Goal: Task Accomplishment & Management: Complete application form

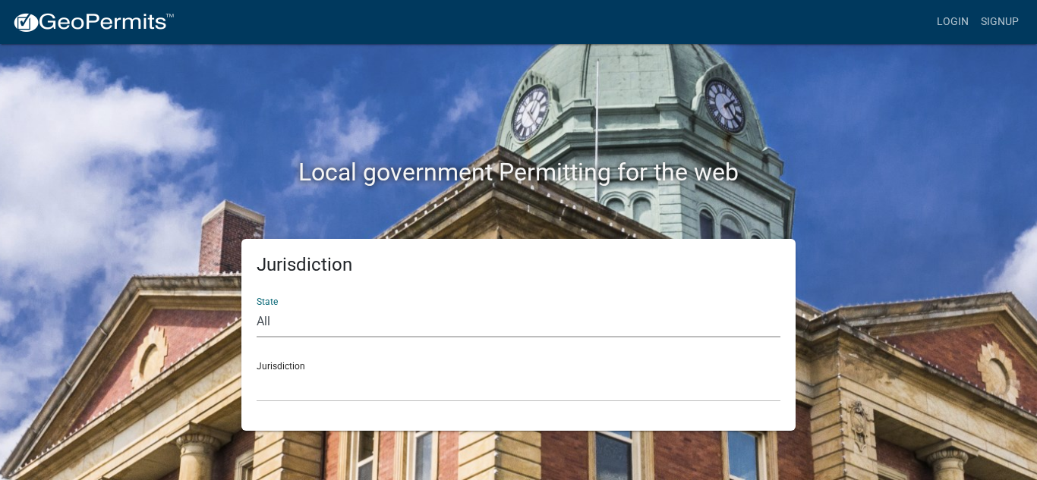
click at [292, 323] on select "All [US_STATE] [US_STATE] [US_STATE] [US_STATE] [US_STATE] [US_STATE] [US_STATE…" at bounding box center [518, 322] width 524 height 31
select select "[US_STATE]"
click at [256, 307] on select "All [US_STATE] [US_STATE] [US_STATE] [US_STATE] [US_STATE] [US_STATE] [US_STATE…" at bounding box center [518, 322] width 524 height 31
click at [323, 379] on select "[GEOGRAPHIC_DATA], [US_STATE][PERSON_NAME][GEOGRAPHIC_DATA], [US_STATE][PERSON_…" at bounding box center [518, 386] width 524 height 31
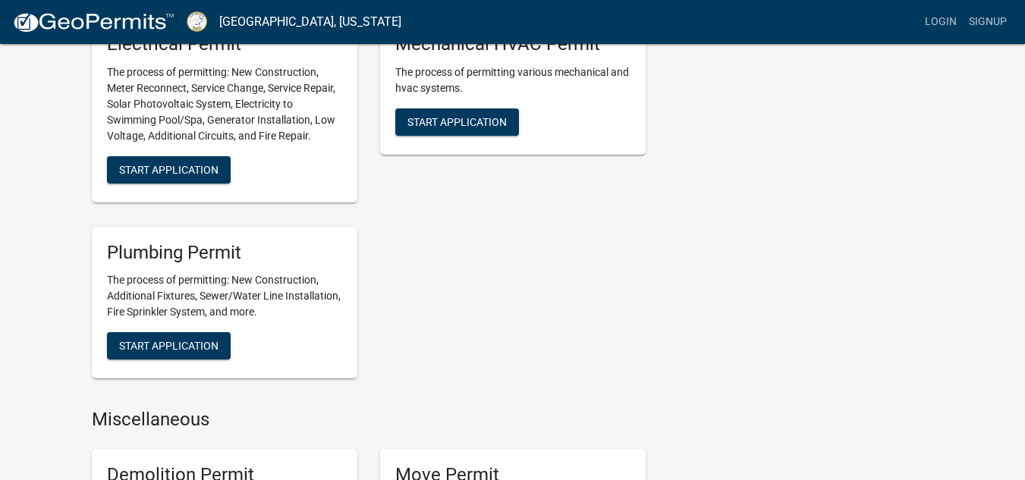
scroll to position [835, 0]
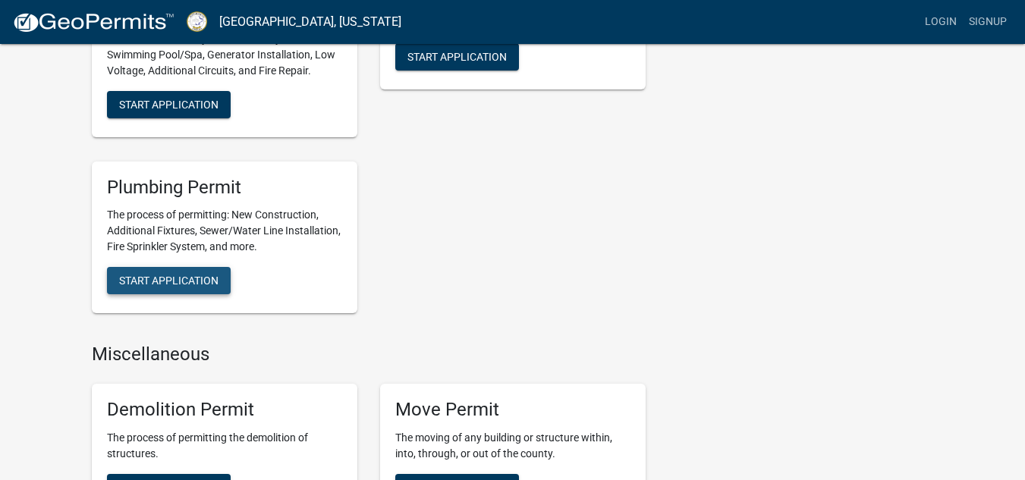
click at [168, 278] on span "Start Application" at bounding box center [168, 281] width 99 height 12
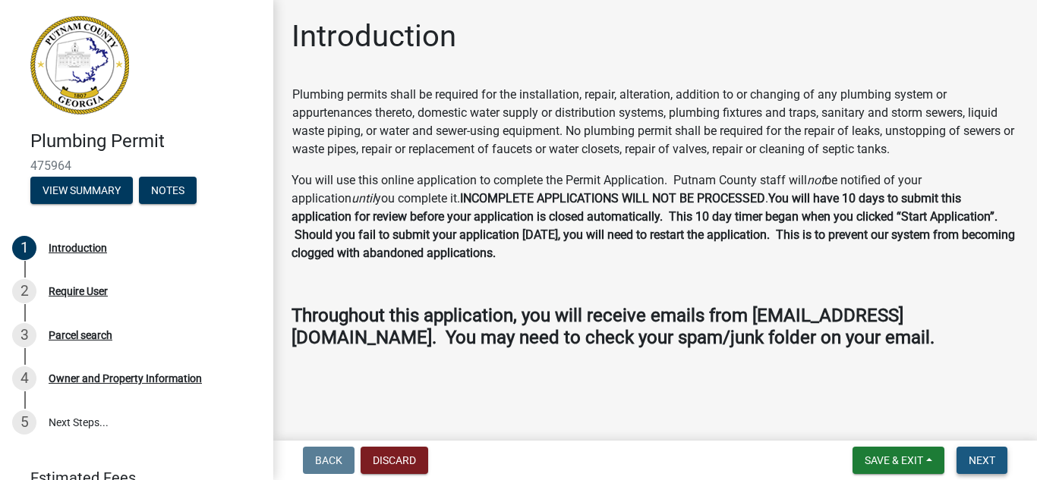
click at [972, 464] on span "Next" at bounding box center [981, 461] width 27 height 12
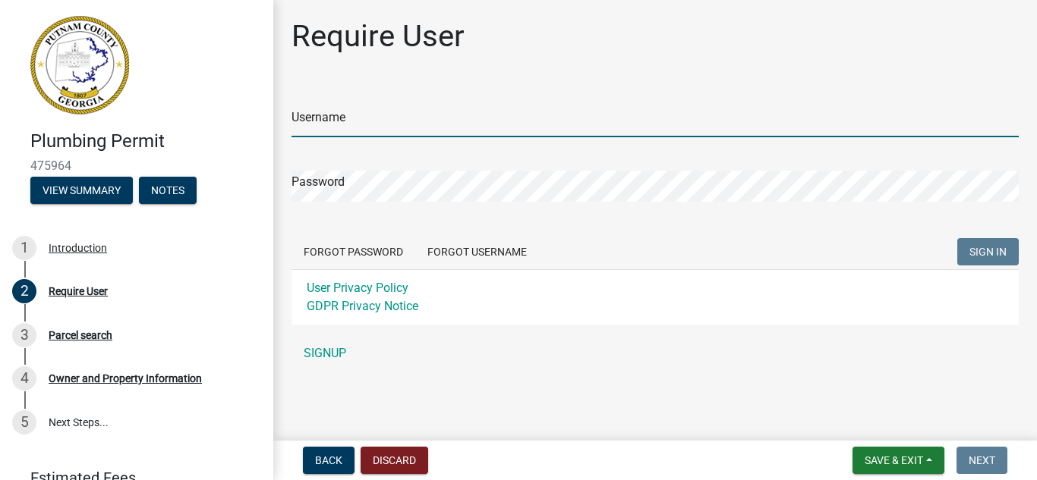
type input "opcbutch"
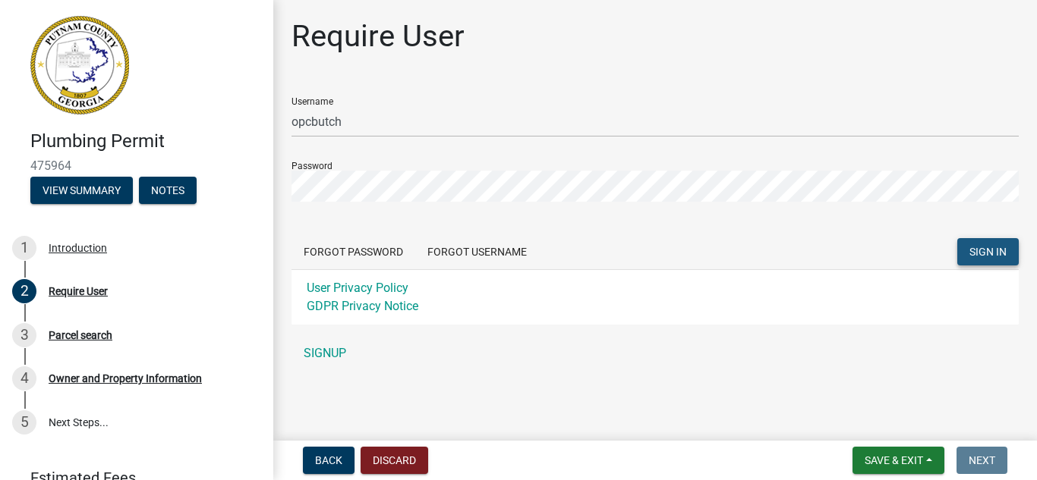
click at [979, 250] on span "SIGN IN" at bounding box center [987, 252] width 37 height 12
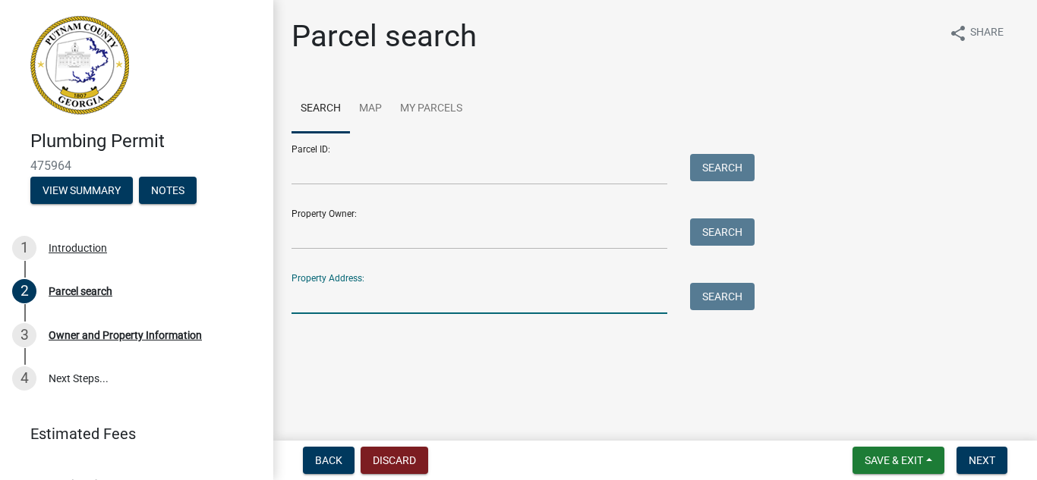
click at [310, 296] on input "Property Address:" at bounding box center [479, 298] width 376 height 31
type input "[STREET_ADDRESS]"
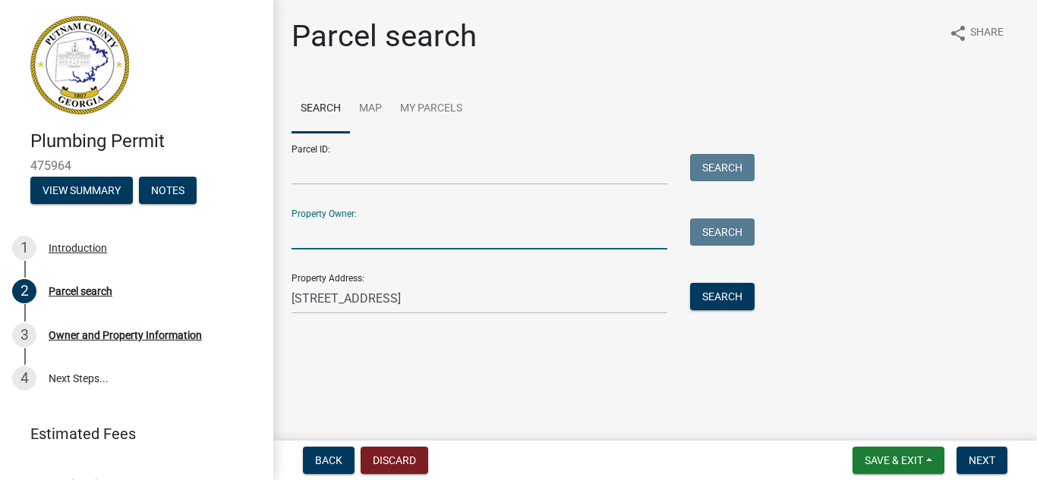
click at [301, 231] on input "Property Owner:" at bounding box center [479, 234] width 376 height 31
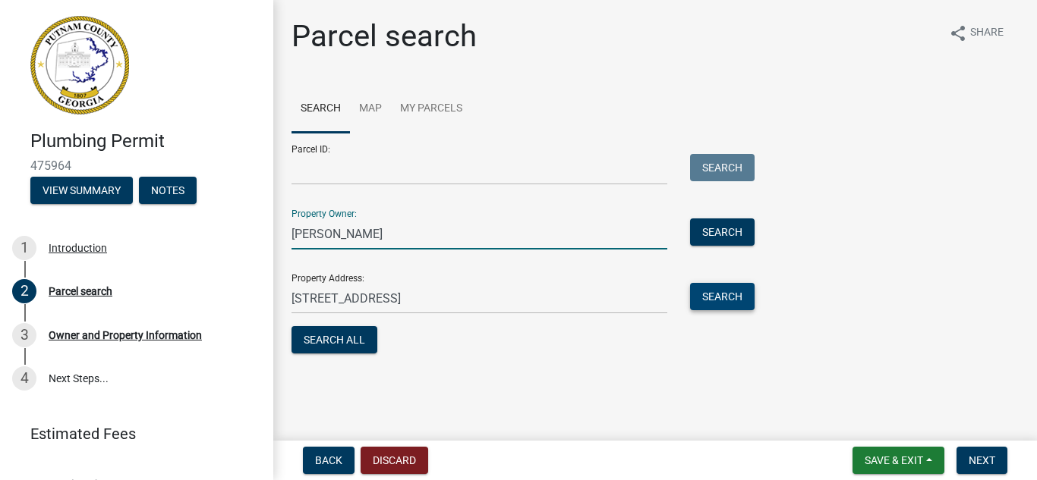
click at [717, 291] on button "Search" at bounding box center [722, 296] width 65 height 27
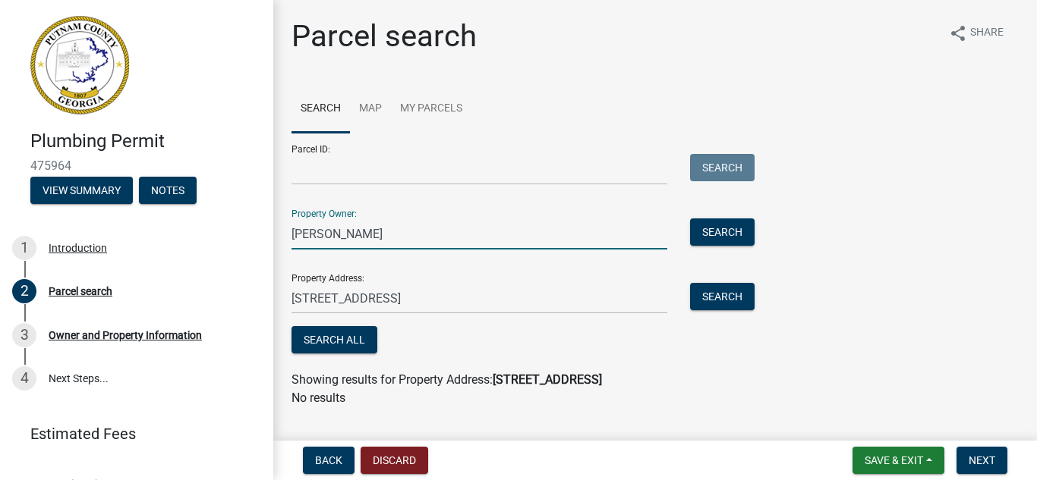
click at [327, 235] on input "[PERSON_NAME]" at bounding box center [479, 234] width 376 height 31
click at [734, 232] on button "Search" at bounding box center [722, 232] width 65 height 27
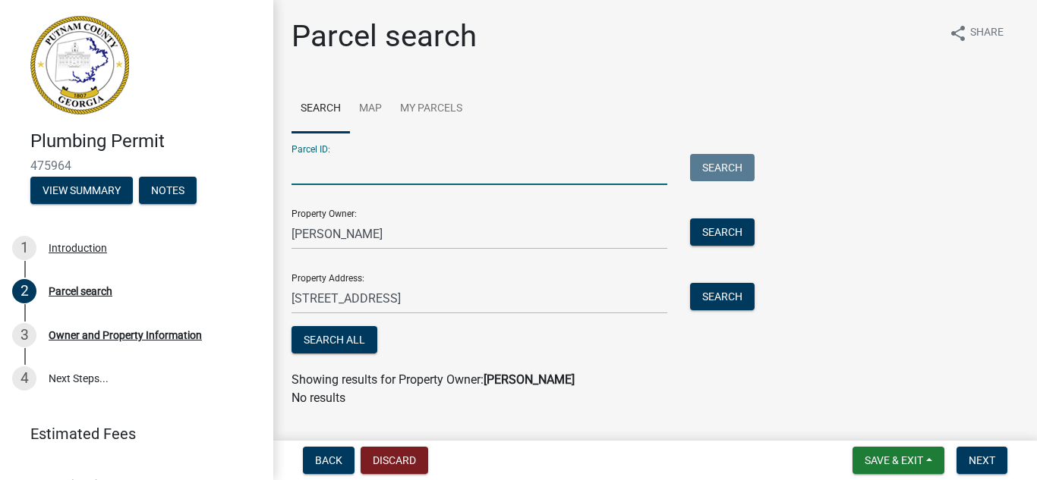
click at [308, 179] on input "Parcel ID:" at bounding box center [479, 169] width 376 height 31
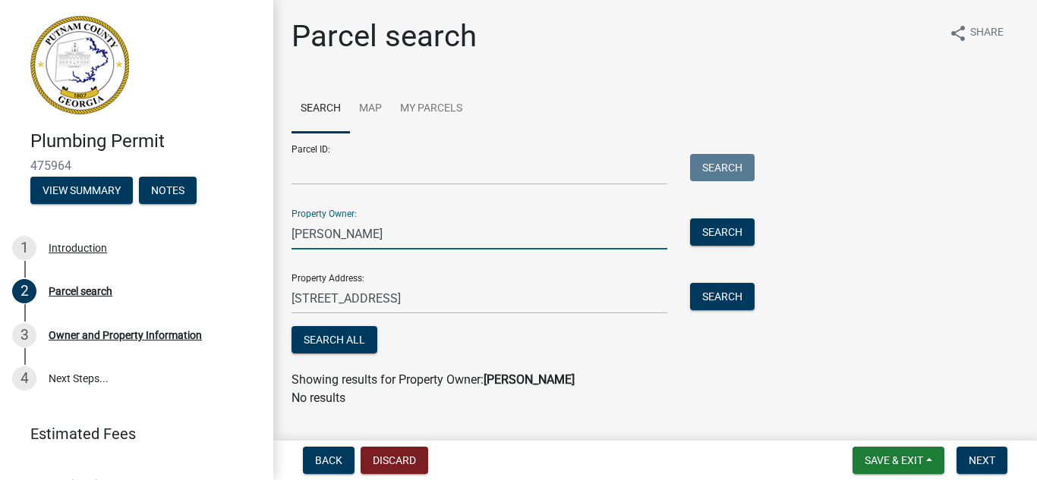
click at [370, 235] on input "[PERSON_NAME]" at bounding box center [479, 234] width 376 height 31
type input "b"
type input "[PERSON_NAME]"
click at [737, 232] on button "Search" at bounding box center [722, 232] width 65 height 27
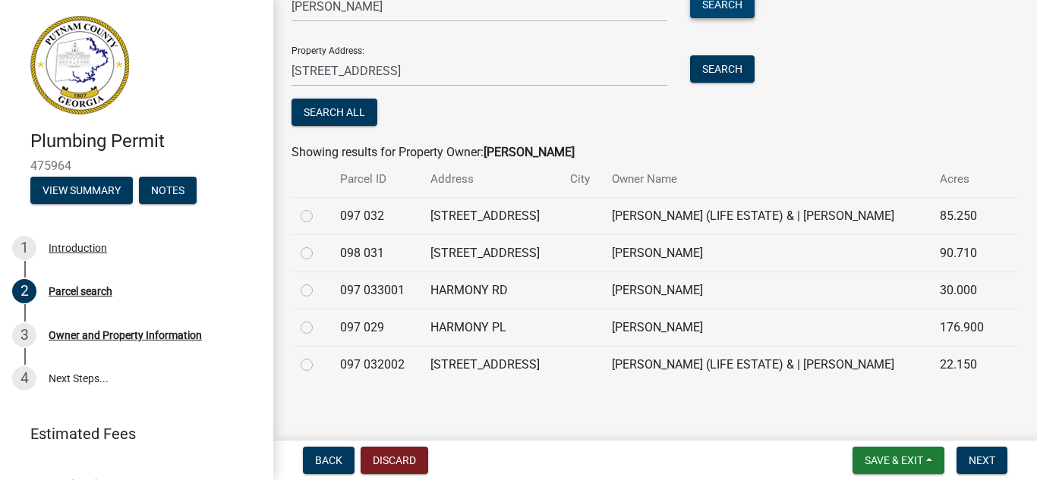
scroll to position [235, 0]
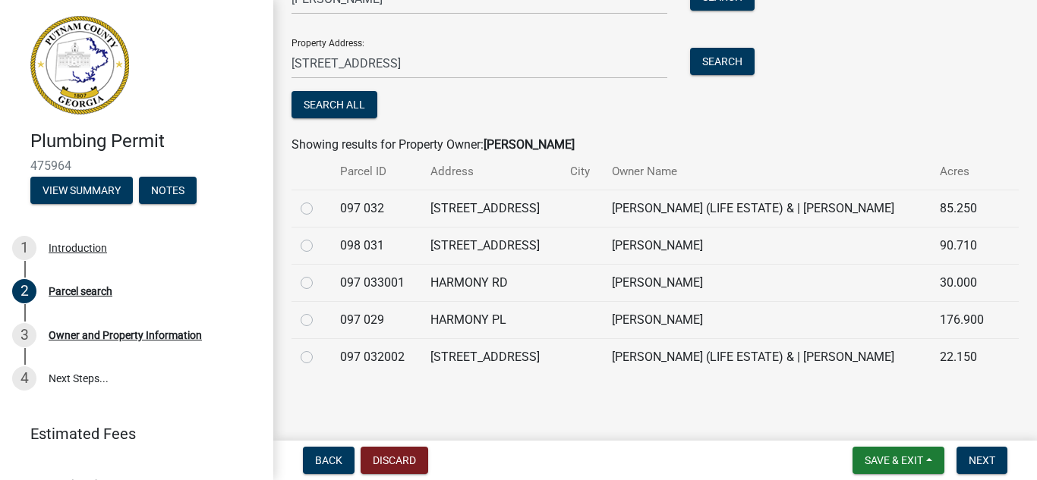
click at [319, 237] on label at bounding box center [319, 237] width 0 height 0
click at [319, 247] on 031 "radio" at bounding box center [324, 242] width 10 height 10
radio 031 "true"
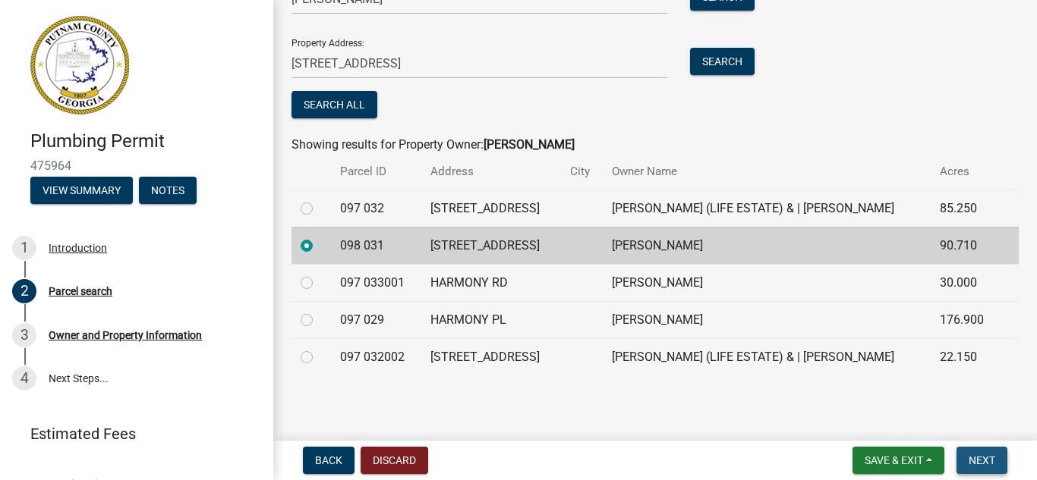
click at [989, 456] on span "Next" at bounding box center [981, 461] width 27 height 12
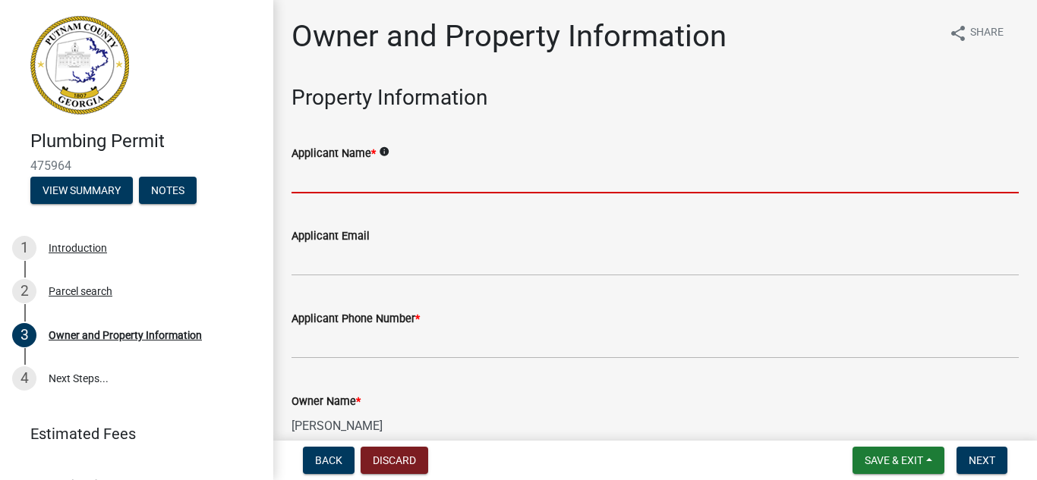
click at [316, 181] on input "Applicant Name *" at bounding box center [654, 177] width 727 height 31
type input "[PERSON_NAME]"
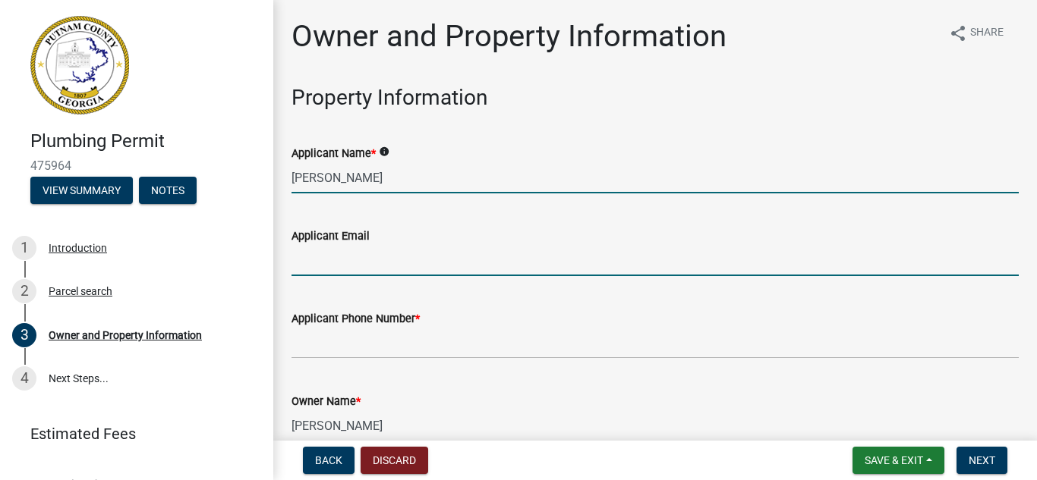
type input "[EMAIL_ADDRESS][DOMAIN_NAME]"
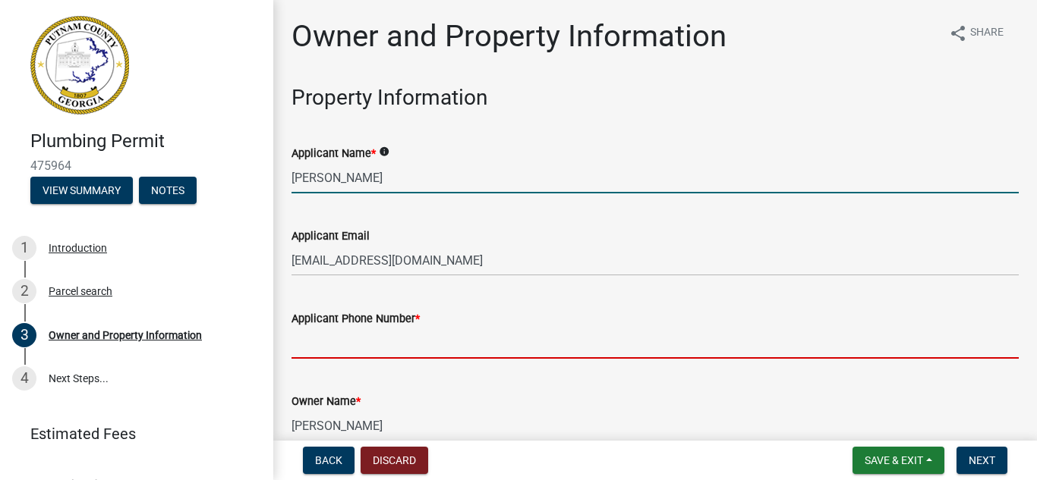
type input "7068178492"
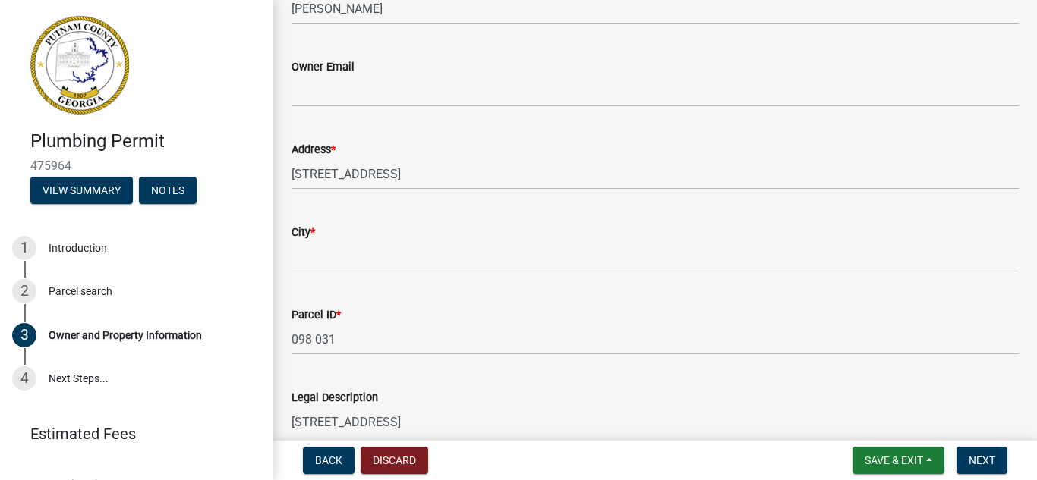
scroll to position [455, 0]
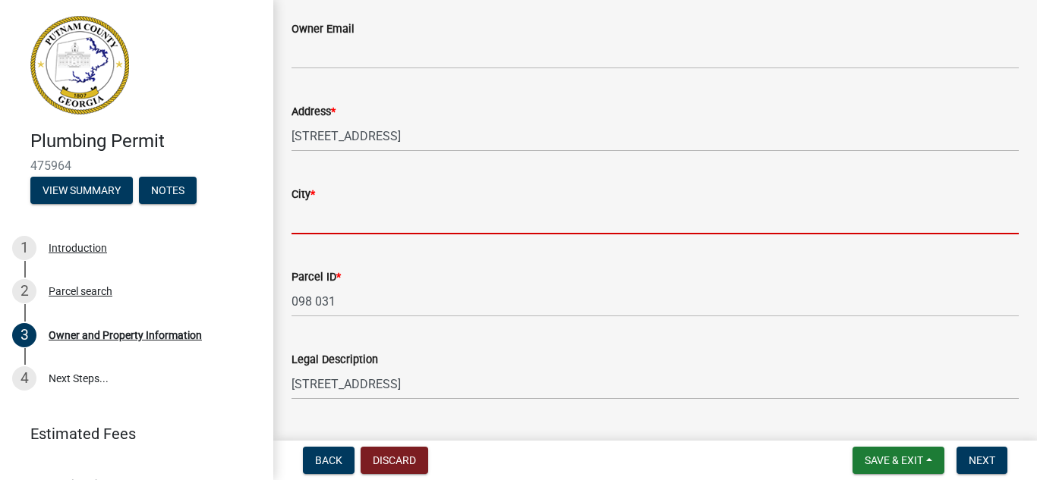
click at [352, 203] on input "City *" at bounding box center [654, 218] width 727 height 31
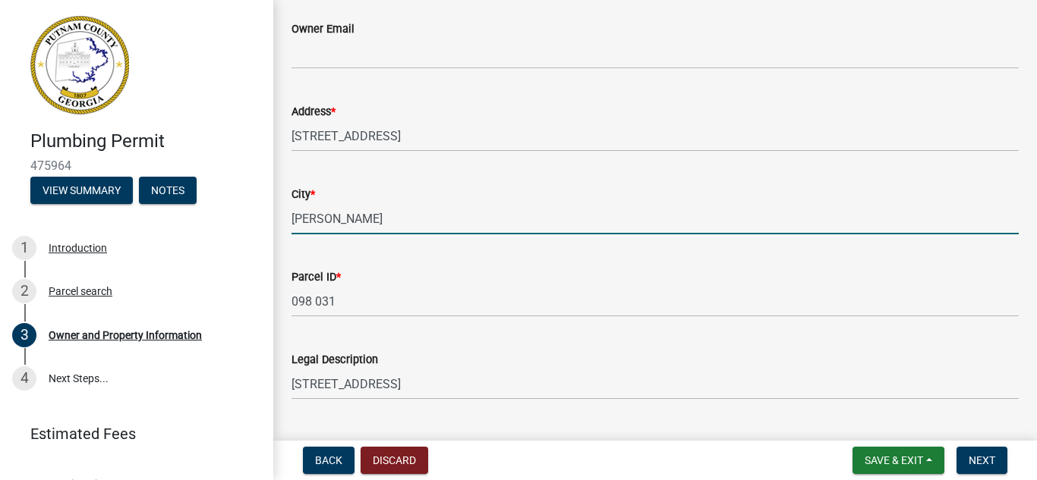
type input "eatonton"
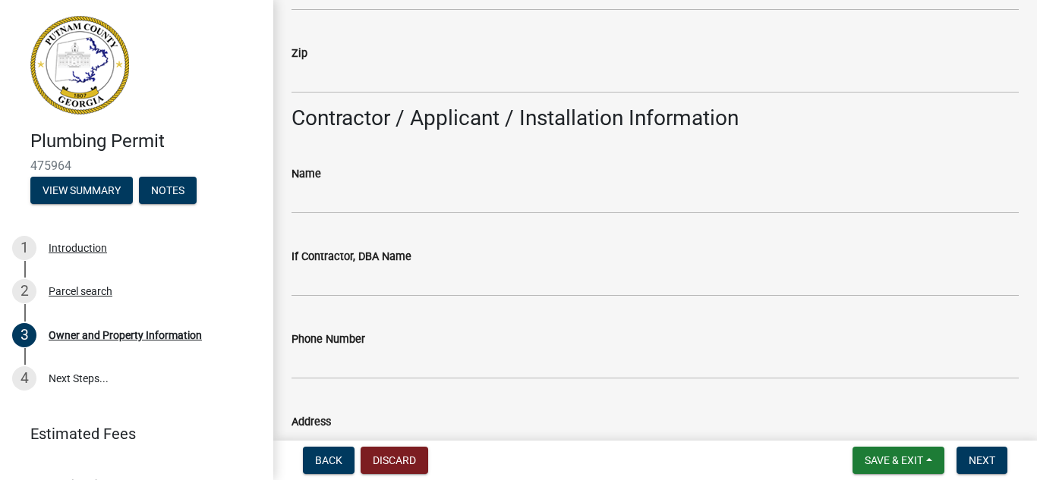
scroll to position [1214, 0]
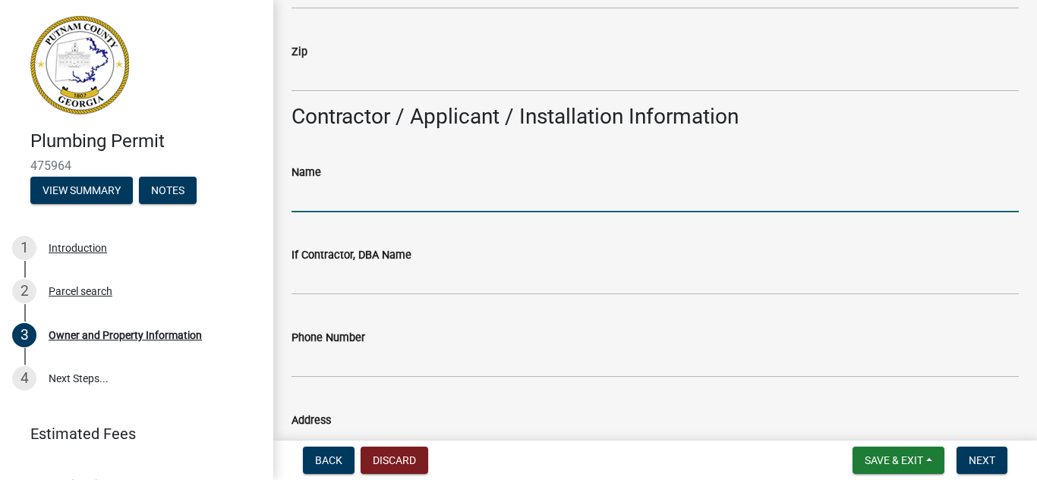
click at [351, 194] on input "Name" at bounding box center [654, 196] width 727 height 31
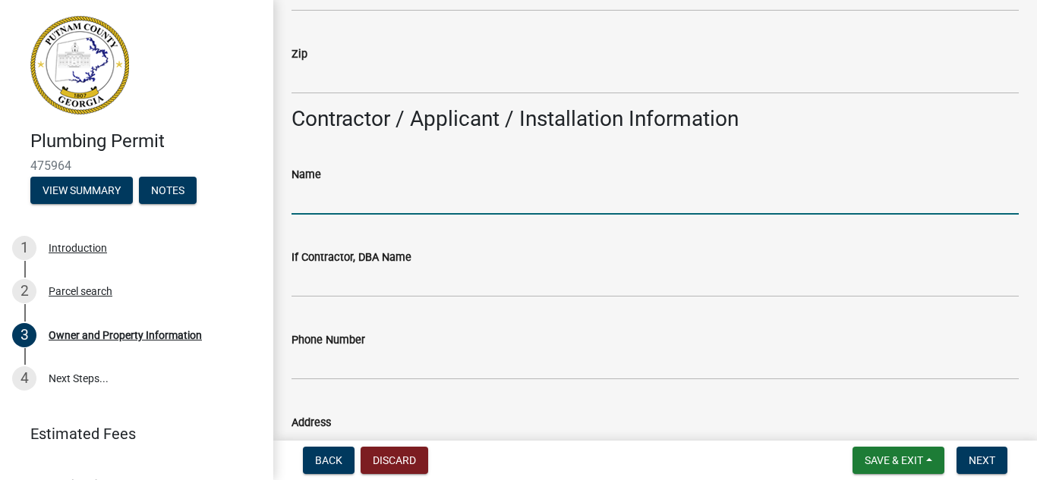
type input "[PERSON_NAME]"
type input "[STREET_ADDRESS]"
type input "Buckhead"
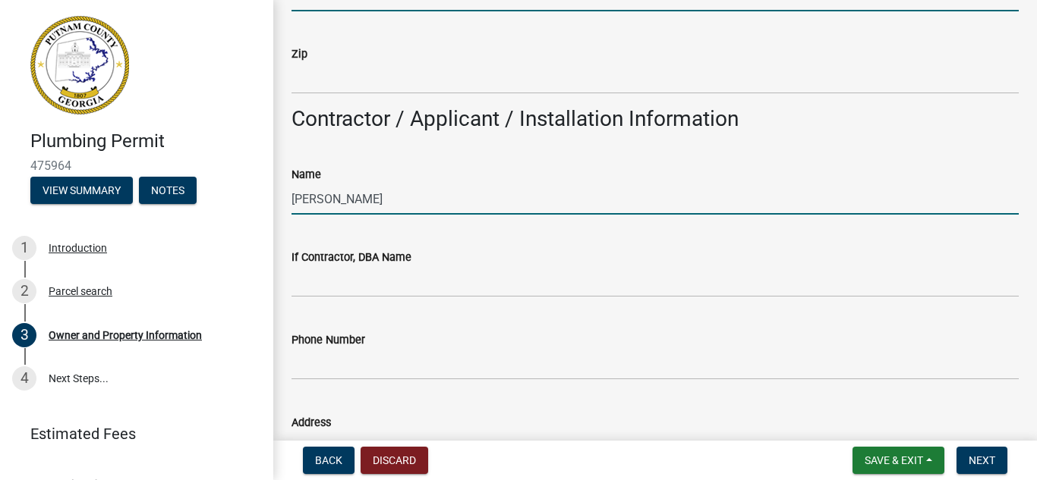
type input "GA"
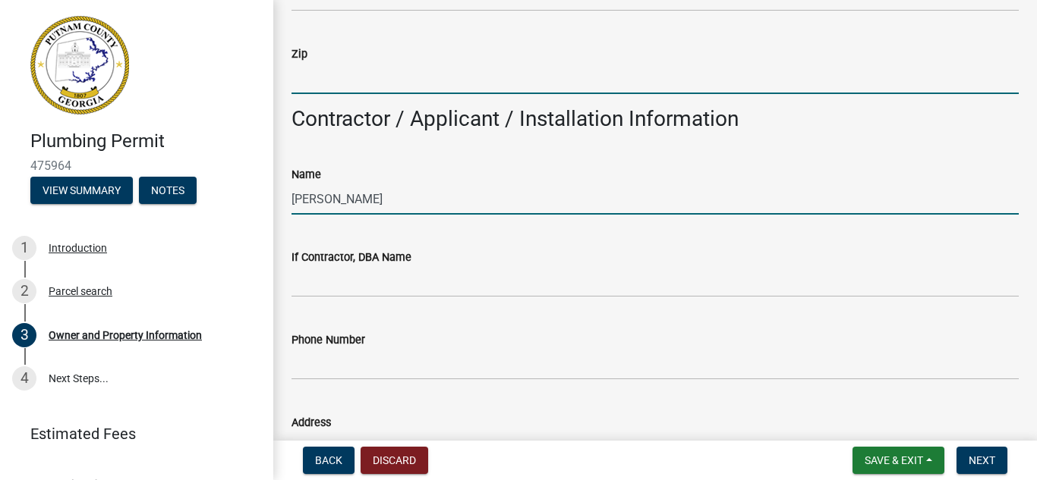
type input "30625"
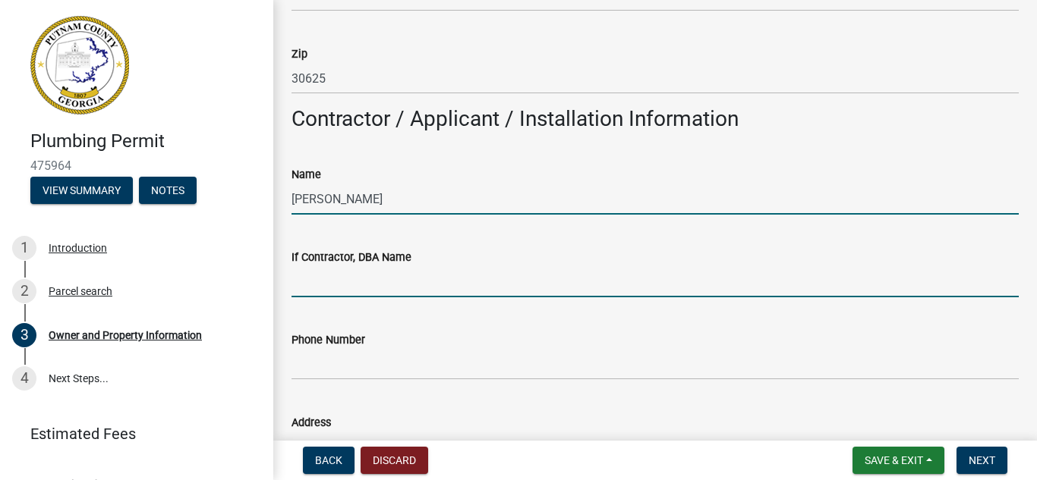
type input "Oconee Plumbing Contractors"
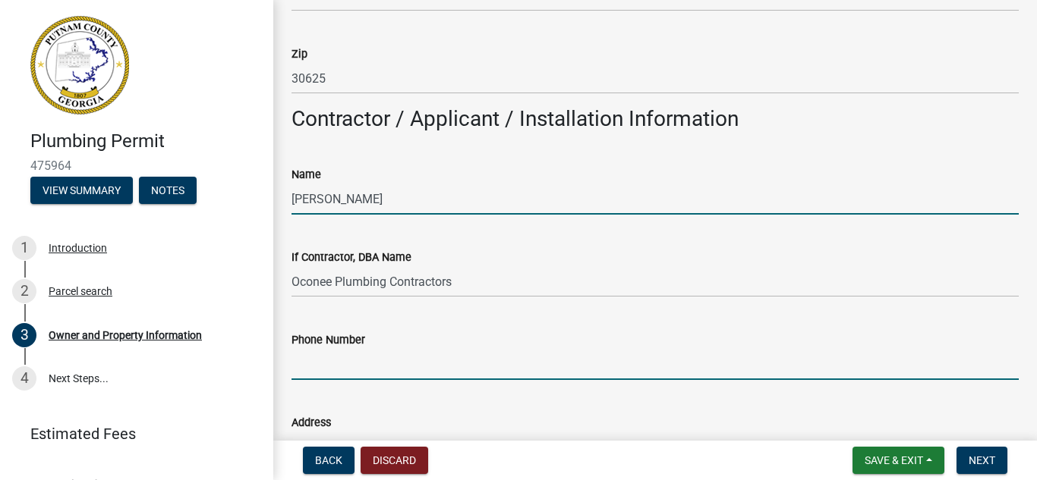
type input "7068178492"
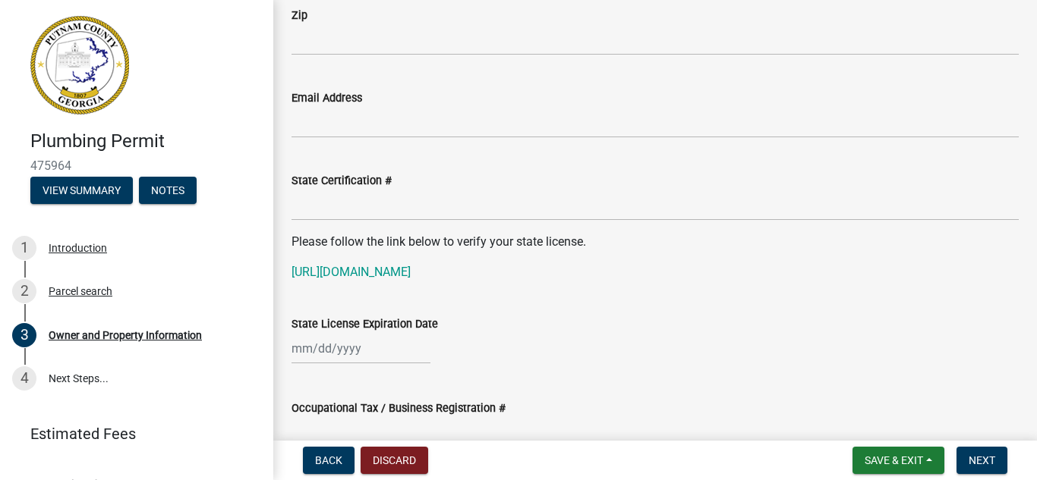
scroll to position [1895, 0]
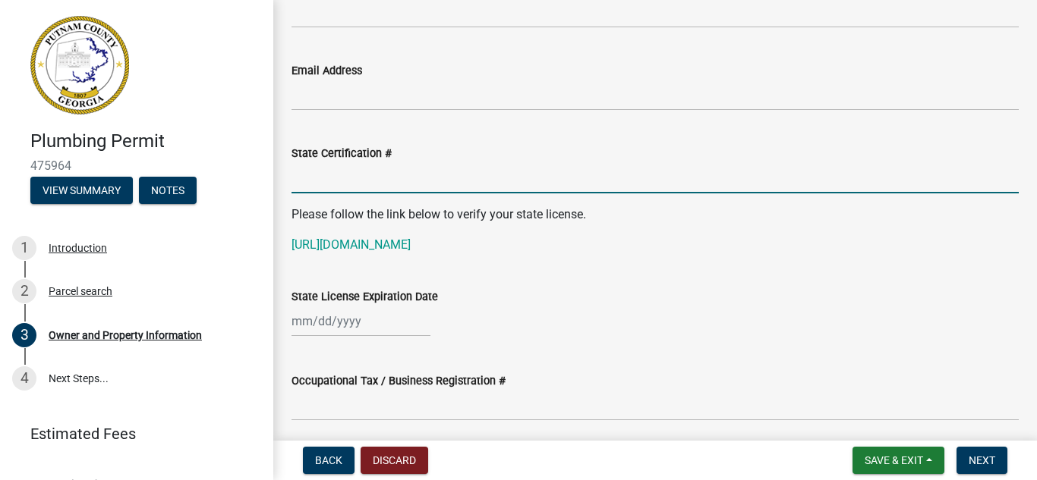
click at [420, 163] on input "State Certification #" at bounding box center [654, 177] width 727 height 31
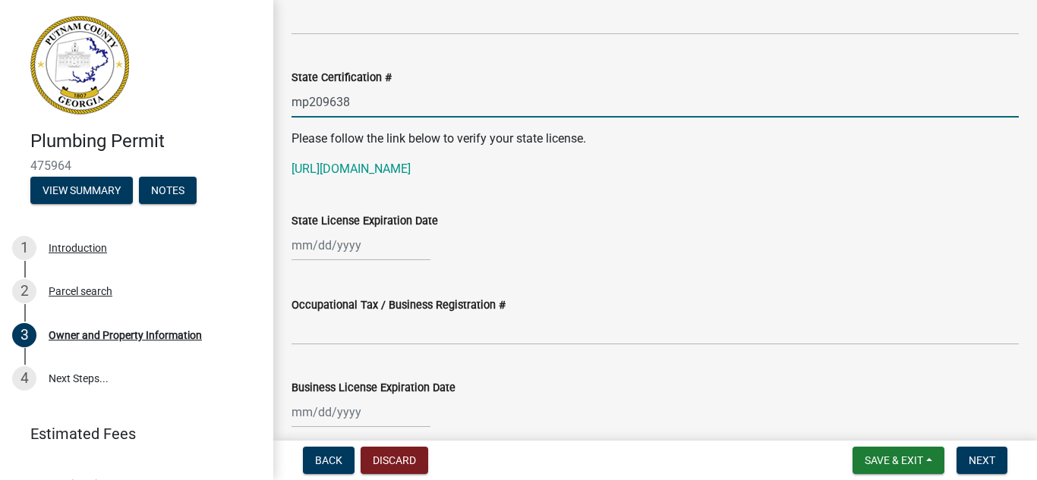
scroll to position [2047, 0]
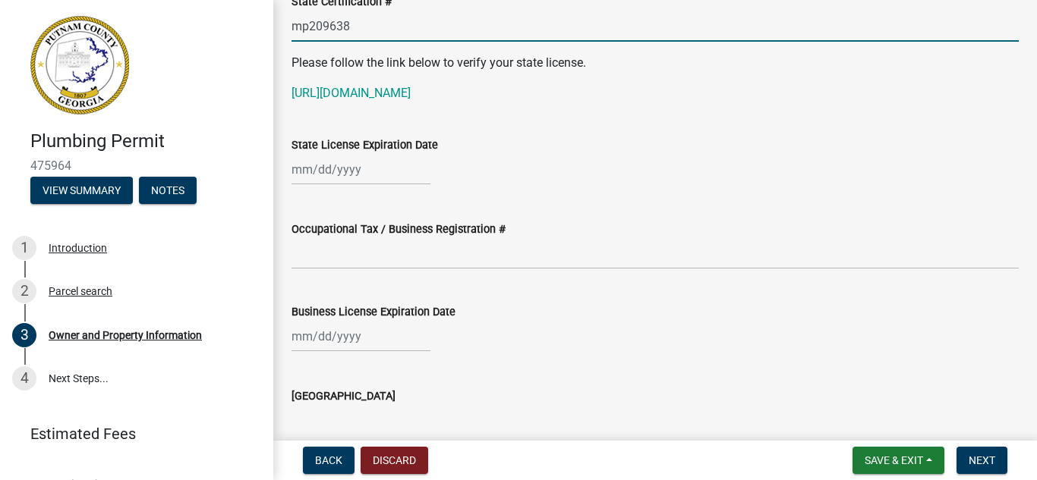
type input "mp209638"
click at [374, 168] on div at bounding box center [360, 169] width 139 height 31
select select "9"
select select "2025"
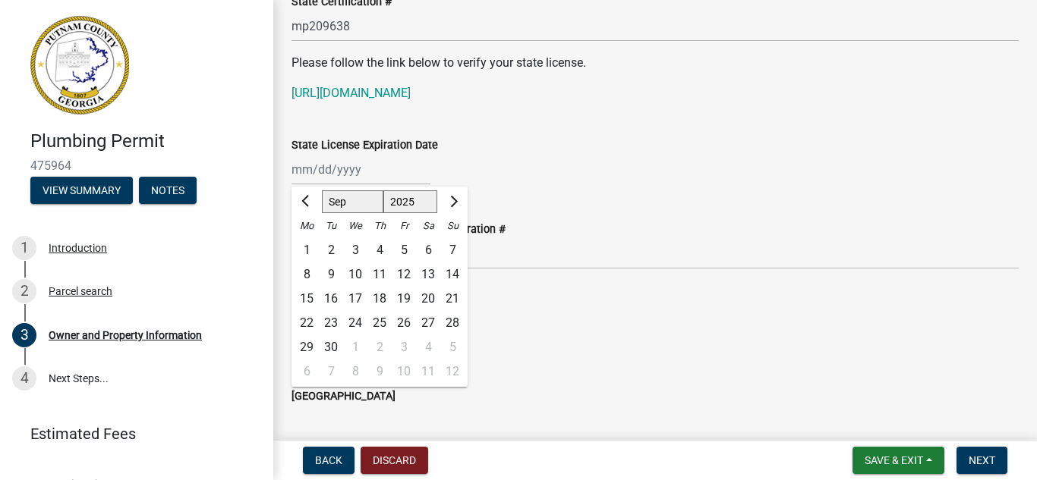
click at [637, 325] on div at bounding box center [654, 336] width 727 height 31
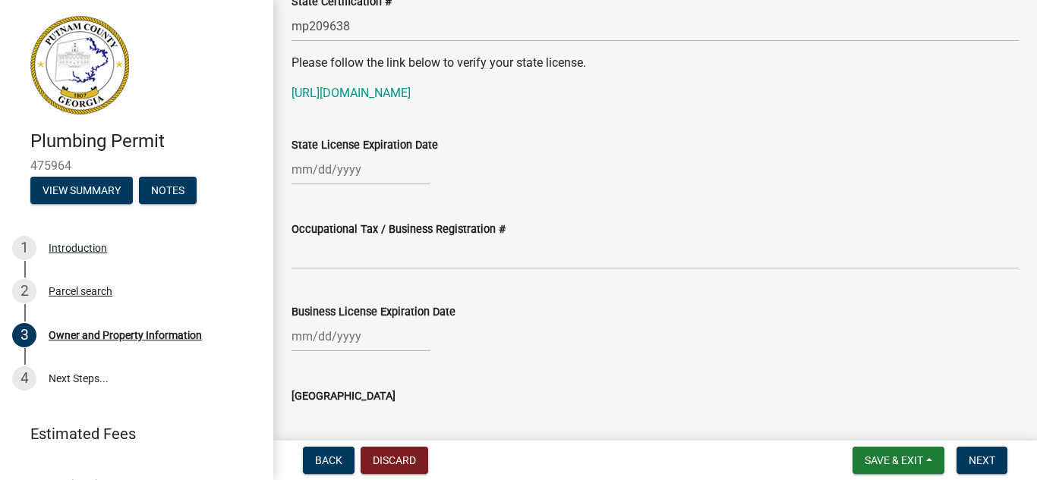
select select "9"
select select "2025"
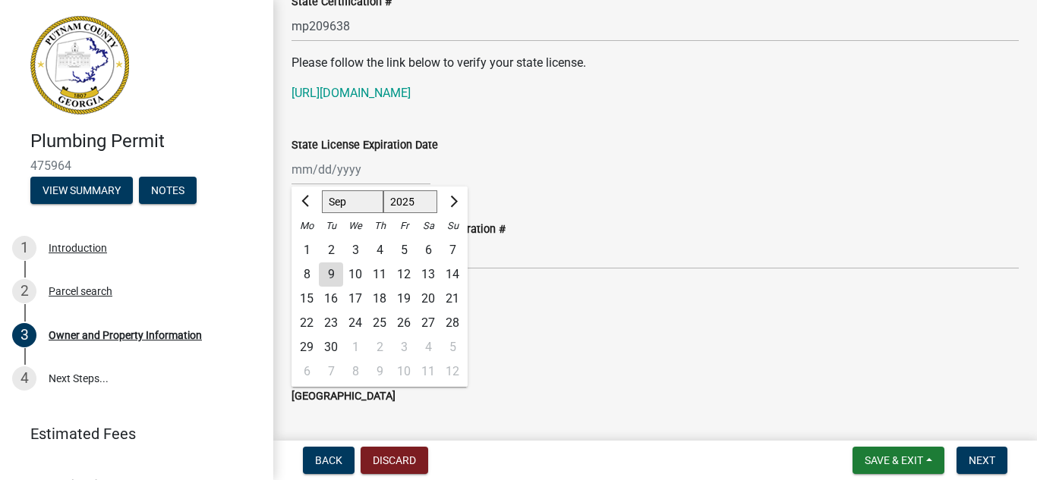
click at [323, 171] on div "[PERSON_NAME] Feb Mar Apr [PERSON_NAME][DATE] Oct Nov [DATE] 1526 1527 1528 152…" at bounding box center [360, 169] width 139 height 31
type input "GA"
type input "Oconee Plumbing Contractors"
select select "9"
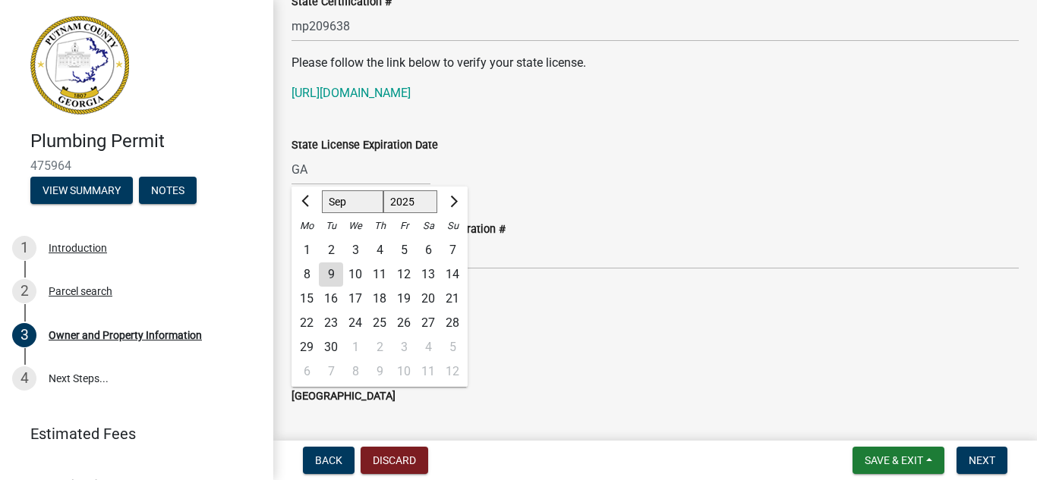
select select "2025"
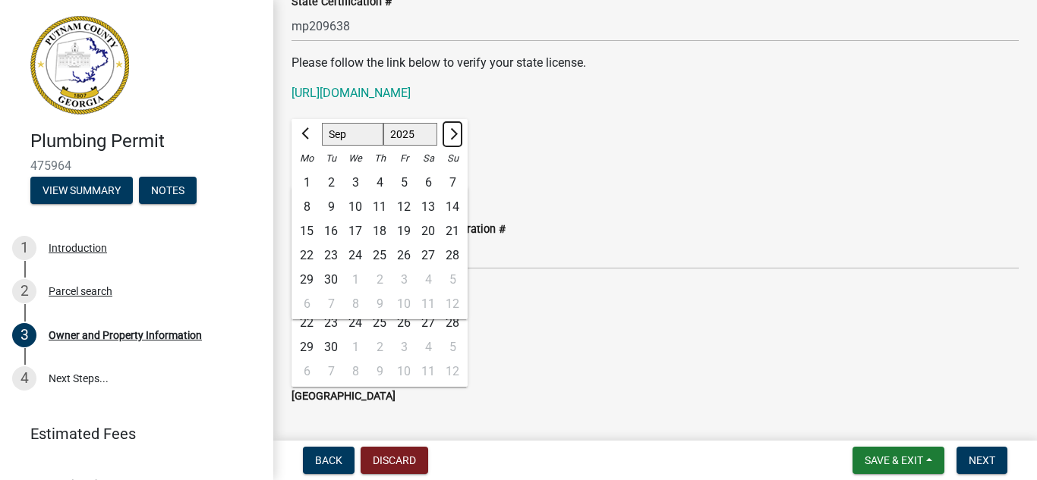
click at [455, 136] on button "Next month" at bounding box center [452, 134] width 18 height 24
click at [449, 130] on button "Next month" at bounding box center [452, 134] width 18 height 24
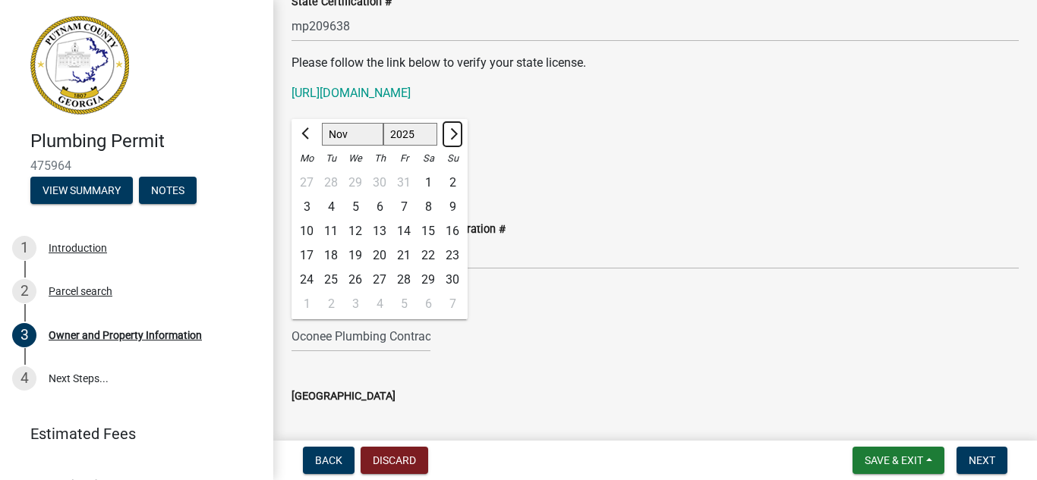
click at [449, 130] on span "Next month" at bounding box center [451, 133] width 11 height 11
select select "1"
select select "2026"
click at [449, 130] on span "Next month" at bounding box center [451, 133] width 11 height 11
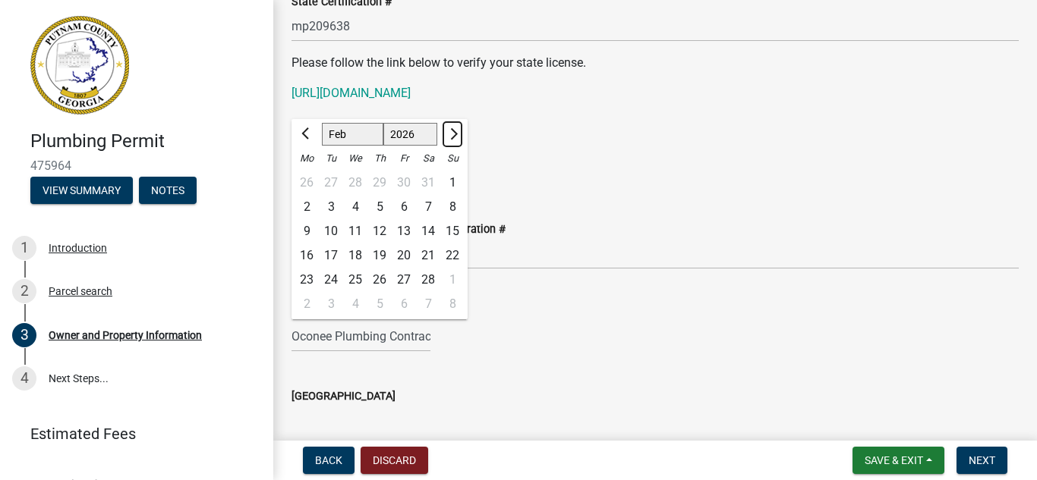
click at [449, 130] on span "Next month" at bounding box center [451, 133] width 11 height 11
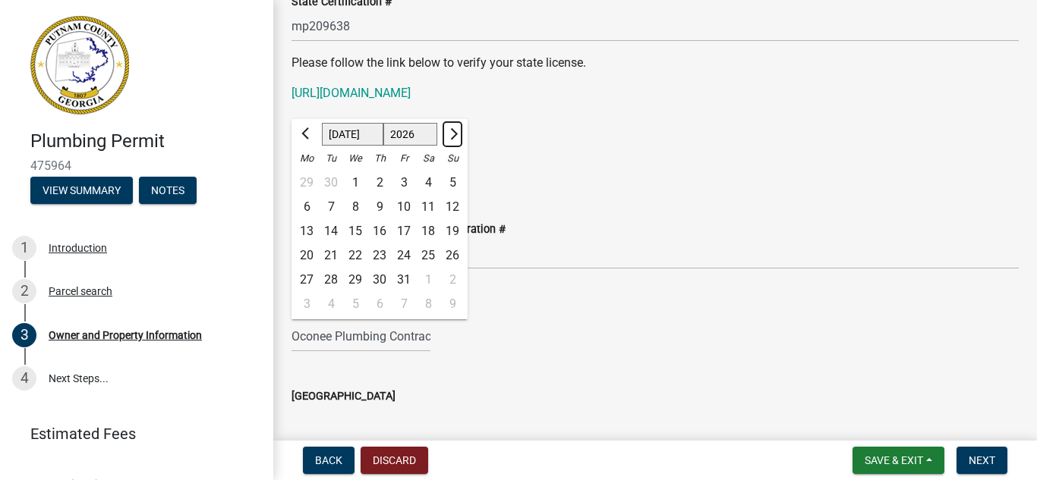
click at [449, 130] on span "Next month" at bounding box center [451, 133] width 11 height 11
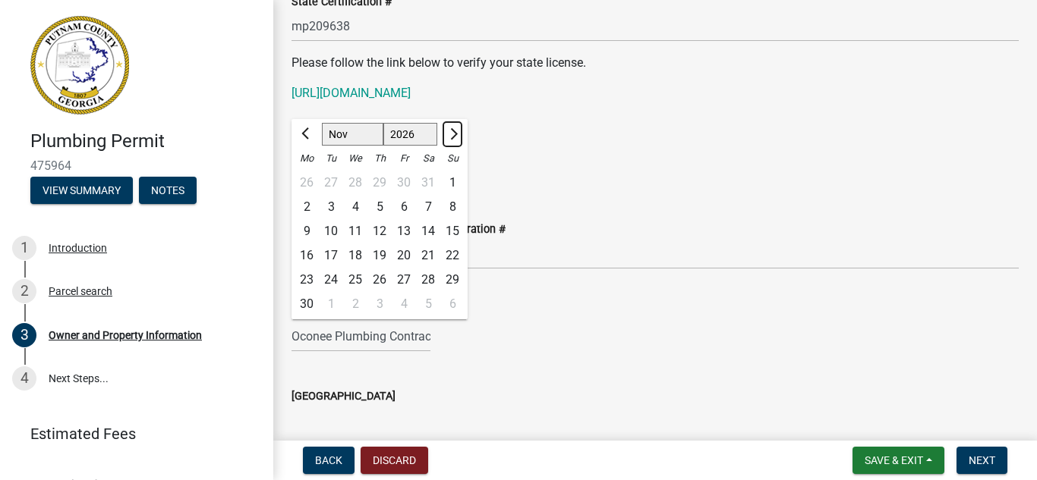
select select "12"
click at [485, 160] on div "GA" at bounding box center [654, 169] width 727 height 31
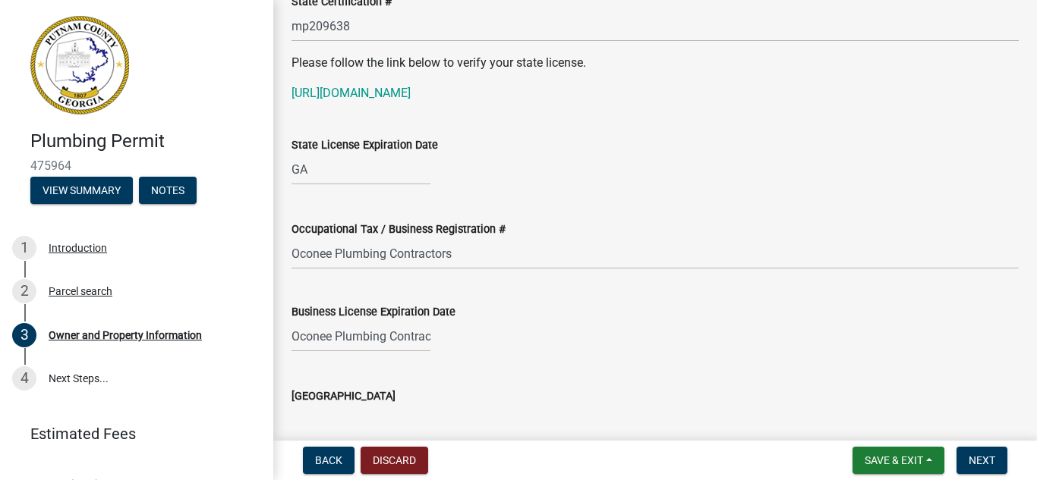
select select "9"
select select "2025"
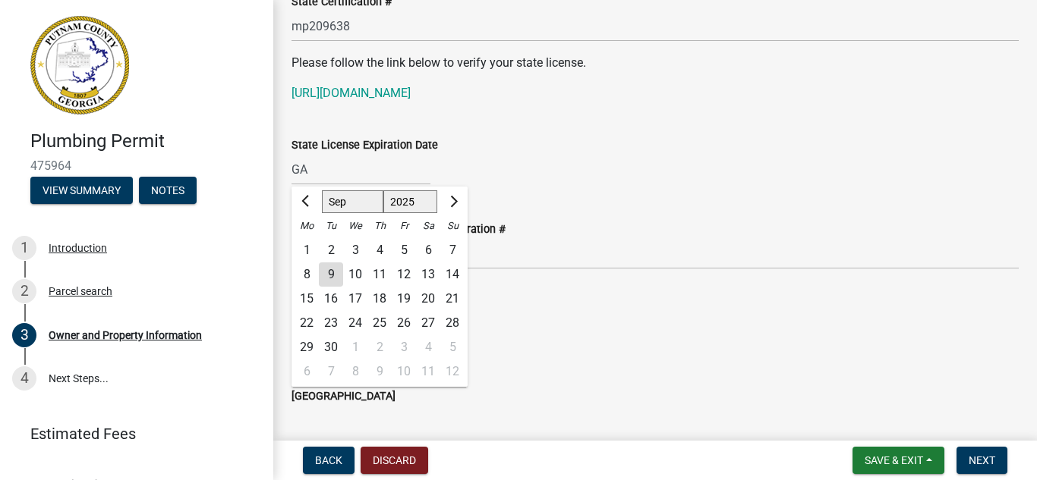
click at [317, 168] on input "GA" at bounding box center [360, 169] width 139 height 31
click at [288, 168] on div "State License Expiration Date GA Jan Feb Mar Apr May Jun [DATE] Aug Sep Oct Nov…" at bounding box center [655, 150] width 750 height 71
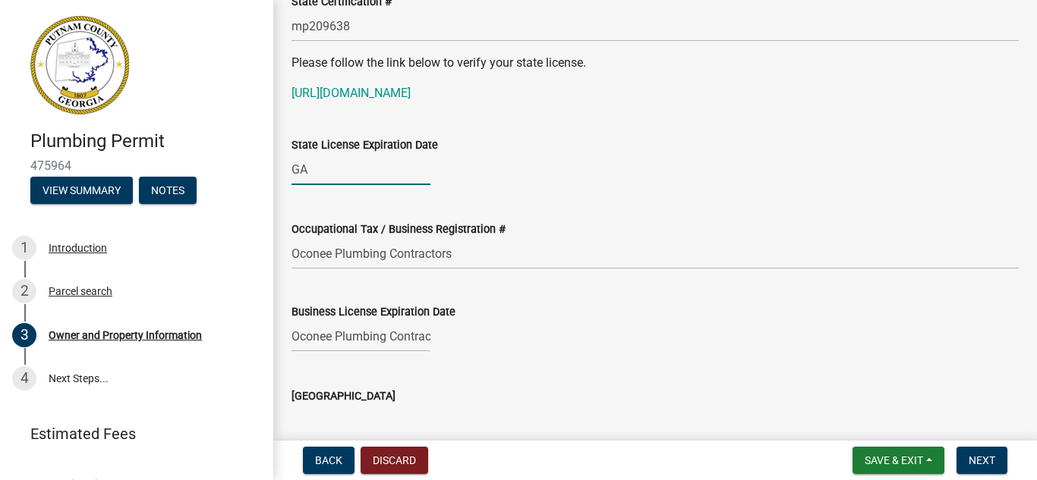
click at [312, 169] on div "GA" at bounding box center [360, 169] width 139 height 31
select select "9"
select select "2025"
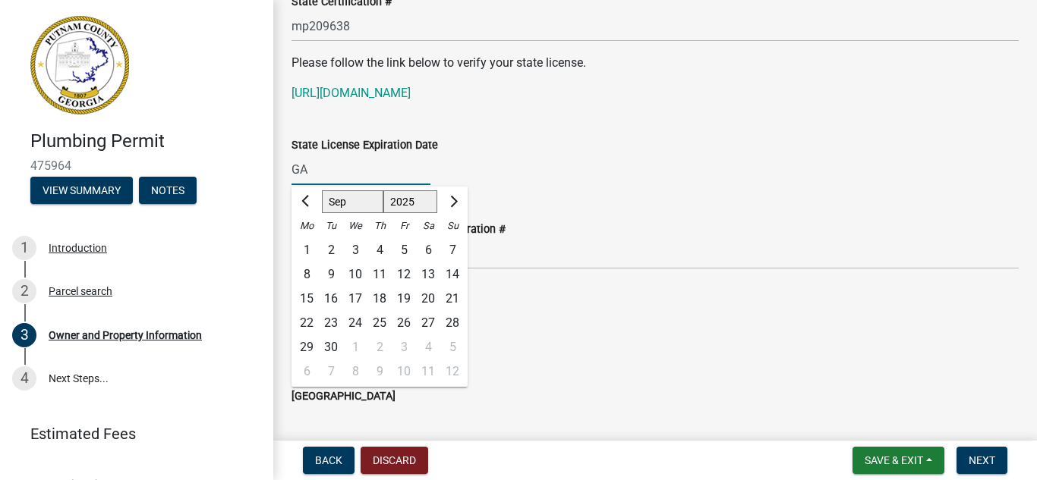
click at [325, 168] on input "GA" at bounding box center [360, 169] width 139 height 31
type input "G"
click at [454, 201] on span "Next month" at bounding box center [451, 201] width 11 height 11
click at [456, 203] on button "Next month" at bounding box center [452, 202] width 18 height 24
click at [458, 203] on button "Next month" at bounding box center [452, 202] width 18 height 24
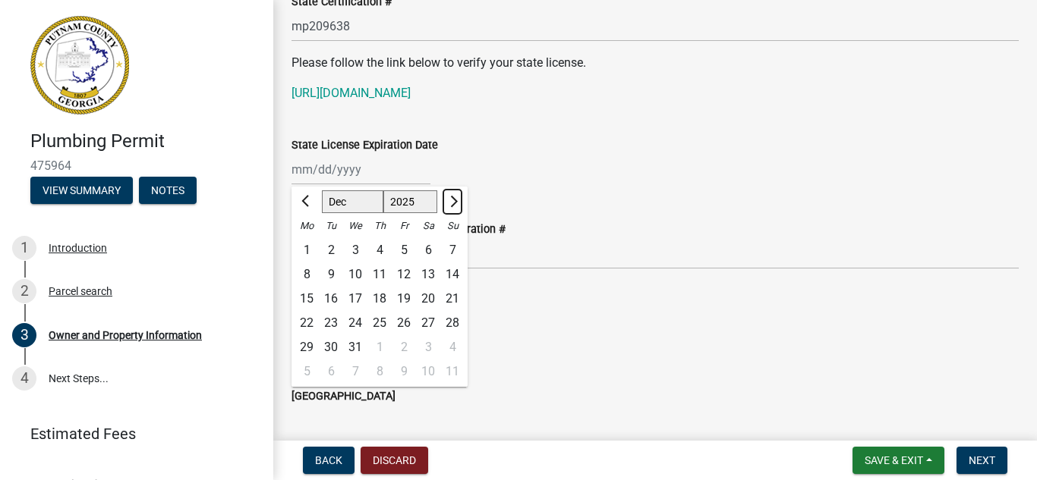
click at [458, 203] on button "Next month" at bounding box center [452, 202] width 18 height 24
select select "1"
select select "2026"
click at [458, 203] on button "Next month" at bounding box center [452, 202] width 18 height 24
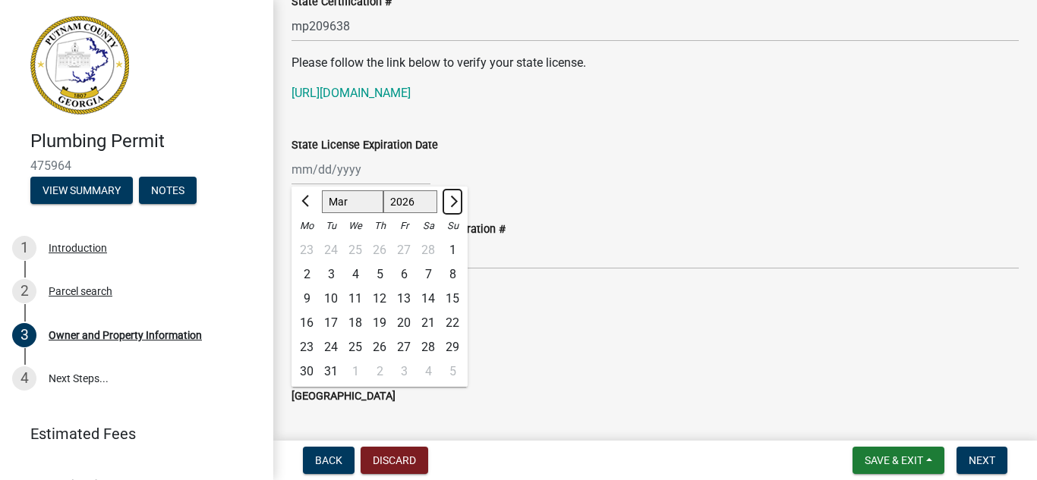
click at [458, 203] on button "Next month" at bounding box center [452, 202] width 18 height 24
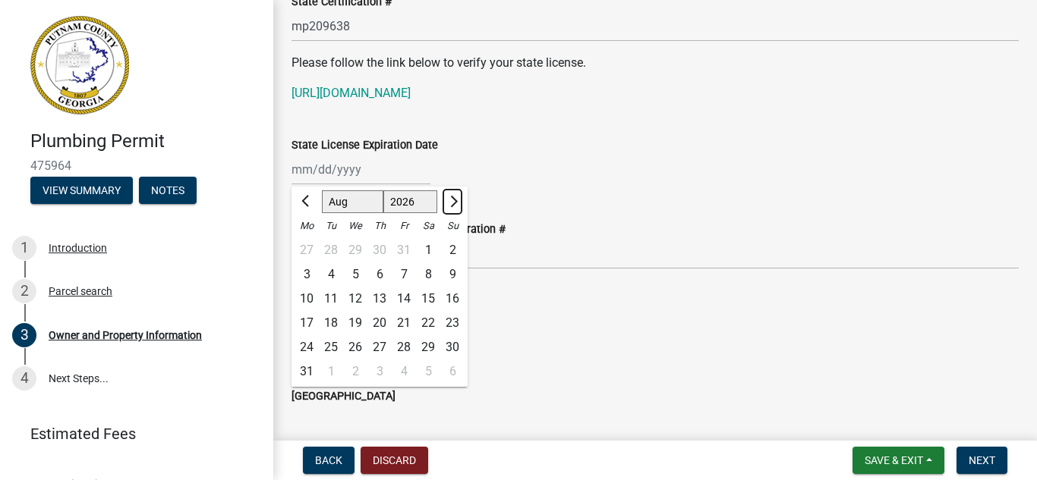
click at [458, 203] on button "Next month" at bounding box center [452, 202] width 18 height 24
click at [458, 204] on button "Next month" at bounding box center [452, 202] width 18 height 24
click at [458, 205] on button "Next month" at bounding box center [452, 202] width 18 height 24
select select "11"
click at [379, 173] on input "State License Expiration Date" at bounding box center [360, 169] width 139 height 31
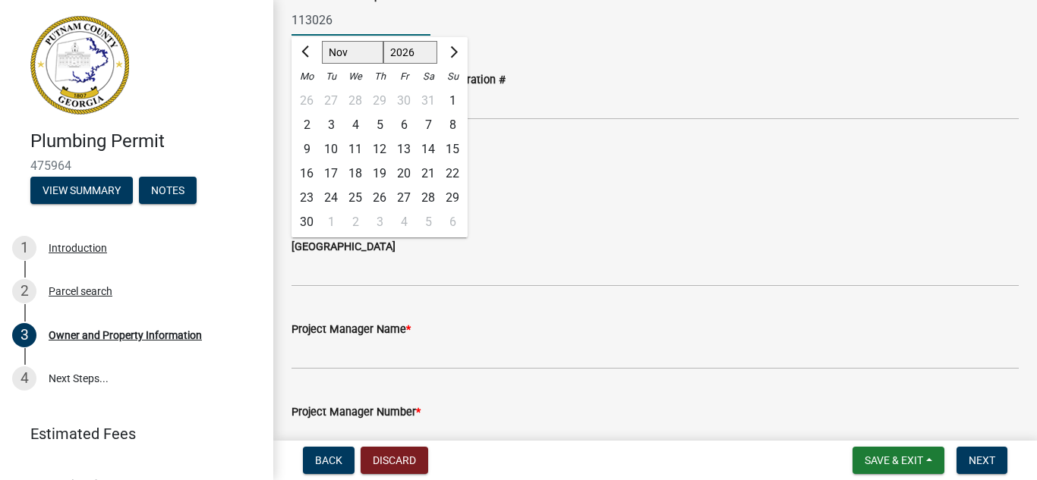
scroll to position [2198, 0]
type input "113026"
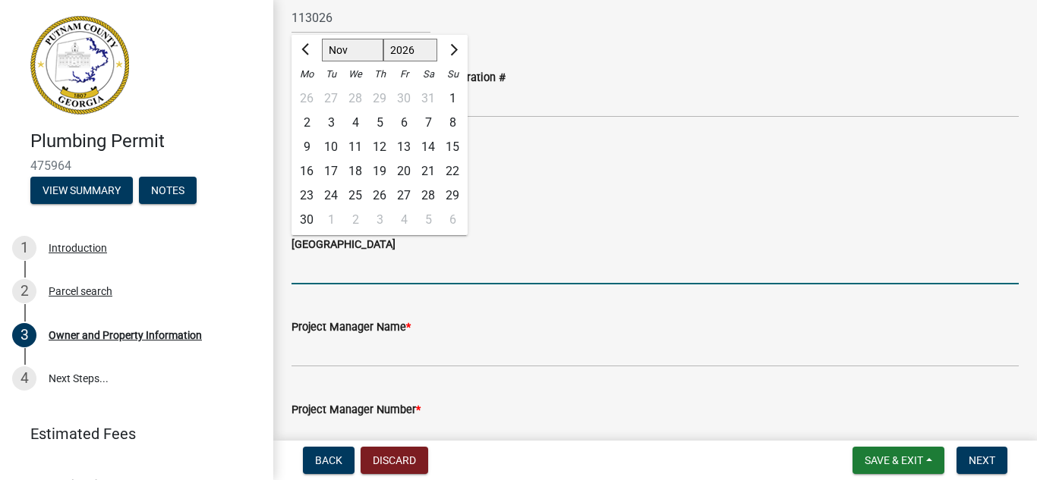
click at [316, 272] on input "[GEOGRAPHIC_DATA]" at bounding box center [654, 268] width 727 height 31
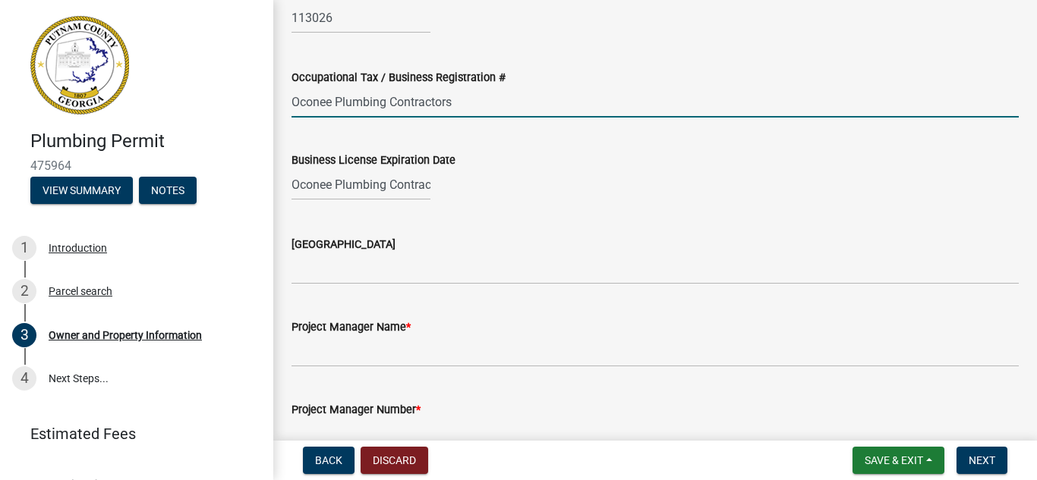
click at [464, 102] on input "Oconee Plumbing Contractors" at bounding box center [654, 102] width 727 height 31
click at [672, 175] on div "Oconee Plumbing Contractors" at bounding box center [654, 184] width 727 height 31
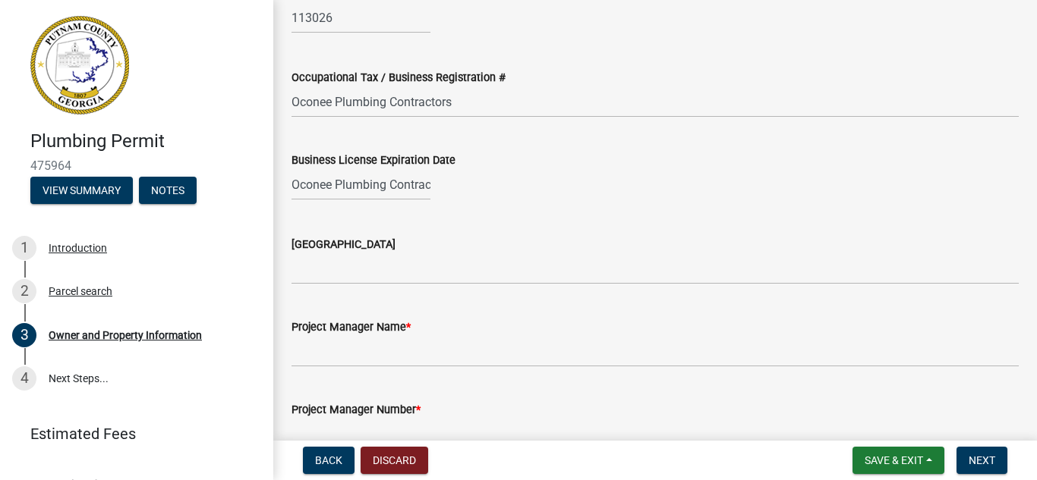
click at [626, 175] on div "Oconee Plumbing Contractors" at bounding box center [654, 184] width 727 height 31
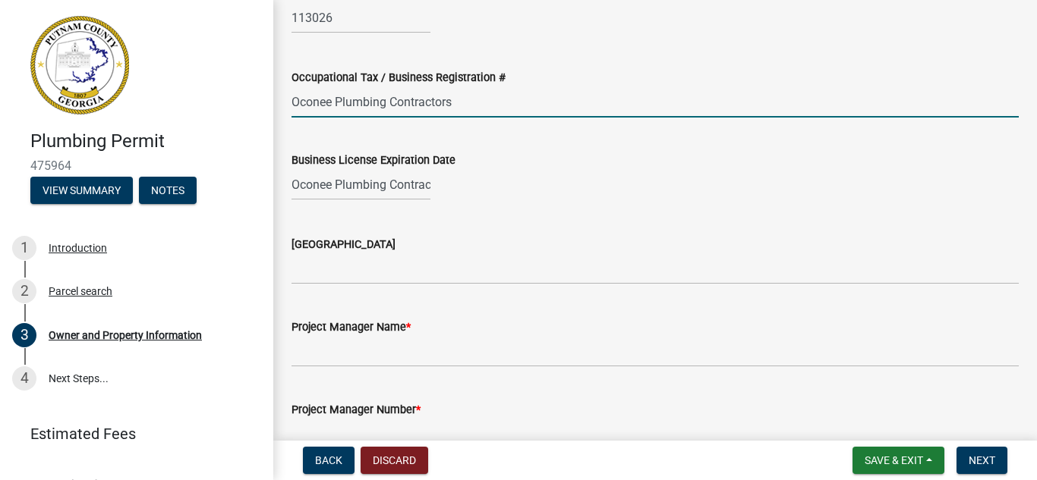
click at [331, 102] on input "Oconee Plumbing Contractors" at bounding box center [654, 102] width 727 height 31
click at [480, 99] on input "Oconee Plumbing Contractors" at bounding box center [654, 102] width 727 height 31
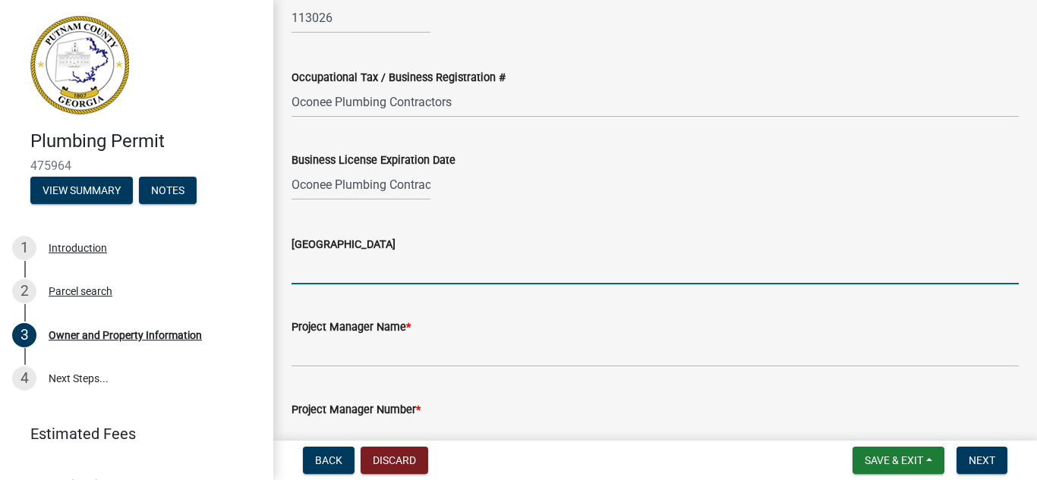
click at [303, 281] on input "[GEOGRAPHIC_DATA]" at bounding box center [654, 268] width 727 height 31
type input "[PERSON_NAME]"
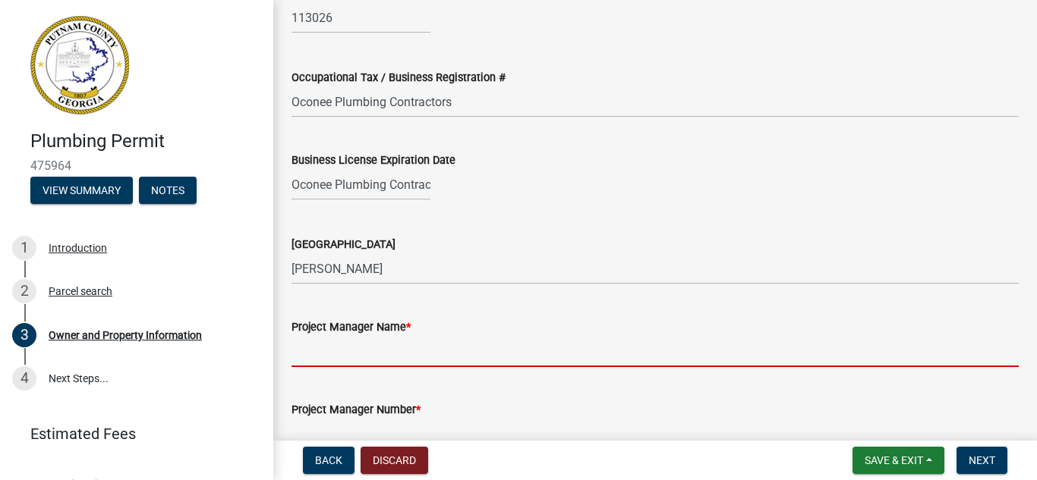
click at [307, 349] on input "Project Manager Name *" at bounding box center [654, 351] width 727 height 31
type input "[PERSON_NAME]"
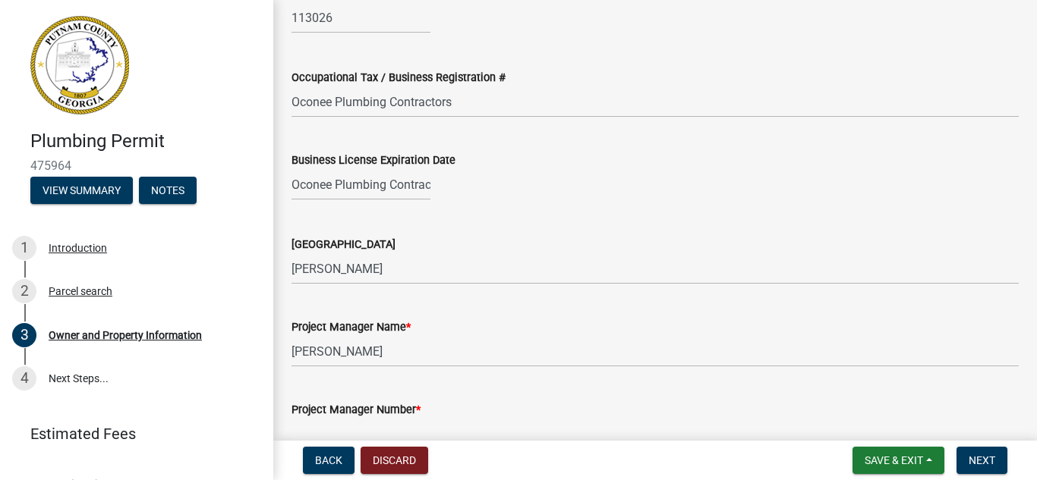
click at [422, 420] on input "Project Manager Number *" at bounding box center [654, 434] width 727 height 31
type input "7068178492"
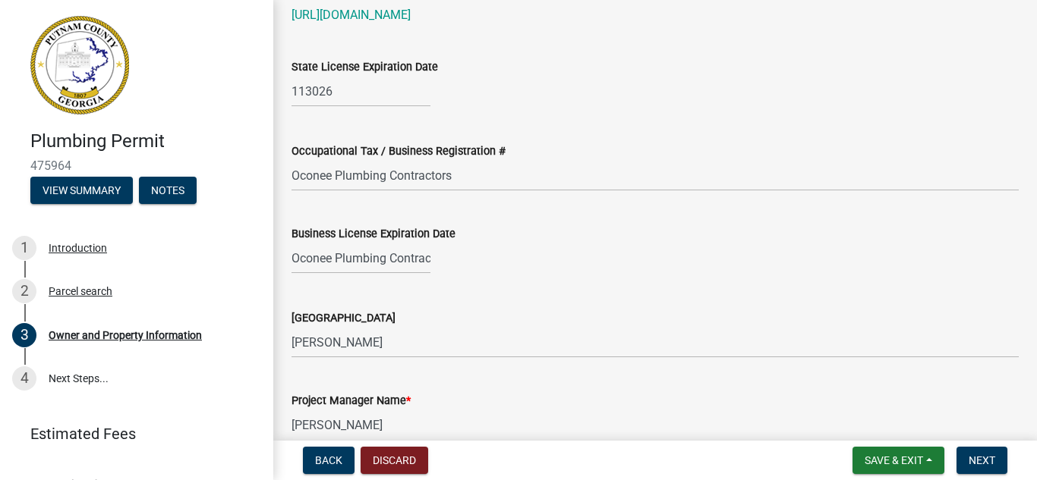
scroll to position [2098, 0]
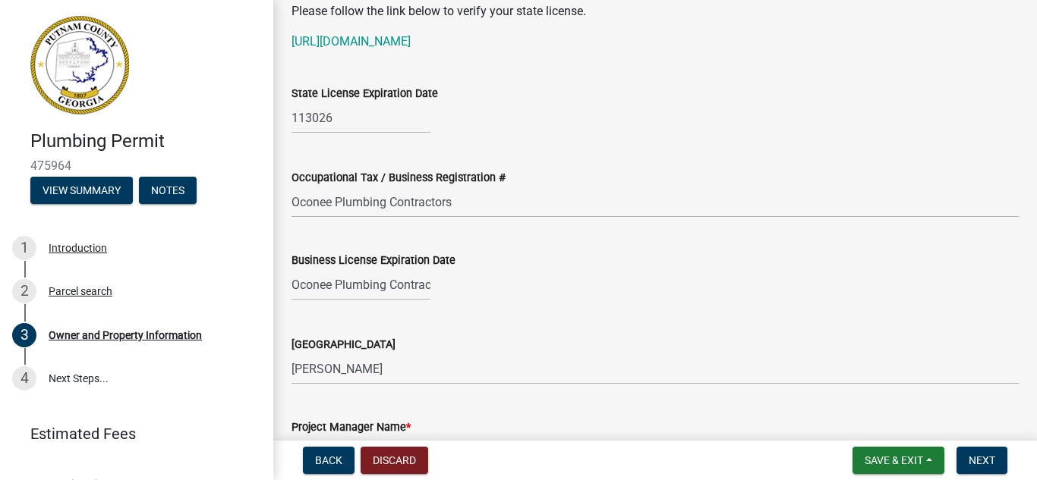
click at [438, 283] on div "Oconee Plumbing Contractors" at bounding box center [654, 284] width 727 height 31
click at [398, 285] on input "Oconee Plumbing Contractors" at bounding box center [360, 284] width 139 height 31
select select "9"
select select "2025"
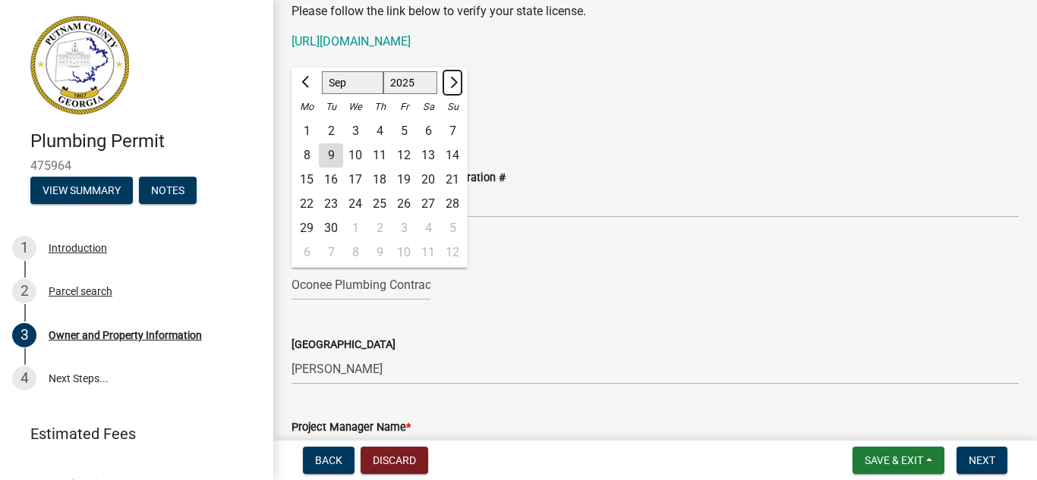
click at [455, 79] on button "Next month" at bounding box center [452, 83] width 18 height 24
select select "12"
click at [349, 228] on div "31" at bounding box center [355, 228] width 24 height 24
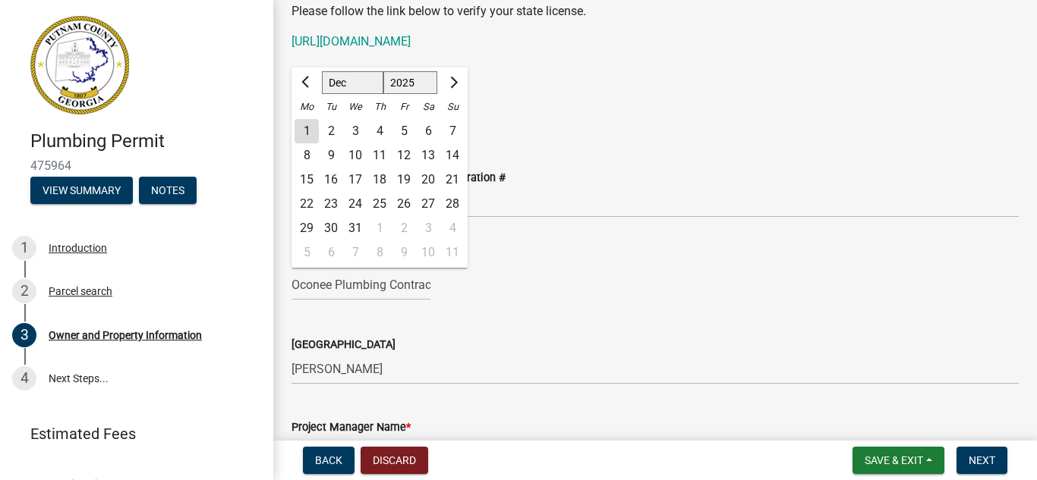
type input "[DATE]"
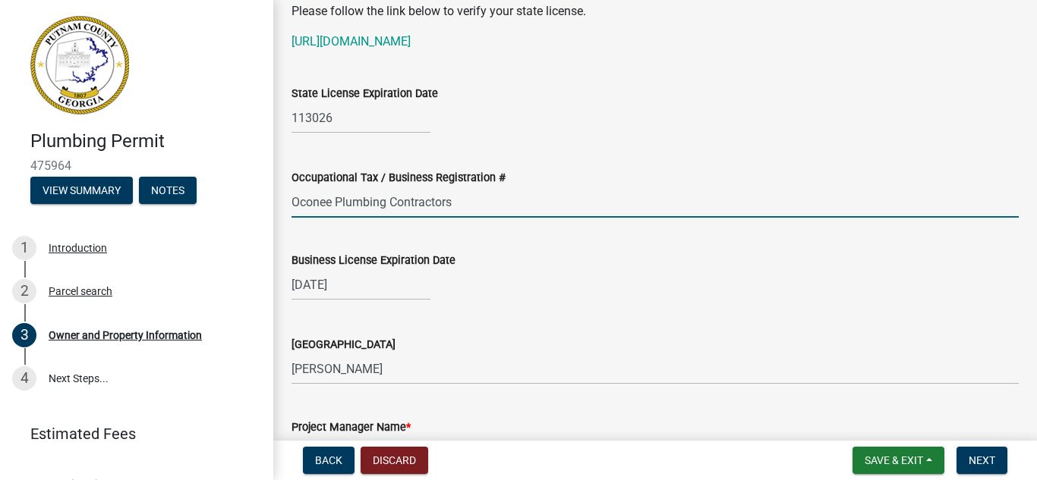
click at [462, 203] on input "Oconee Plumbing Contractors" at bounding box center [654, 202] width 727 height 31
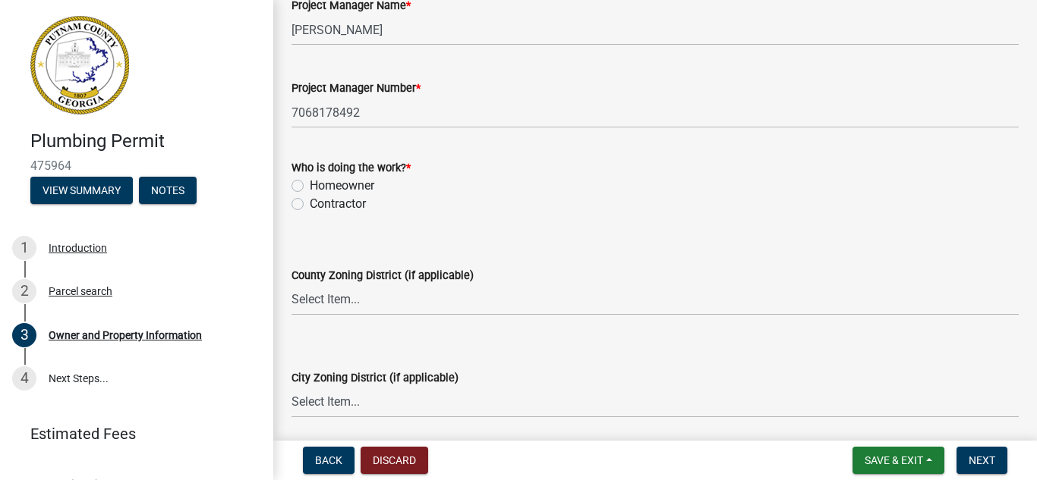
scroll to position [2554, 0]
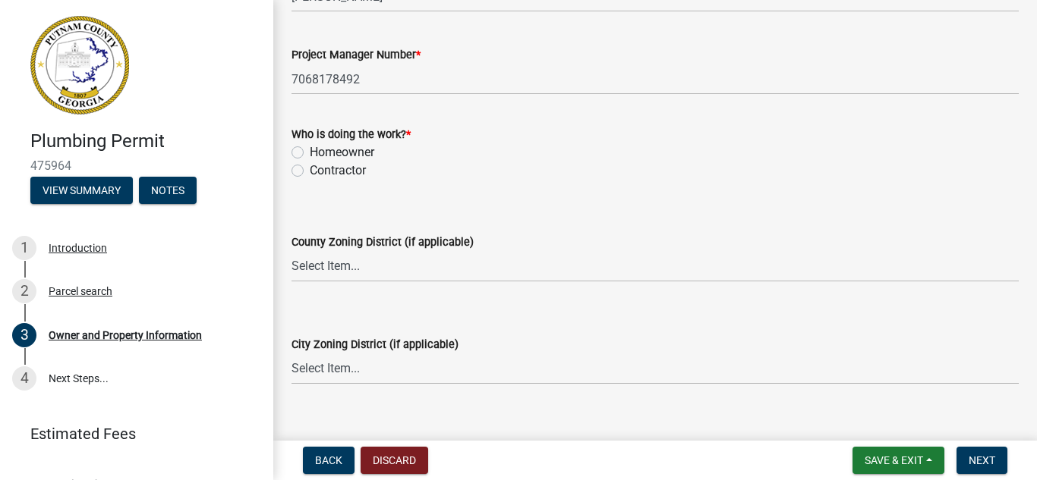
click at [310, 171] on label "Contractor" at bounding box center [338, 171] width 56 height 18
click at [310, 171] on input "Contractor" at bounding box center [315, 167] width 10 height 10
radio input "true"
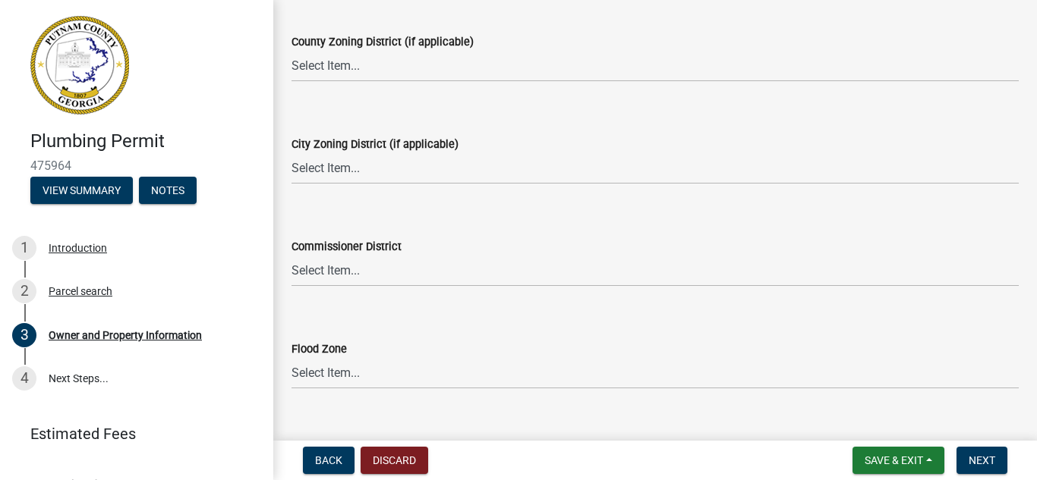
scroll to position [2781, 0]
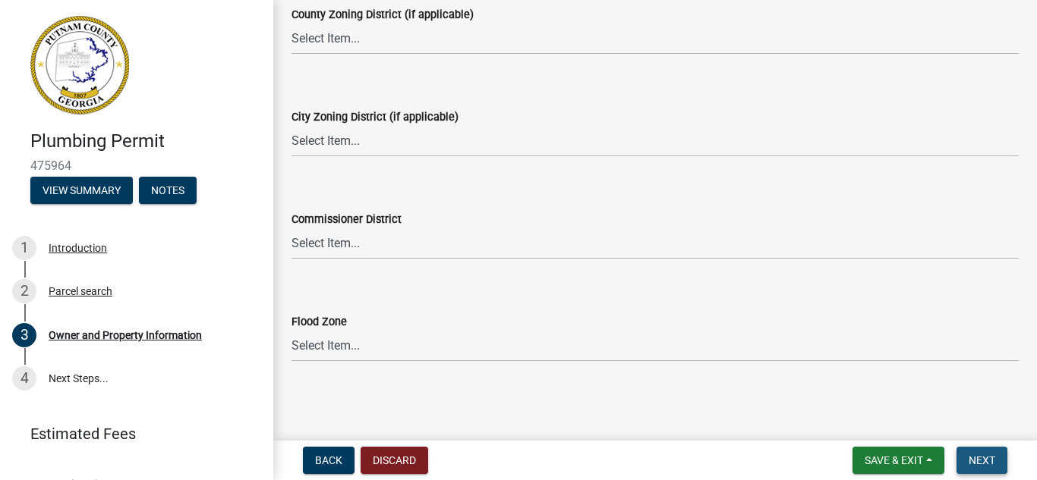
click at [998, 458] on button "Next" at bounding box center [981, 460] width 51 height 27
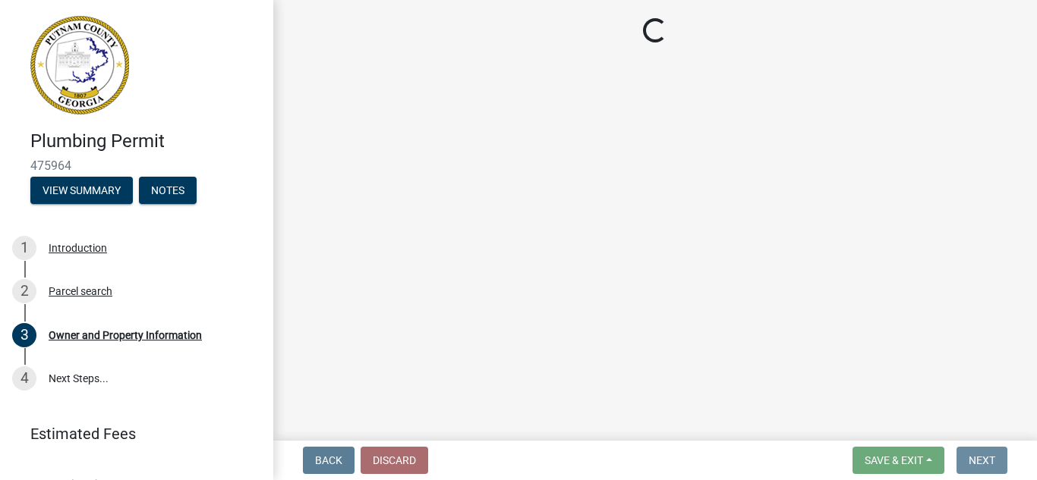
scroll to position [0, 0]
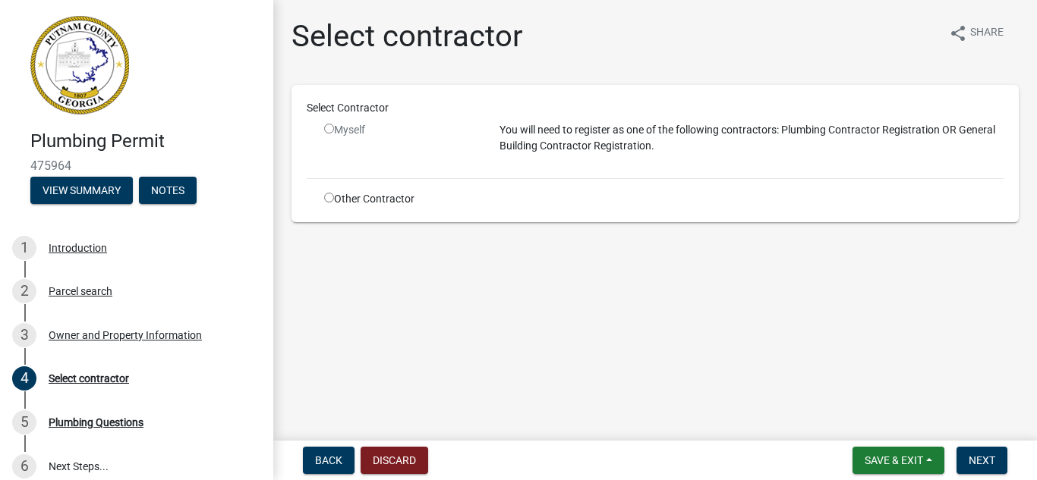
click at [329, 199] on input "radio" at bounding box center [329, 198] width 10 height 10
radio input "true"
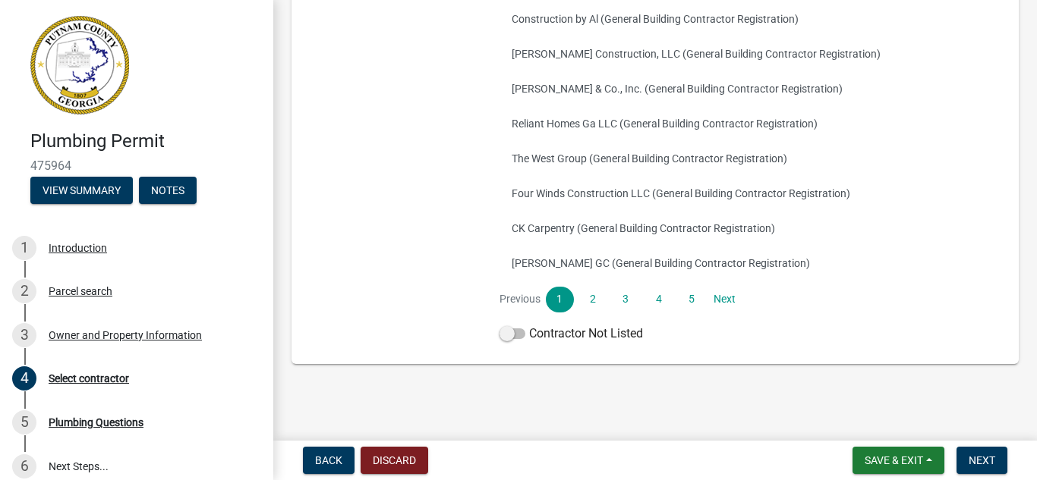
scroll to position [351, 0]
click at [585, 332] on label "Contractor Not Listed" at bounding box center [570, 333] width 143 height 18
click at [529, 324] on input "Contractor Not Listed" at bounding box center [529, 324] width 0 height 0
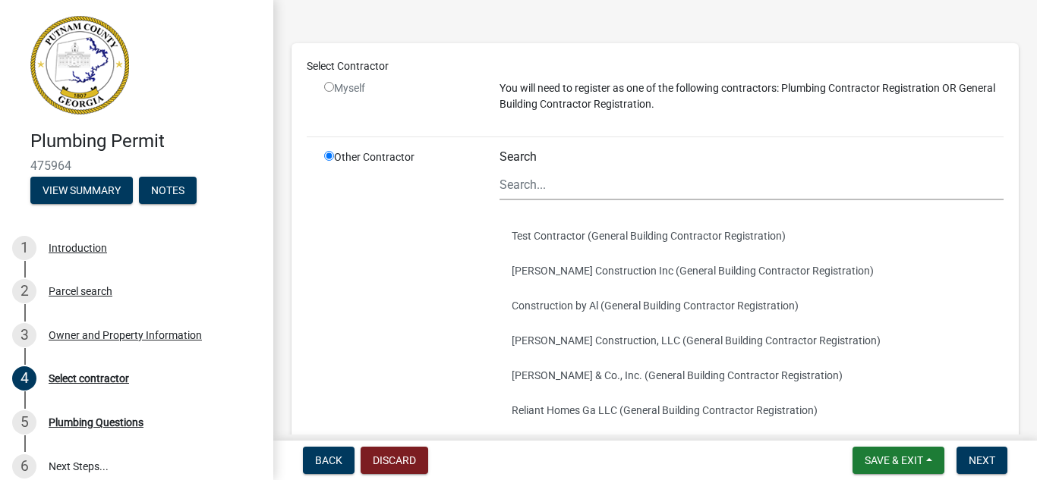
scroll to position [47, 0]
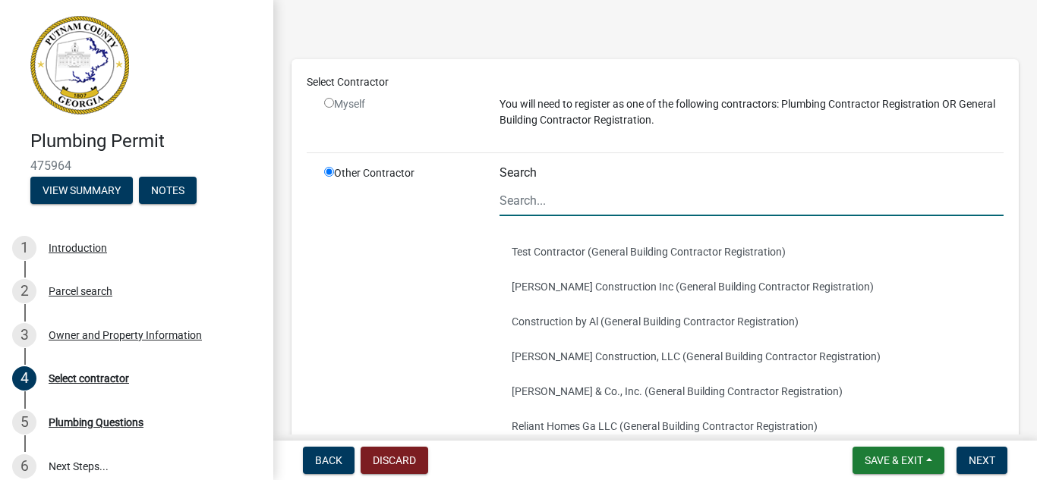
click at [545, 198] on input "Search" at bounding box center [751, 200] width 504 height 31
type input "oconee plumbing contractors"
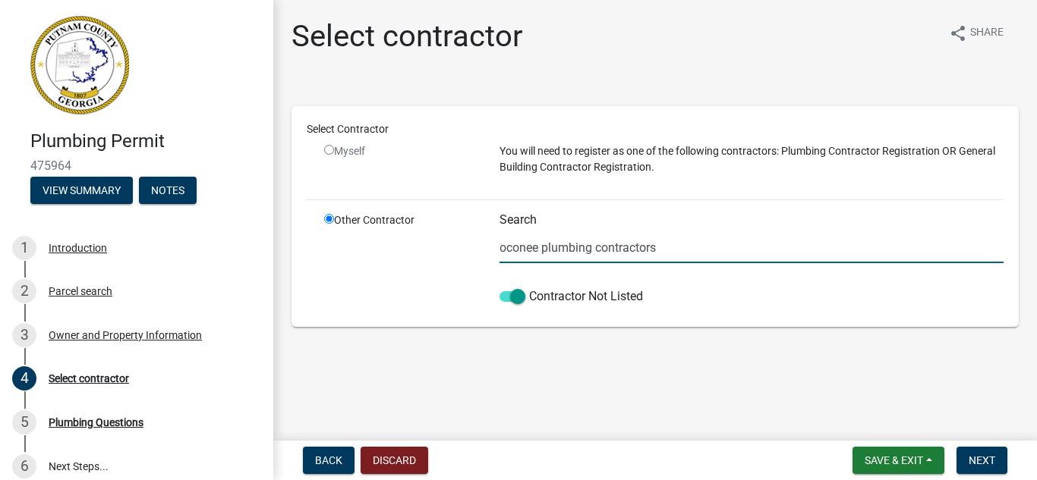
scroll to position [0, 0]
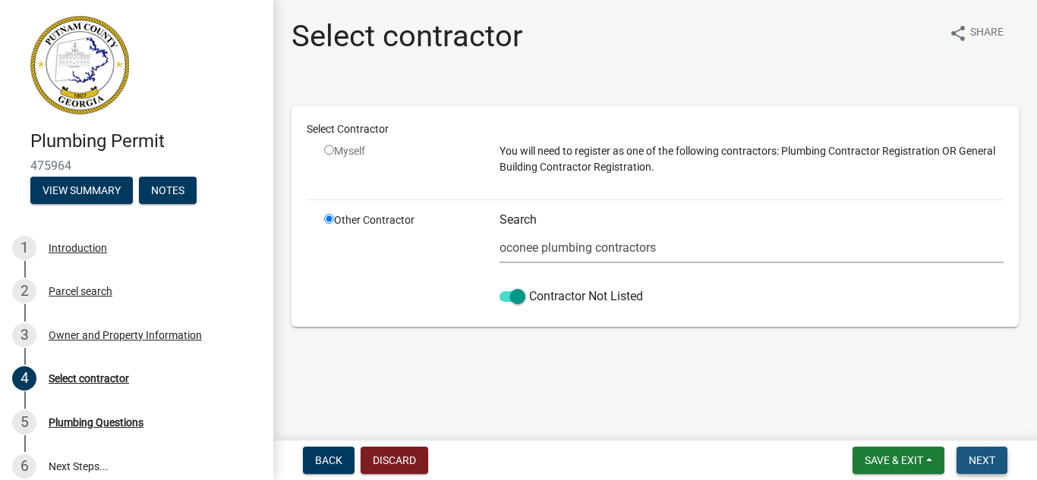
click at [978, 458] on span "Next" at bounding box center [981, 461] width 27 height 12
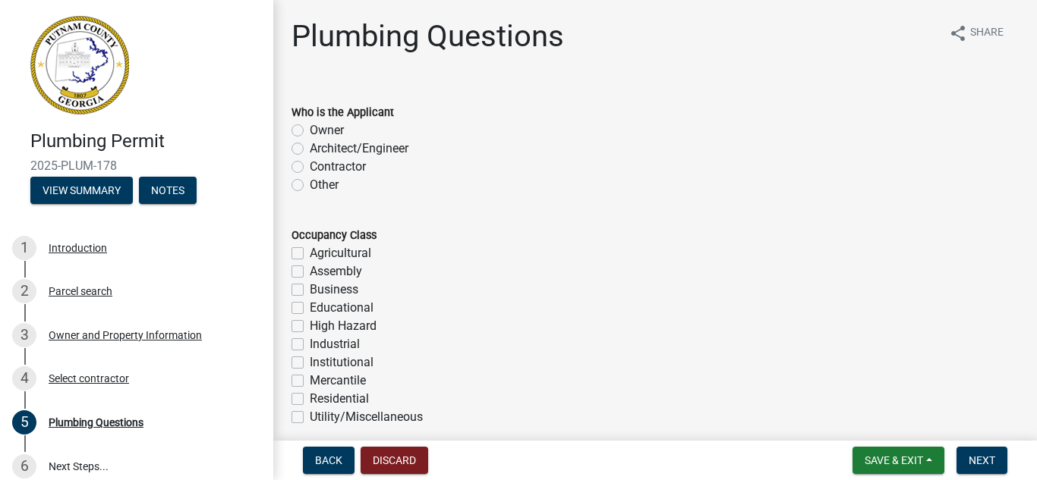
click at [310, 168] on label "Contractor" at bounding box center [338, 167] width 56 height 18
click at [310, 168] on input "Contractor" at bounding box center [315, 163] width 10 height 10
radio input "true"
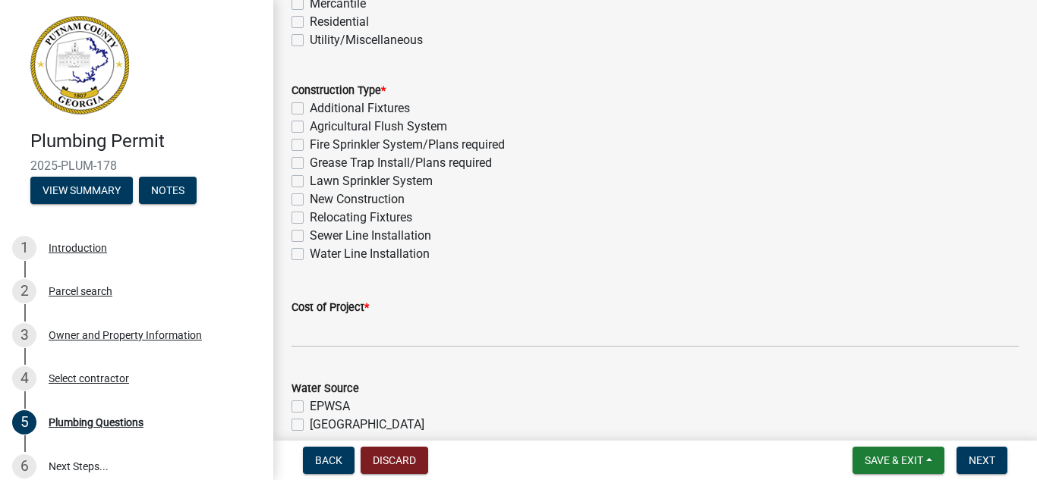
scroll to position [379, 0]
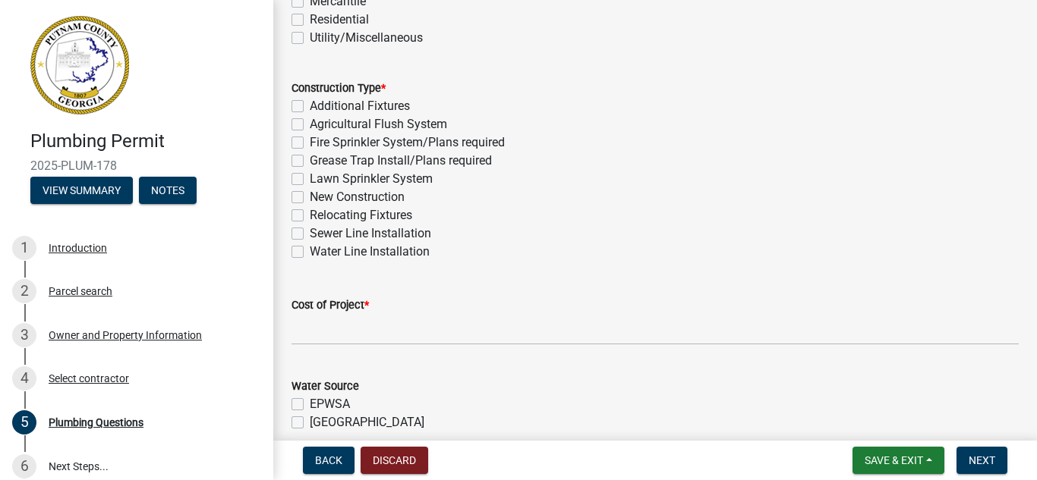
click at [310, 197] on label "New Construction" at bounding box center [357, 197] width 95 height 18
click at [310, 197] on input "New Construction" at bounding box center [315, 193] width 10 height 10
checkbox input "true"
checkbox input "false"
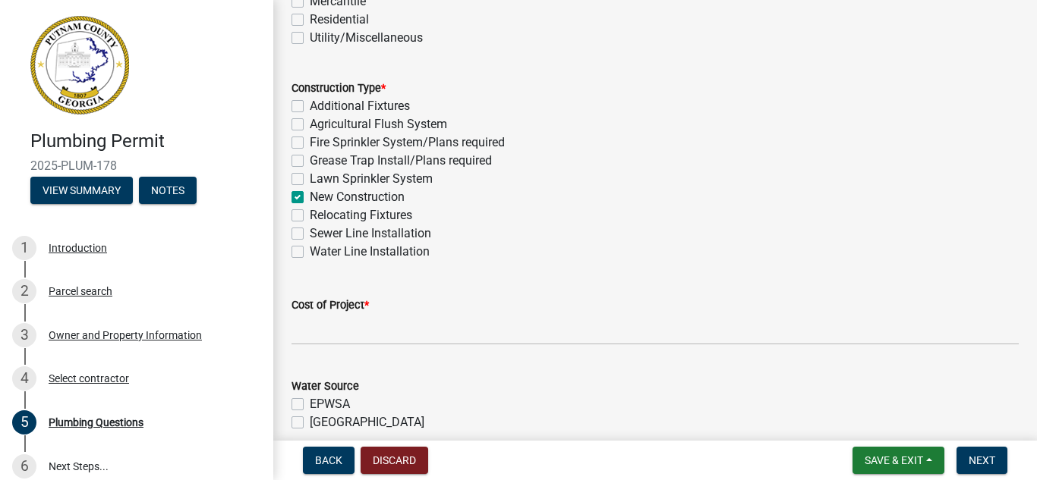
checkbox input "false"
checkbox input "true"
checkbox input "false"
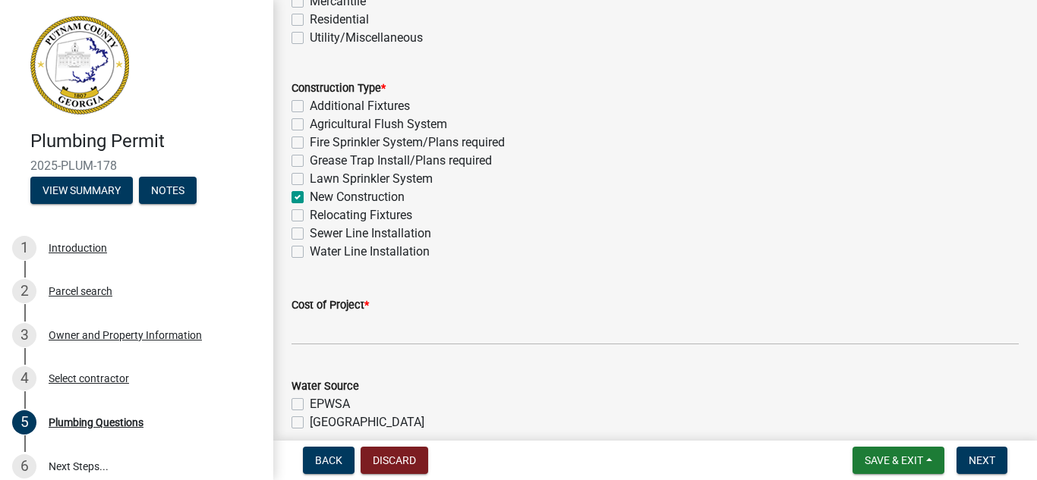
checkbox input "false"
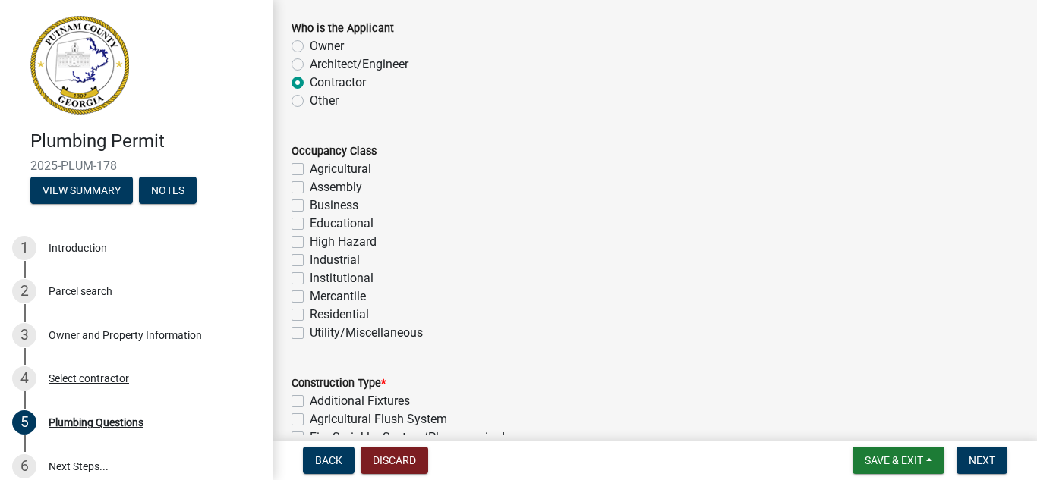
scroll to position [76, 0]
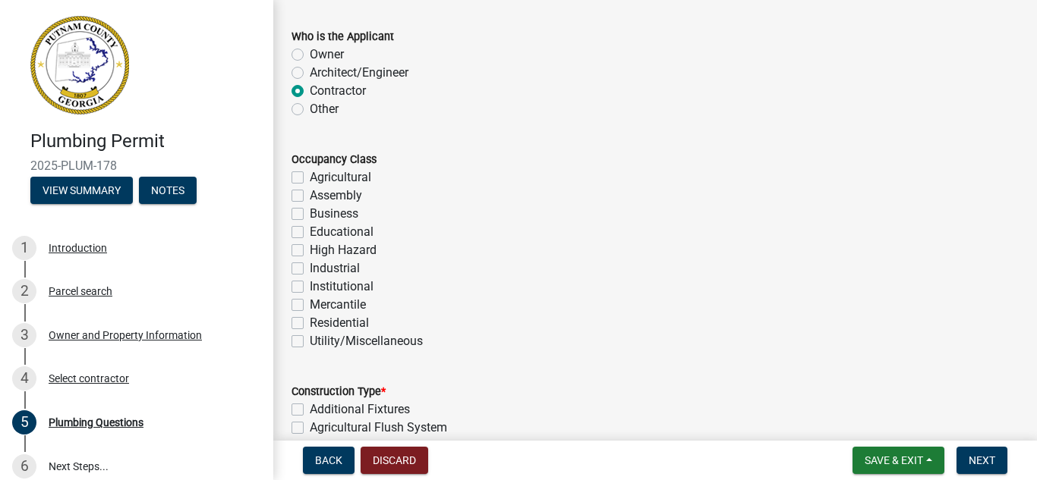
click at [310, 323] on label "Residential" at bounding box center [339, 323] width 59 height 18
click at [310, 323] on input "Residential" at bounding box center [315, 319] width 10 height 10
checkbox input "true"
checkbox input "false"
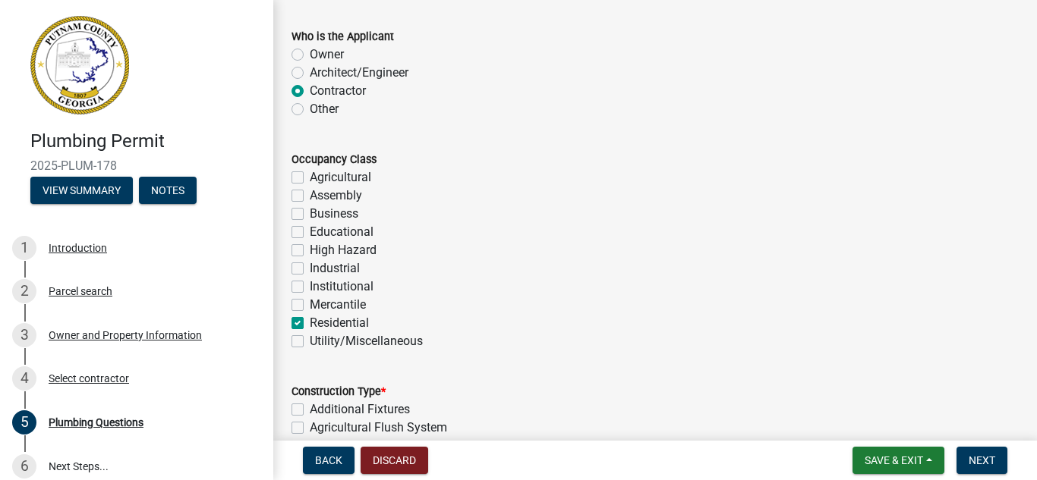
checkbox input "false"
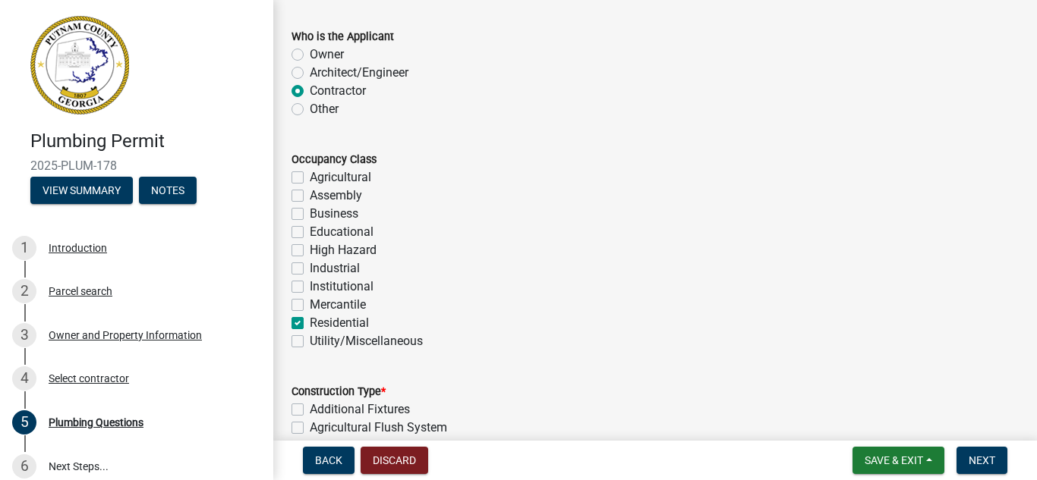
checkbox input "false"
checkbox input "true"
checkbox input "false"
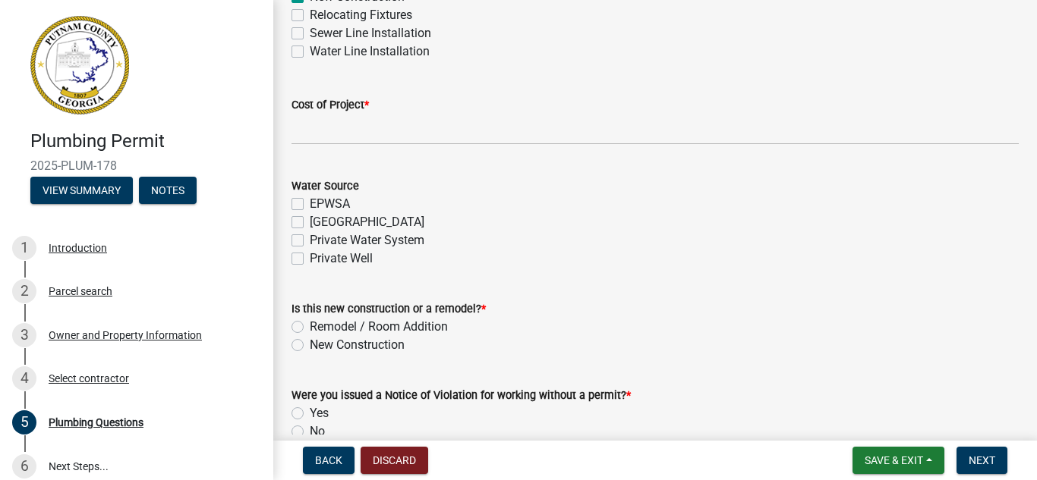
scroll to position [607, 0]
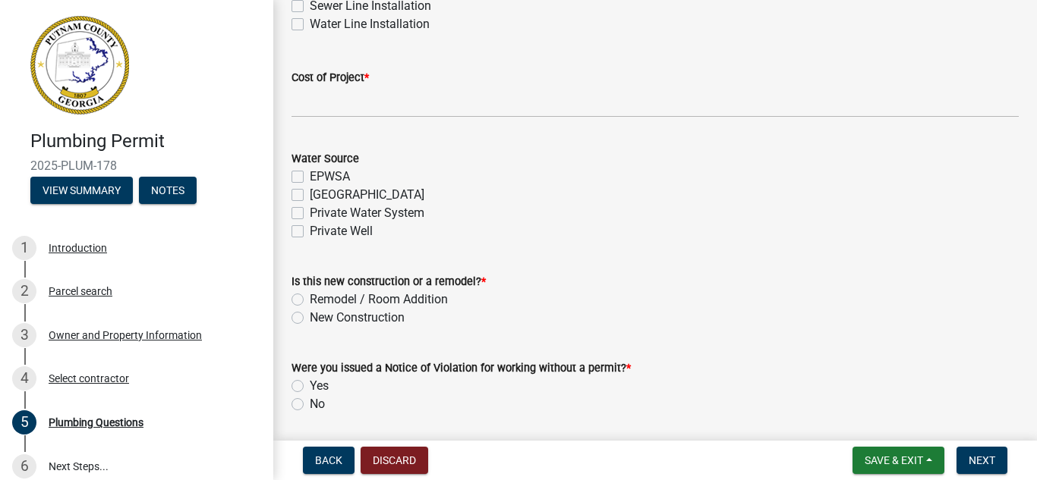
click at [310, 196] on label "[GEOGRAPHIC_DATA]" at bounding box center [367, 195] width 115 height 18
click at [310, 196] on input "[GEOGRAPHIC_DATA]" at bounding box center [315, 191] width 10 height 10
checkbox input "true"
checkbox input "false"
checkbox input "true"
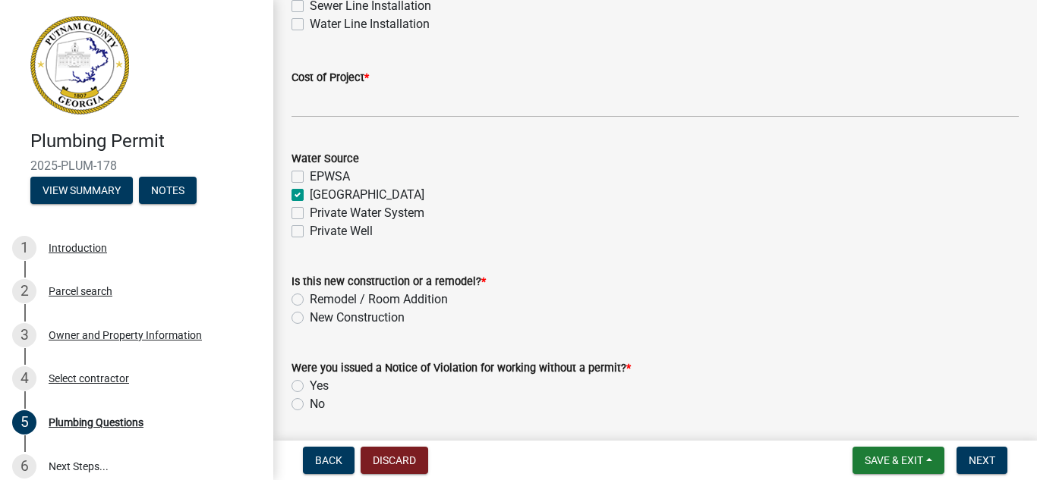
checkbox input "false"
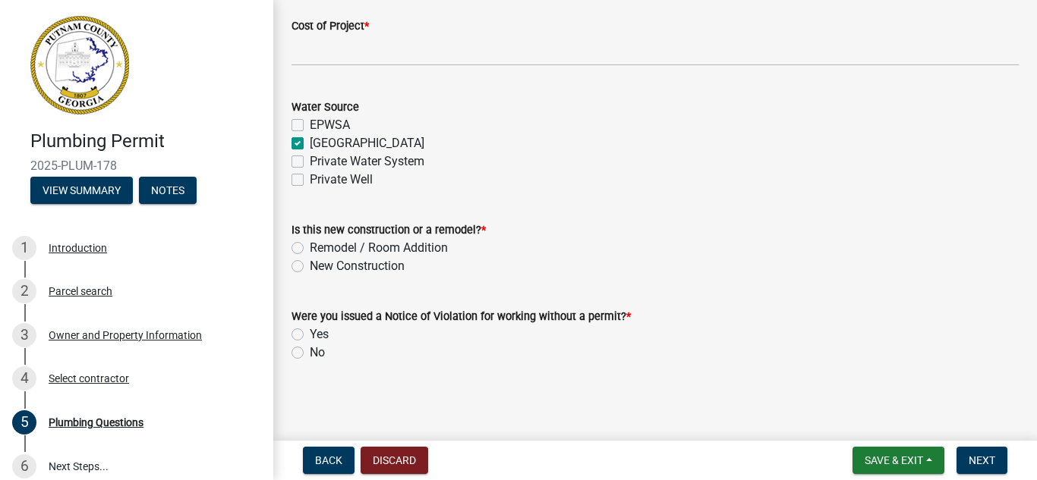
click at [310, 265] on label "New Construction" at bounding box center [357, 266] width 95 height 18
click at [310, 265] on input "New Construction" at bounding box center [315, 262] width 10 height 10
radio input "true"
click at [310, 350] on label "No" at bounding box center [317, 353] width 15 height 18
click at [310, 350] on input "No" at bounding box center [315, 349] width 10 height 10
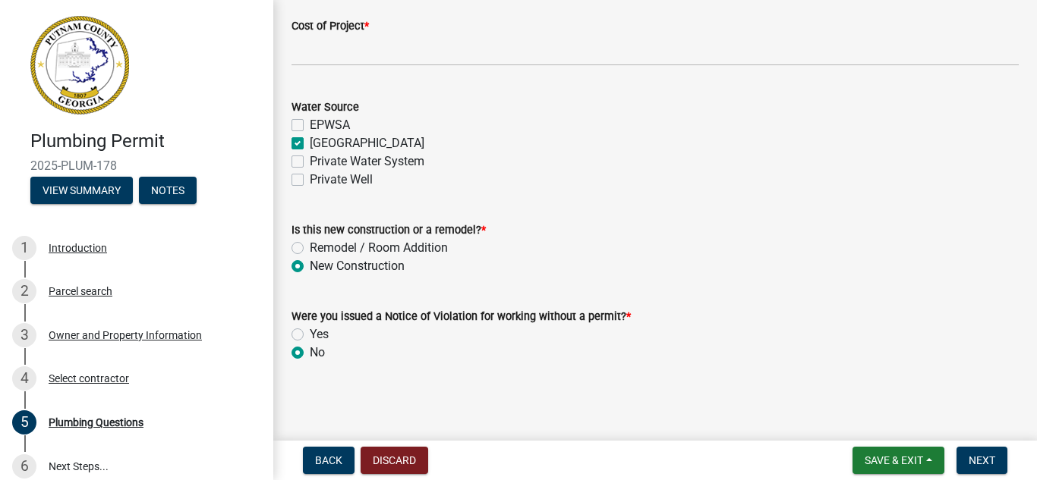
radio input "true"
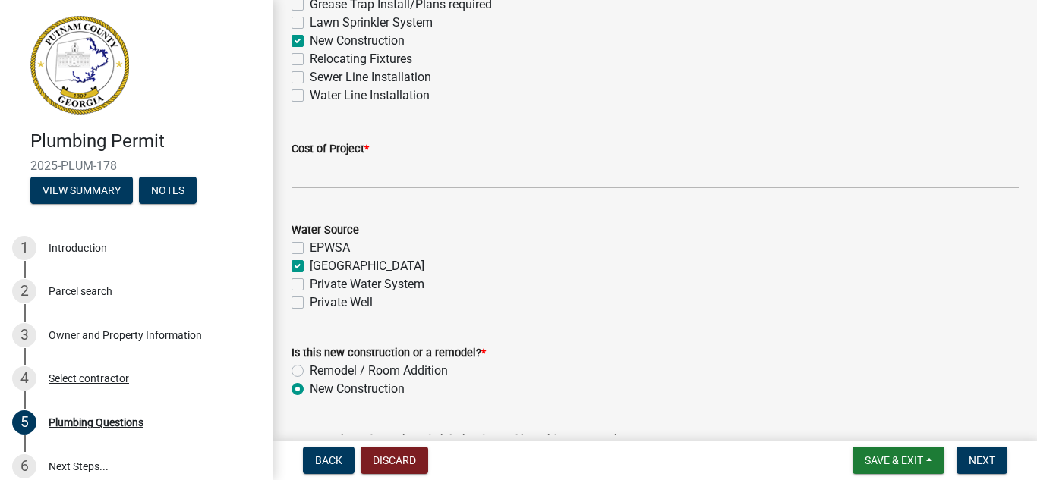
scroll to position [507, 0]
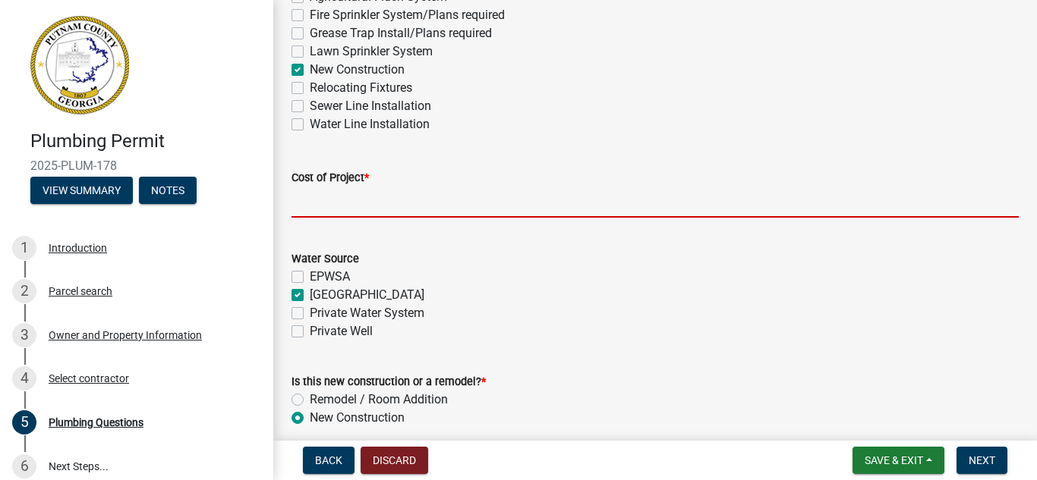
click at [338, 198] on input "text" at bounding box center [654, 202] width 727 height 31
type input "11500"
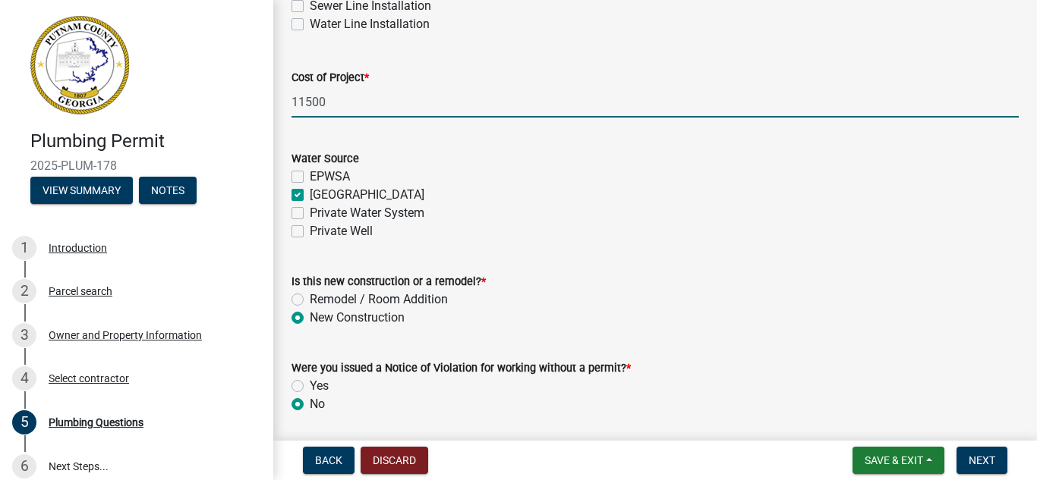
scroll to position [659, 0]
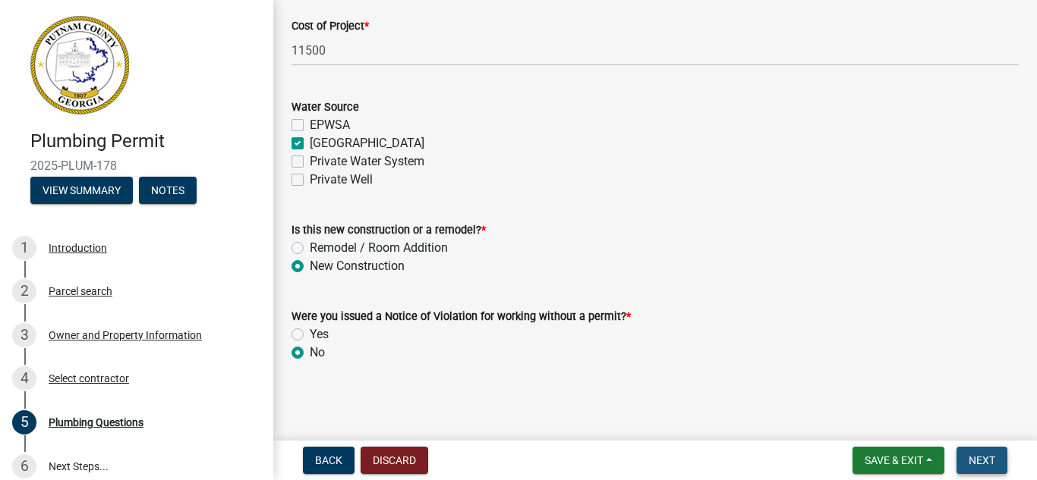
click at [978, 461] on span "Next" at bounding box center [981, 461] width 27 height 12
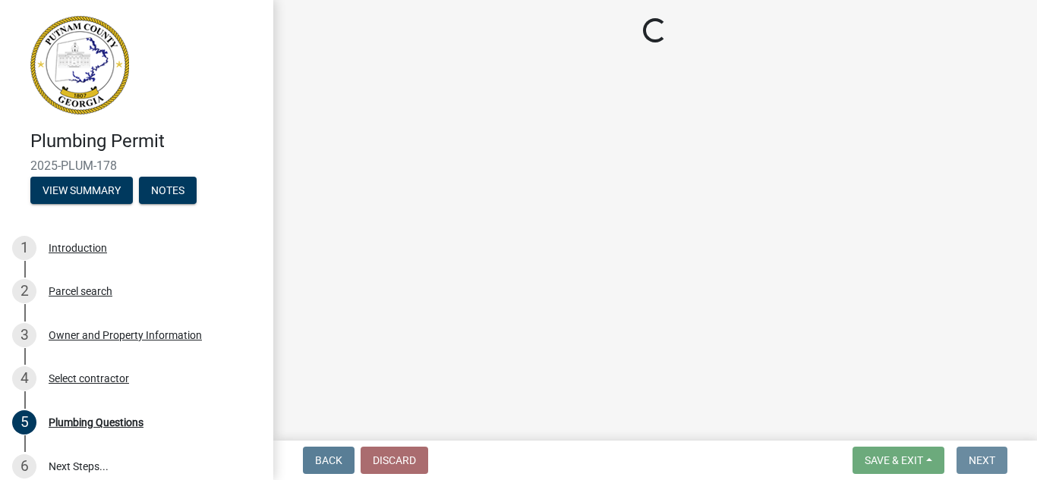
scroll to position [0, 0]
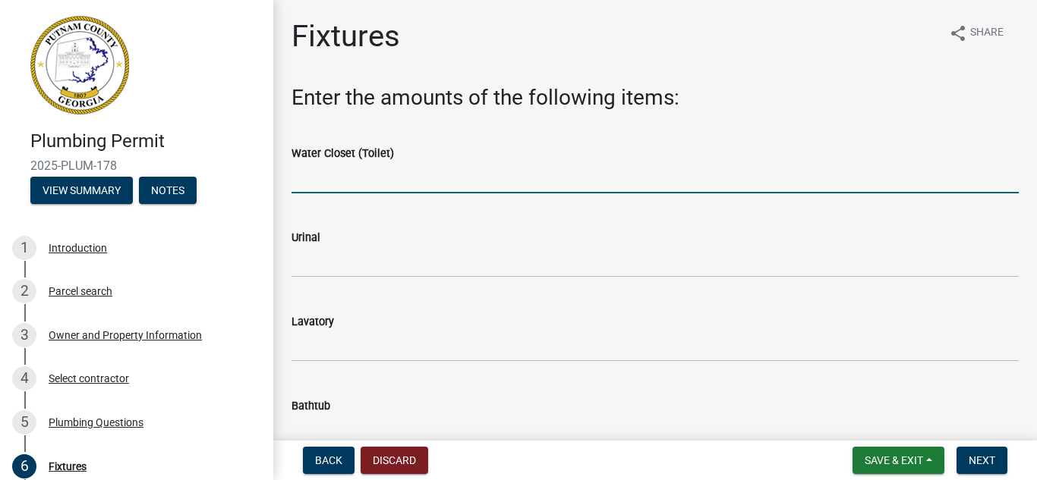
click at [335, 175] on input "text" at bounding box center [654, 177] width 727 height 31
type input "4"
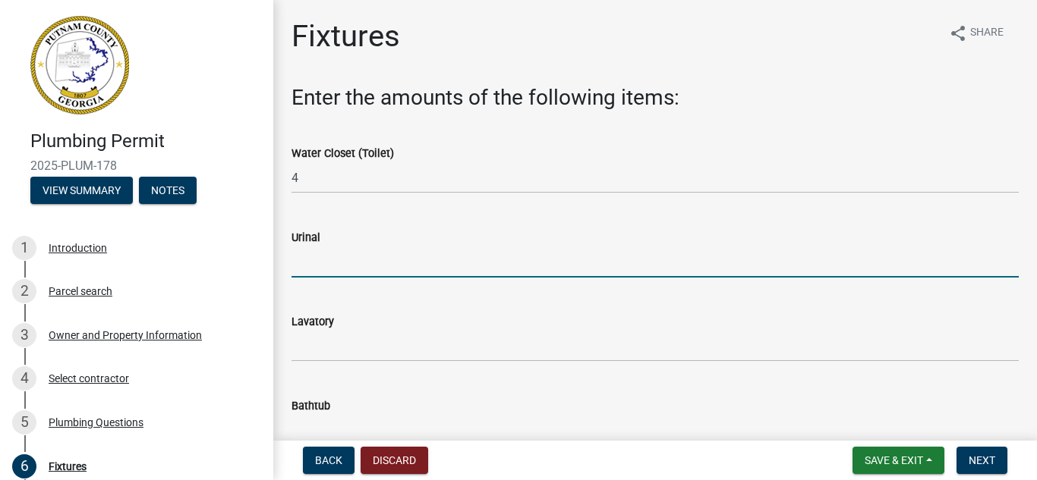
click at [346, 256] on input "text" at bounding box center [654, 262] width 727 height 31
click at [351, 329] on div "Lavatory" at bounding box center [654, 322] width 727 height 18
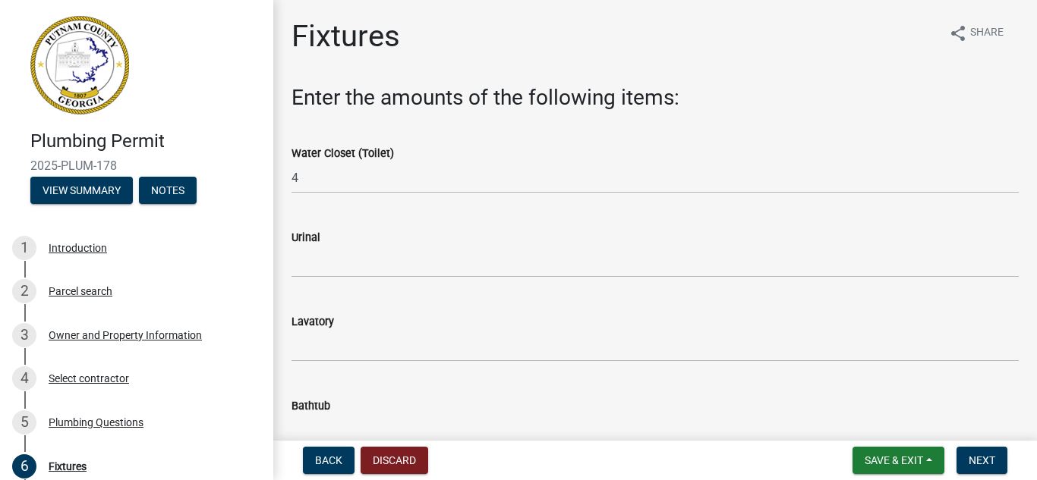
click at [355, 326] on div "Lavatory" at bounding box center [654, 322] width 727 height 18
click at [335, 245] on div "Urinal" at bounding box center [654, 237] width 727 height 18
click at [356, 240] on div "Urinal" at bounding box center [654, 237] width 727 height 18
click at [310, 241] on label "Urinal" at bounding box center [305, 238] width 29 height 11
click at [319, 319] on label "Lavatory" at bounding box center [312, 322] width 42 height 11
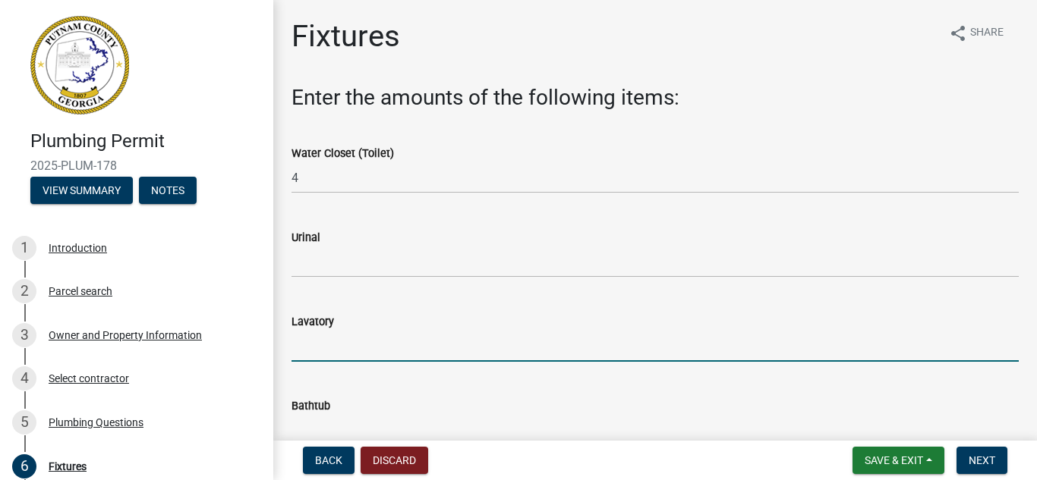
click at [439, 332] on input "text" at bounding box center [654, 346] width 727 height 31
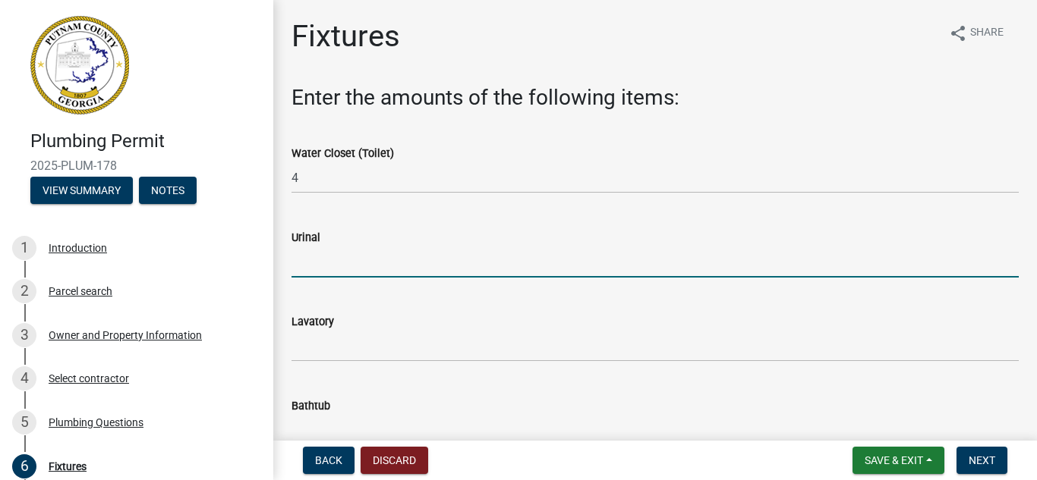
click at [398, 256] on input "text" at bounding box center [654, 262] width 727 height 31
type input "0"
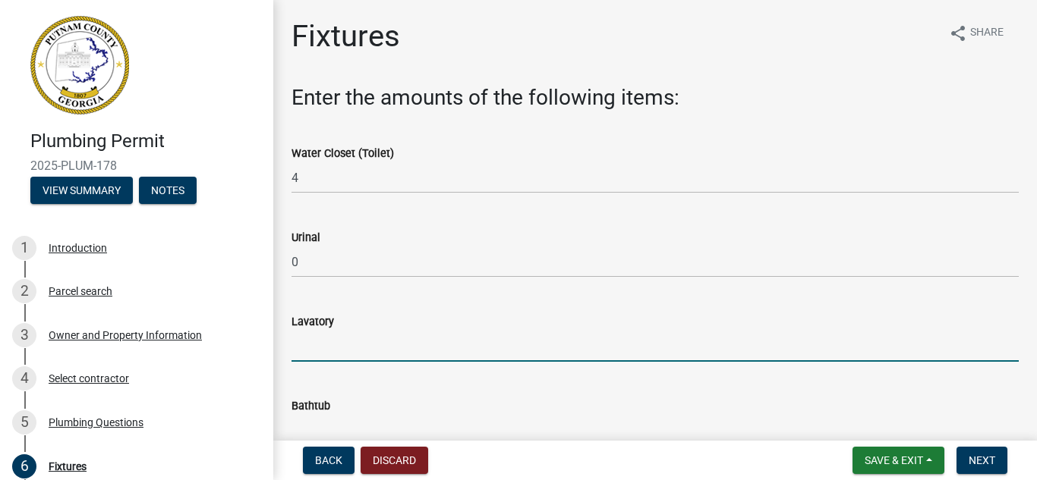
click at [369, 332] on input "text" at bounding box center [654, 346] width 727 height 31
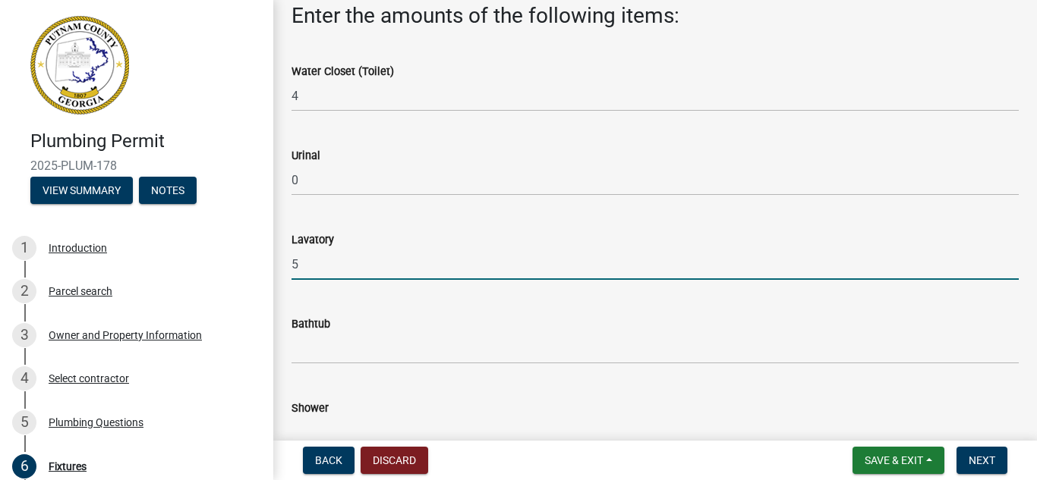
scroll to position [152, 0]
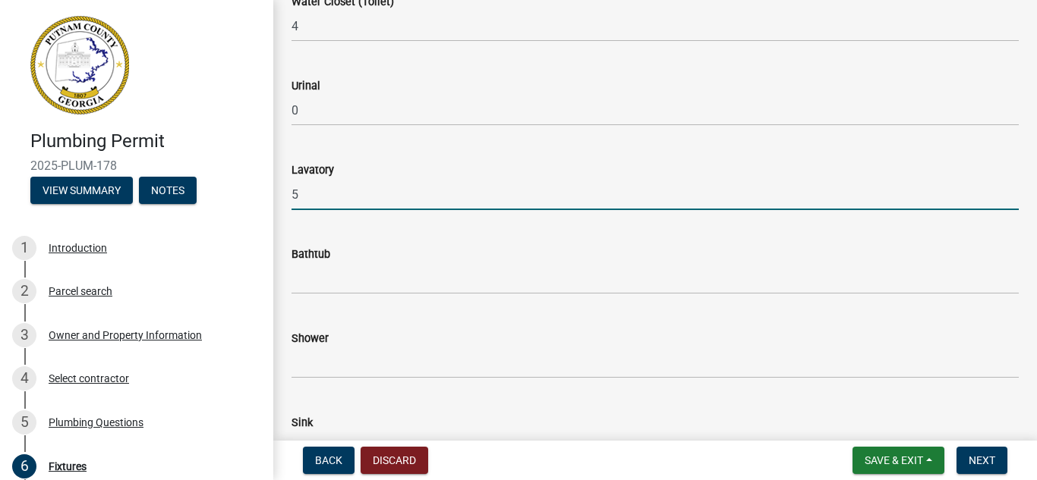
type input "5"
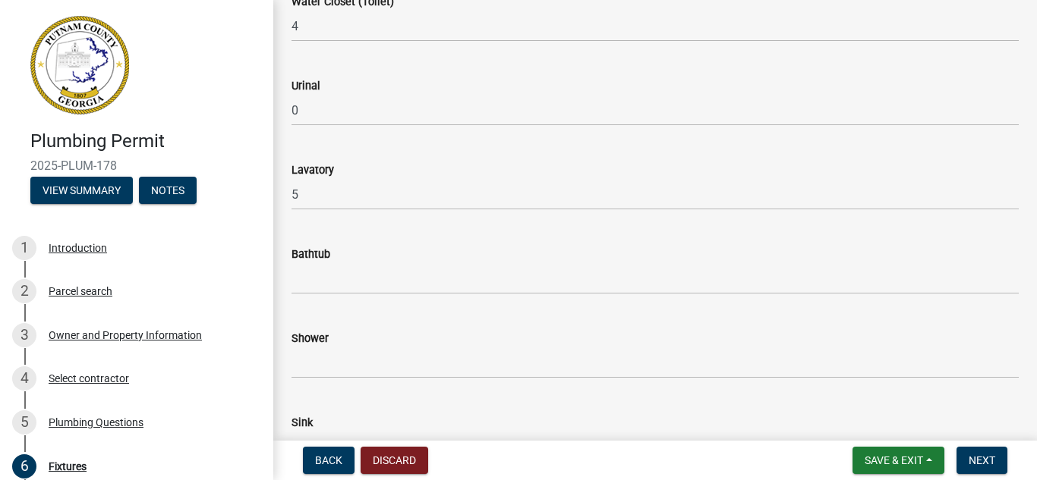
click at [398, 255] on div "Bathtub" at bounding box center [654, 254] width 727 height 18
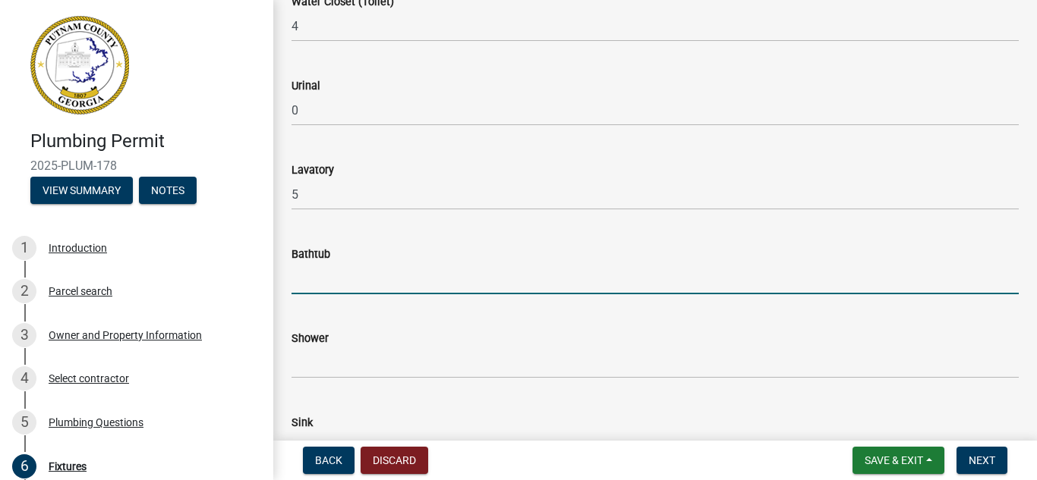
click at [383, 277] on input "text" at bounding box center [654, 278] width 727 height 31
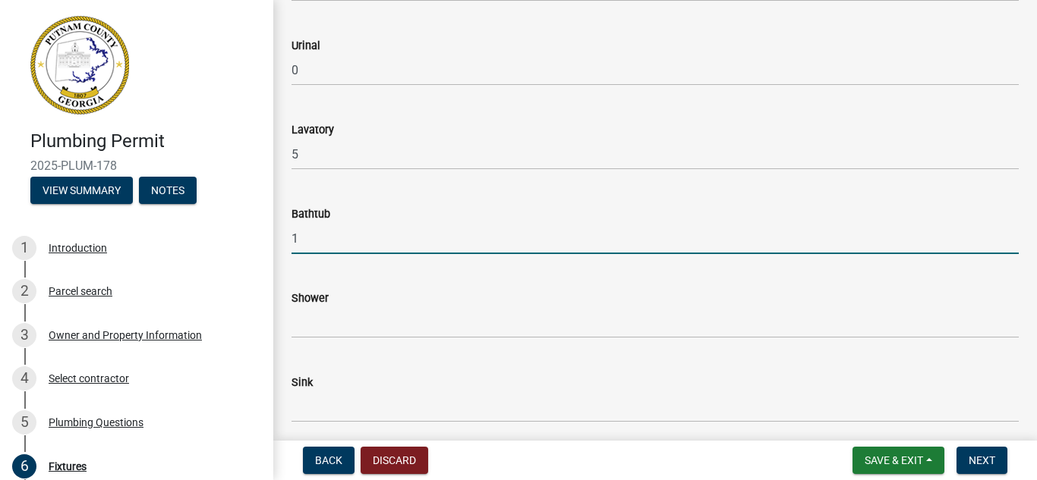
scroll to position [228, 0]
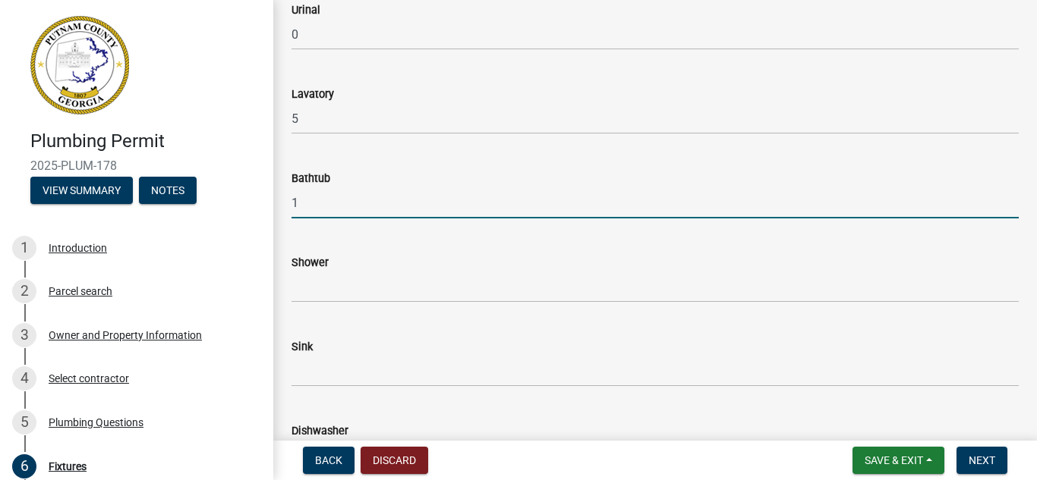
type input "1"
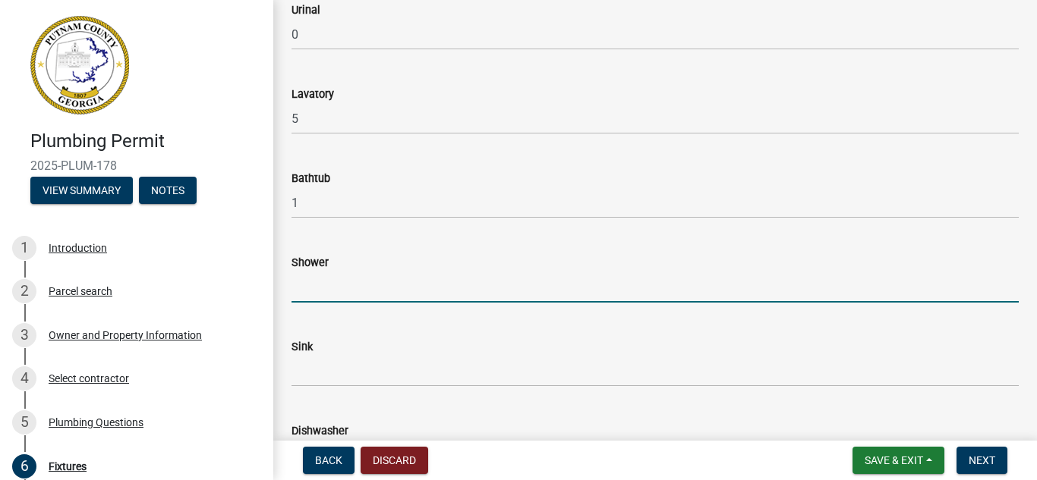
click at [391, 282] on input "text" at bounding box center [654, 287] width 727 height 31
type input "3"
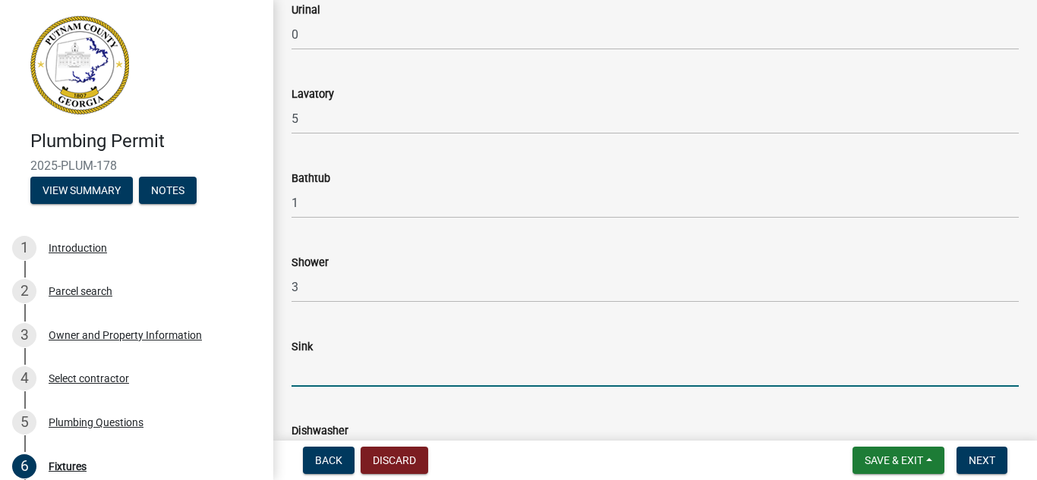
click at [395, 356] on input "text" at bounding box center [654, 371] width 727 height 31
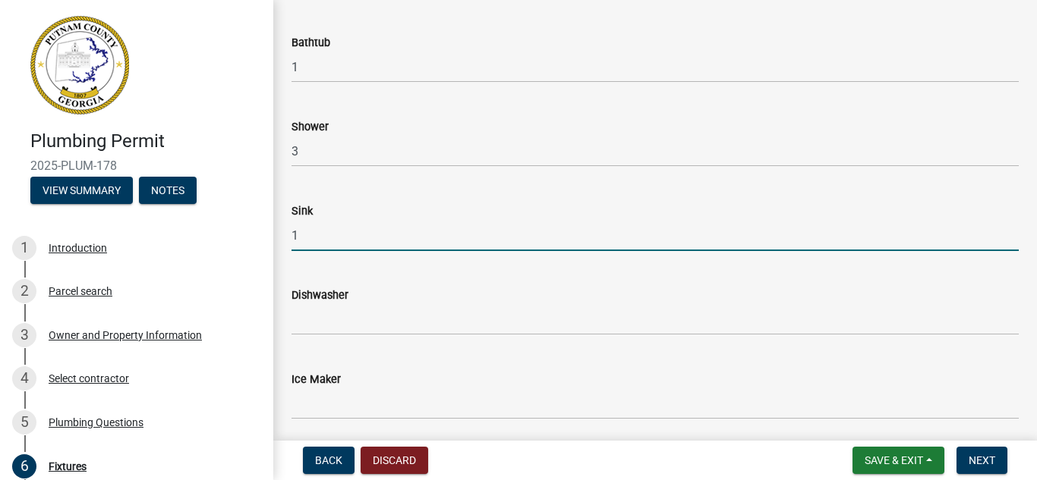
scroll to position [455, 0]
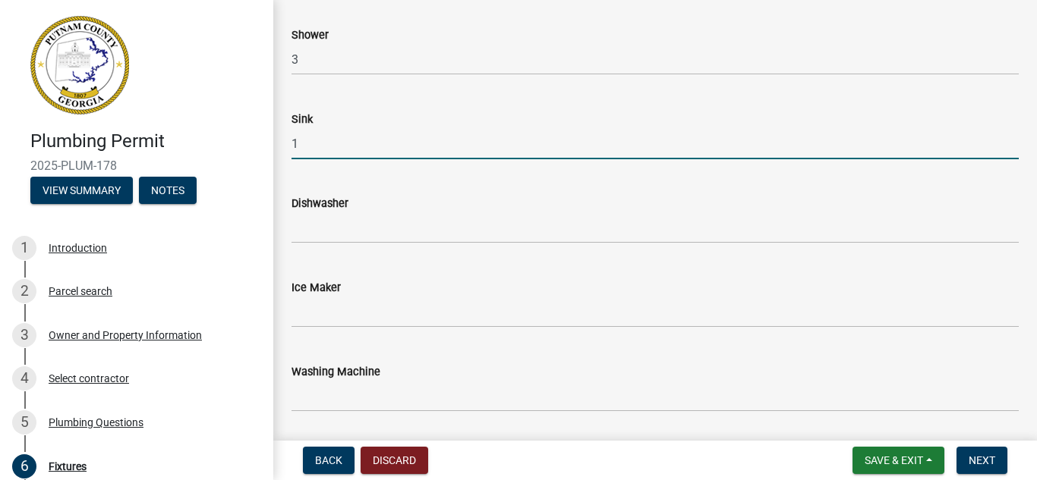
type input "1"
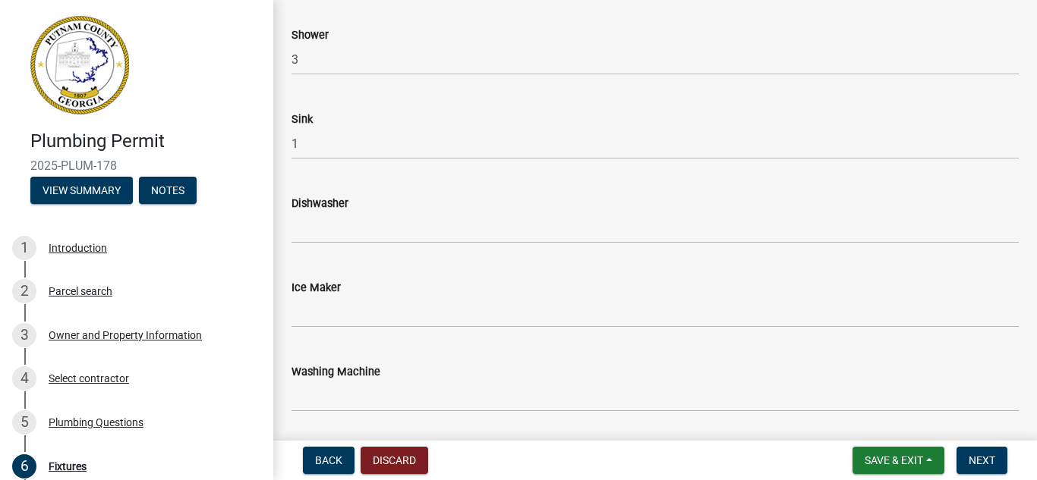
click at [411, 209] on div "Dishwasher" at bounding box center [654, 203] width 727 height 18
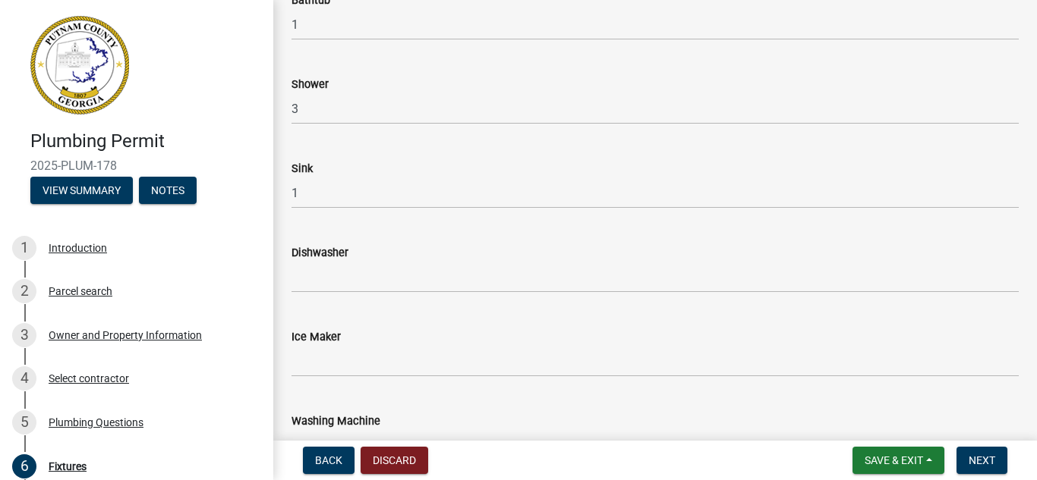
scroll to position [379, 0]
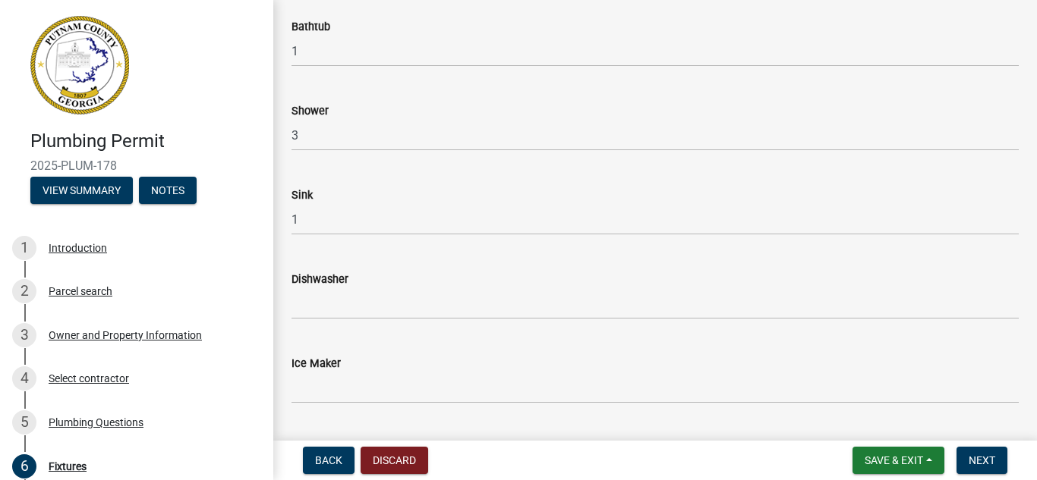
click at [400, 285] on div "Dishwasher" at bounding box center [654, 279] width 727 height 18
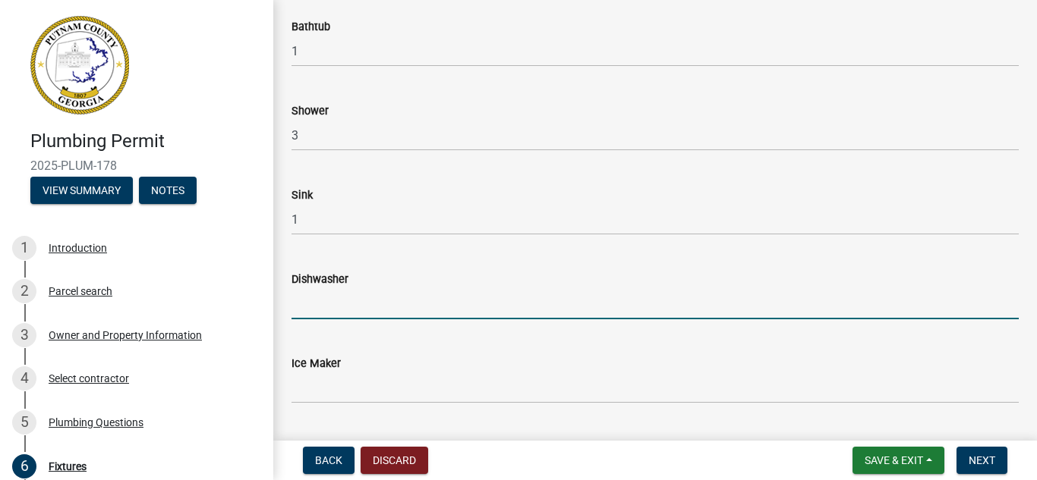
click at [395, 306] on input "text" at bounding box center [654, 303] width 727 height 31
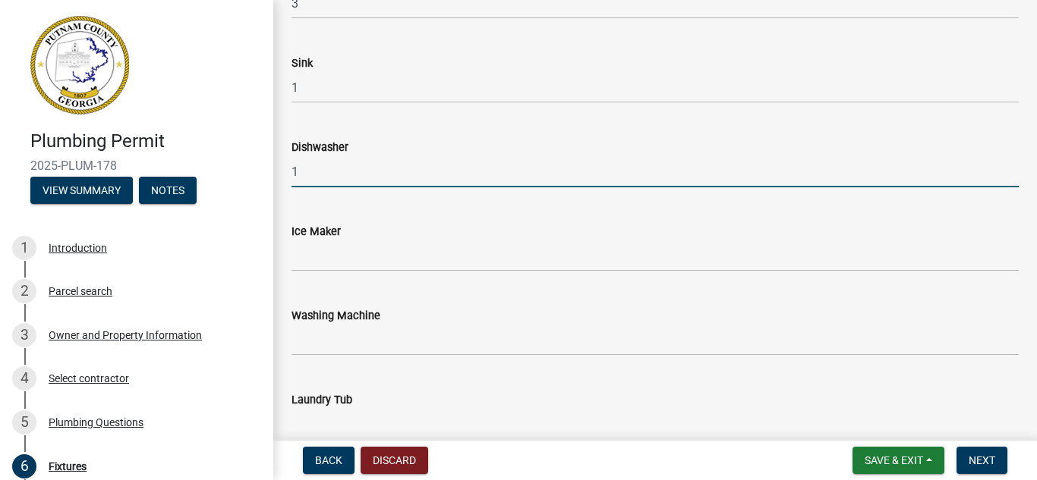
scroll to position [531, 0]
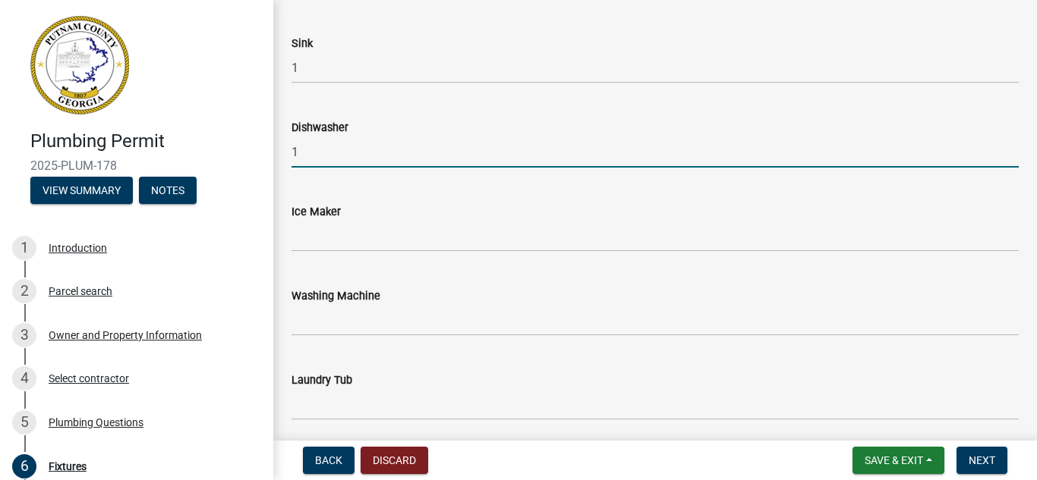
type input "1"
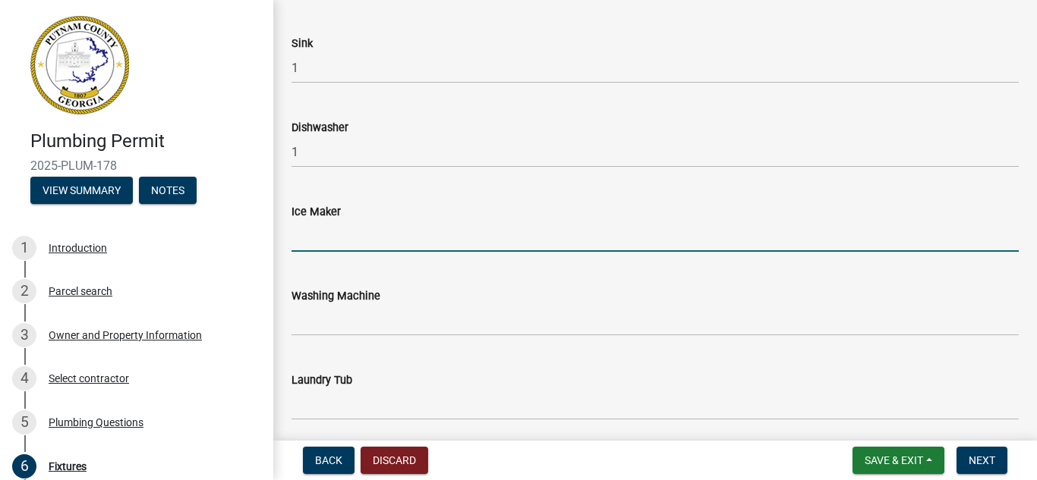
click at [362, 234] on input "text" at bounding box center [654, 236] width 727 height 31
click at [359, 249] on input "text" at bounding box center [654, 236] width 727 height 31
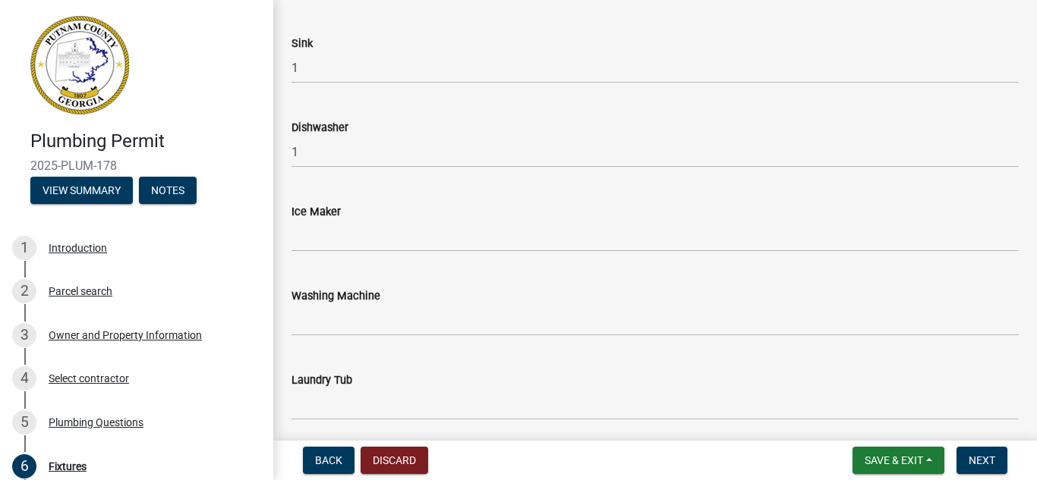
click at [422, 213] on div "Ice Maker" at bounding box center [654, 212] width 727 height 18
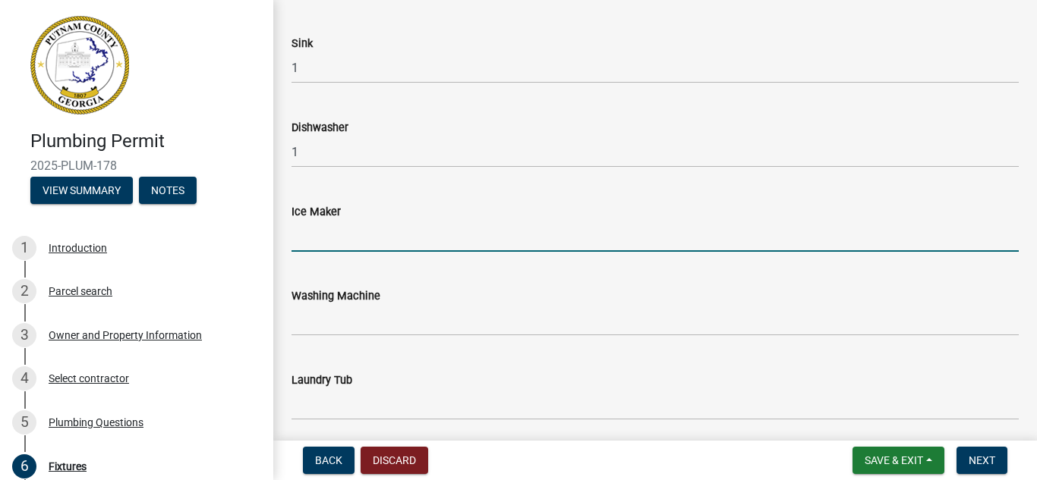
click at [382, 239] on input "text" at bounding box center [654, 236] width 727 height 31
type input "0"
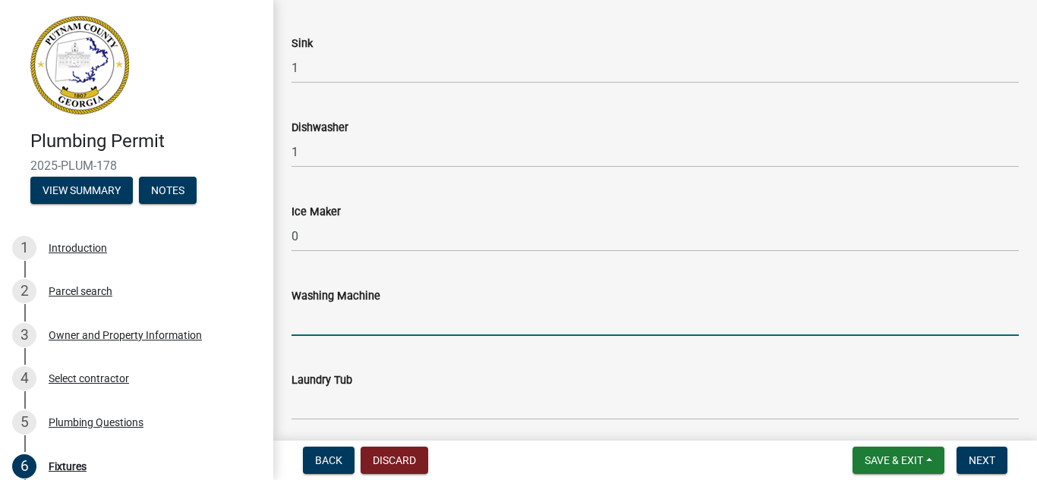
click at [376, 319] on input "text" at bounding box center [654, 320] width 727 height 31
type input "1"
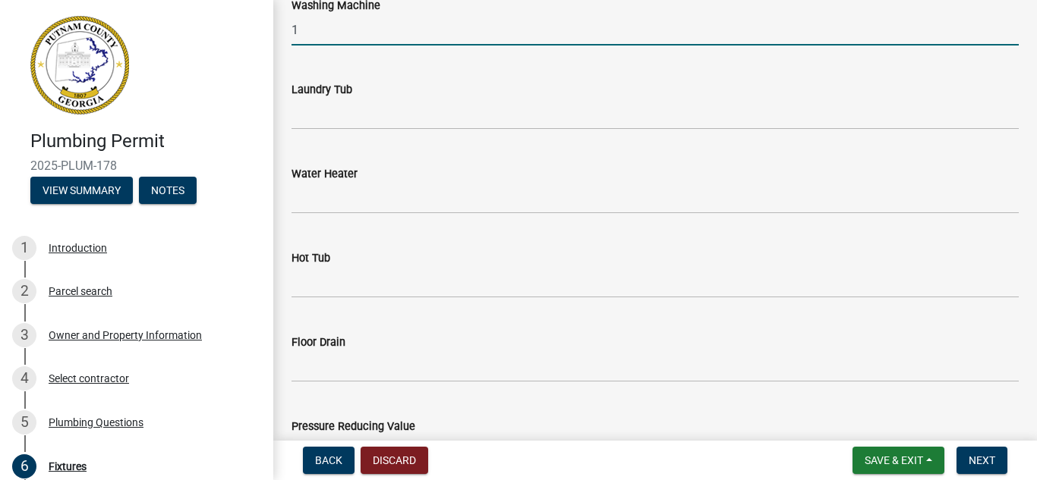
scroll to position [835, 0]
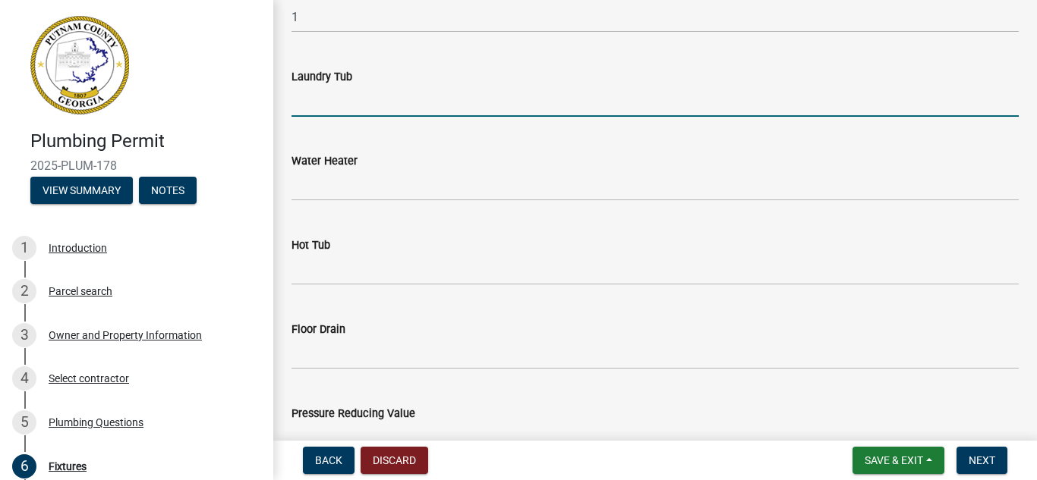
click at [386, 97] on input "text" at bounding box center [654, 101] width 727 height 31
type input "0"
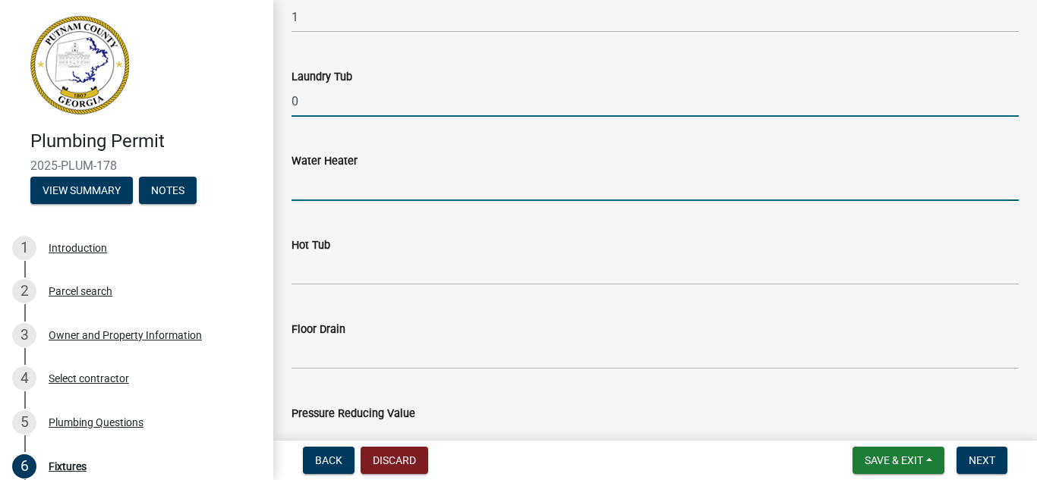
click at [377, 174] on input "text" at bounding box center [654, 185] width 727 height 31
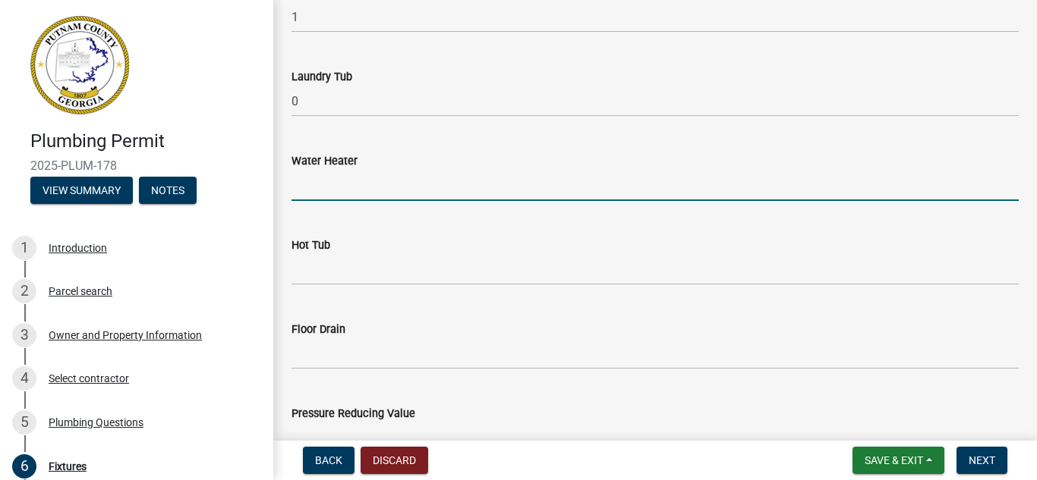
type input "1"
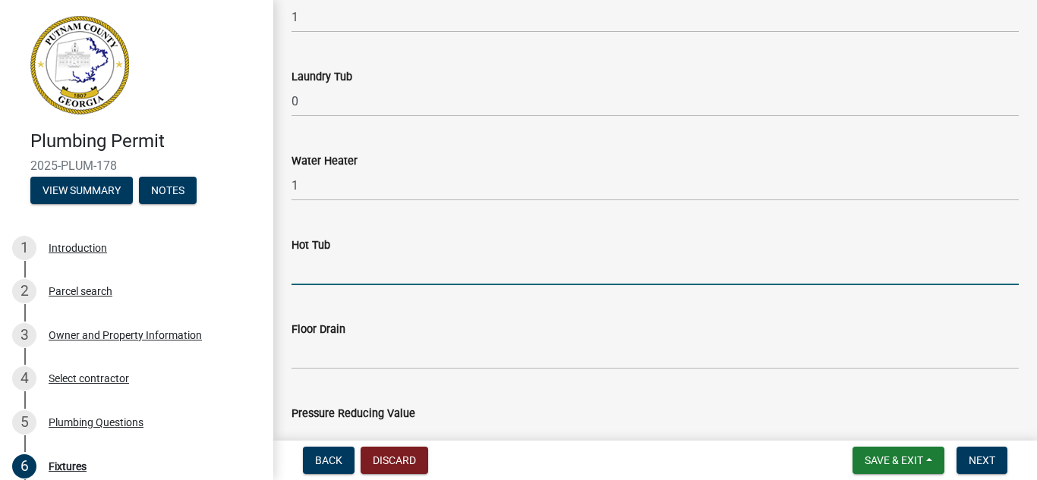
click at [387, 269] on input "text" at bounding box center [654, 269] width 727 height 31
type input "0"
click at [398, 335] on div "Floor Drain" at bounding box center [654, 329] width 727 height 18
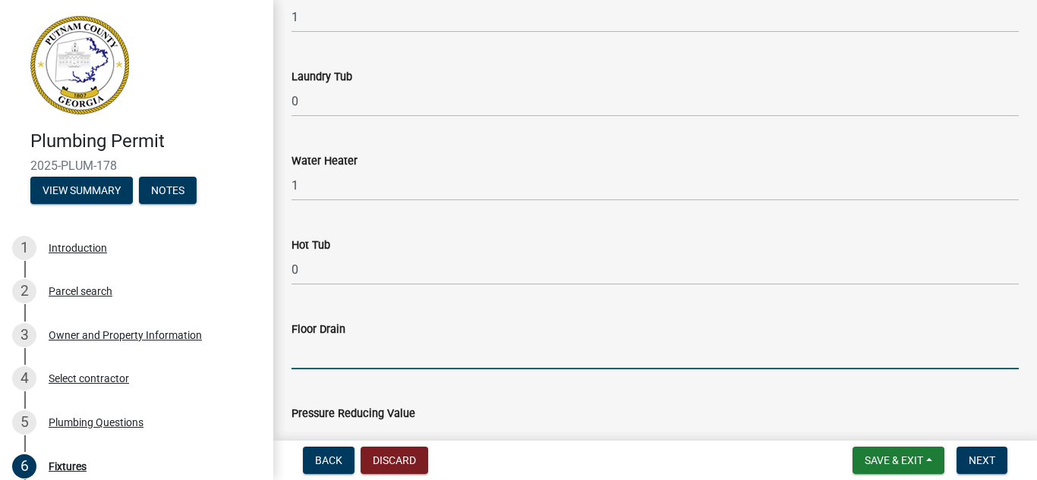
click at [371, 354] on input "text" at bounding box center [654, 353] width 727 height 31
type input "0"
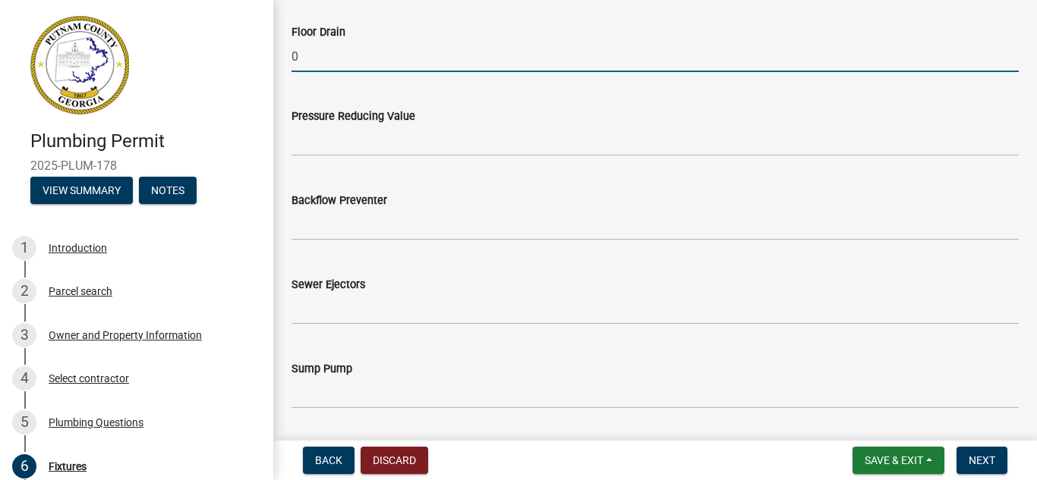
scroll to position [1138, 0]
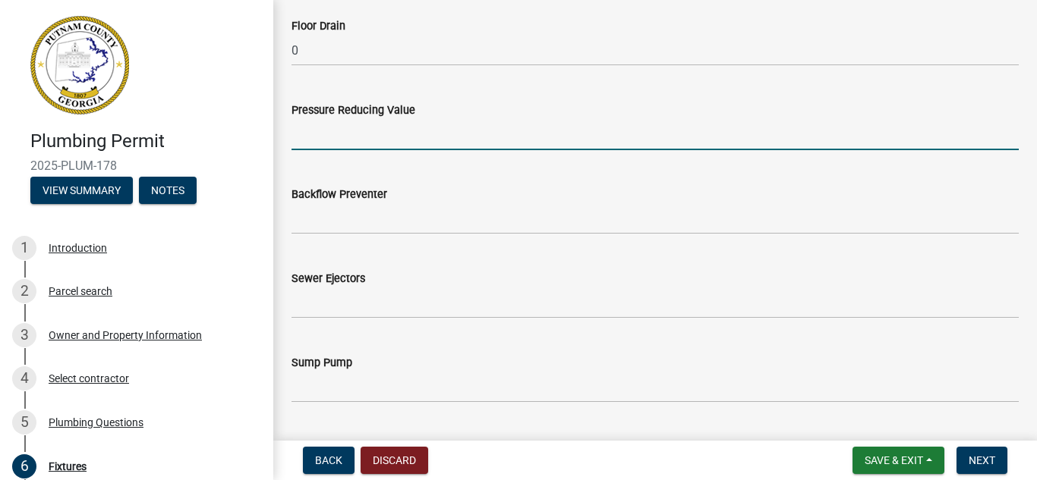
click at [367, 150] on wm-data-entity-input "Pressure Reducing Value" at bounding box center [654, 122] width 727 height 84
type input "1"
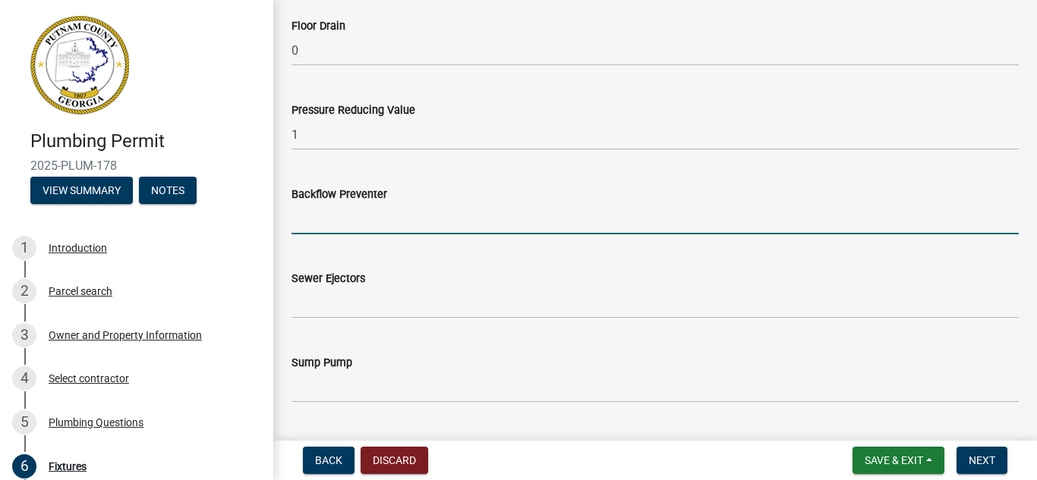
click at [419, 204] on input "text" at bounding box center [654, 218] width 727 height 31
type input "0"
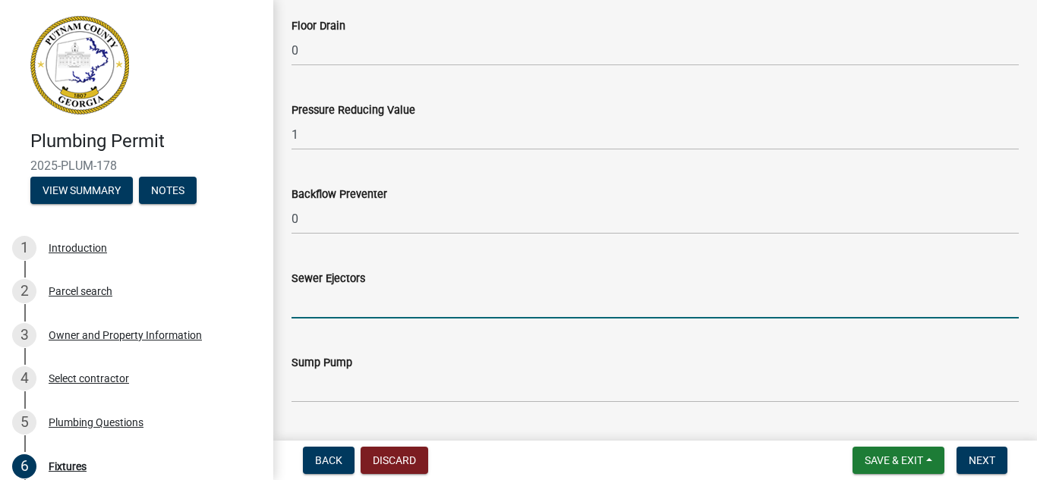
click at [393, 288] on input "text" at bounding box center [654, 303] width 727 height 31
type input "0"
click at [373, 369] on div "Sump Pump" at bounding box center [654, 363] width 727 height 18
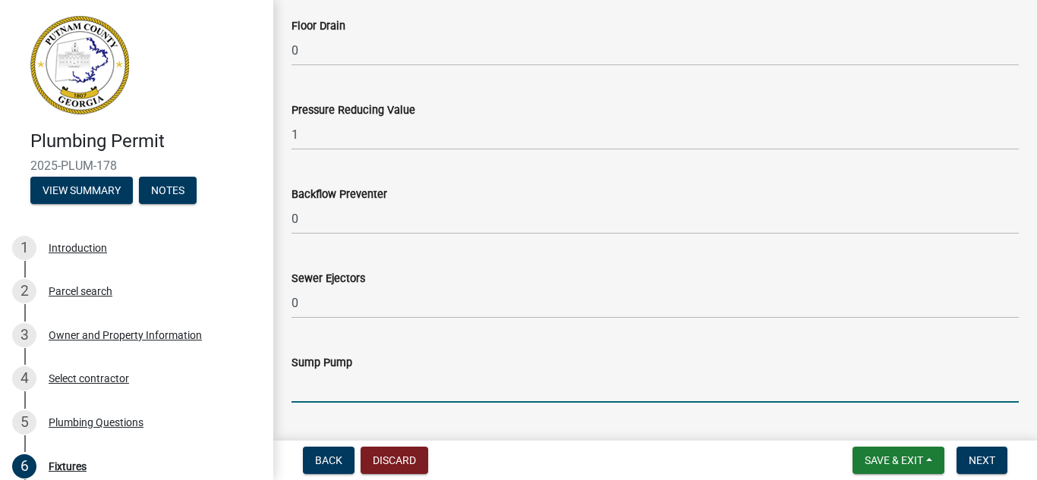
click at [378, 382] on input "text" at bounding box center [654, 387] width 727 height 31
type input "0"
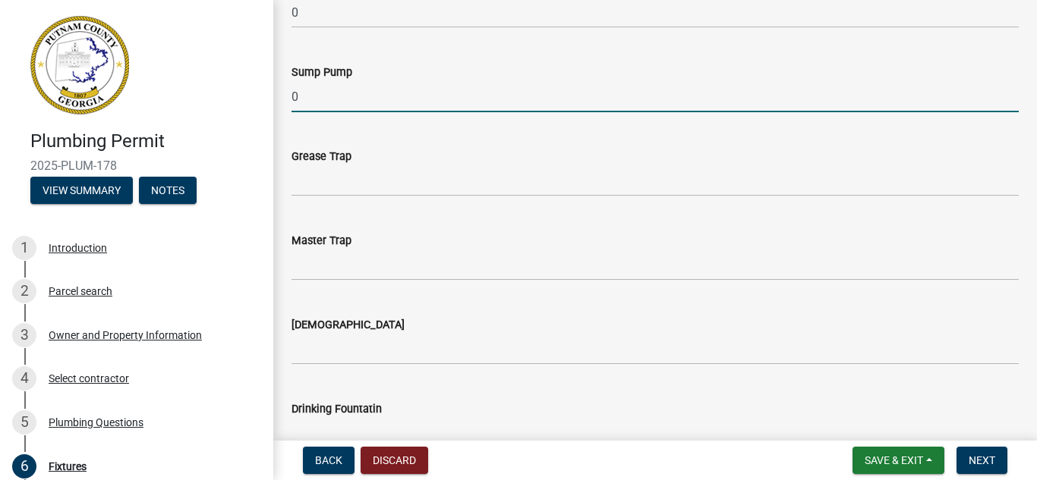
scroll to position [1442, 0]
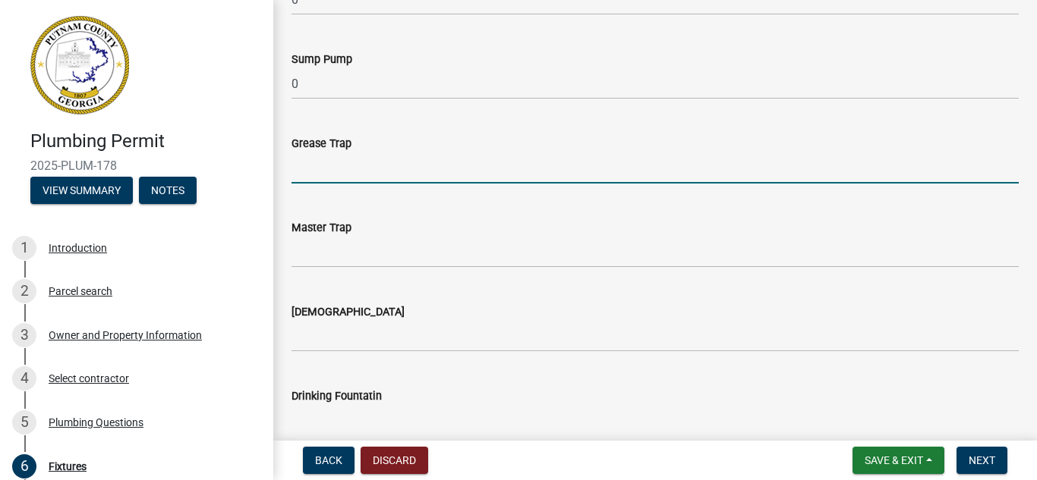
click at [398, 154] on input "text" at bounding box center [654, 168] width 727 height 31
type input "0"
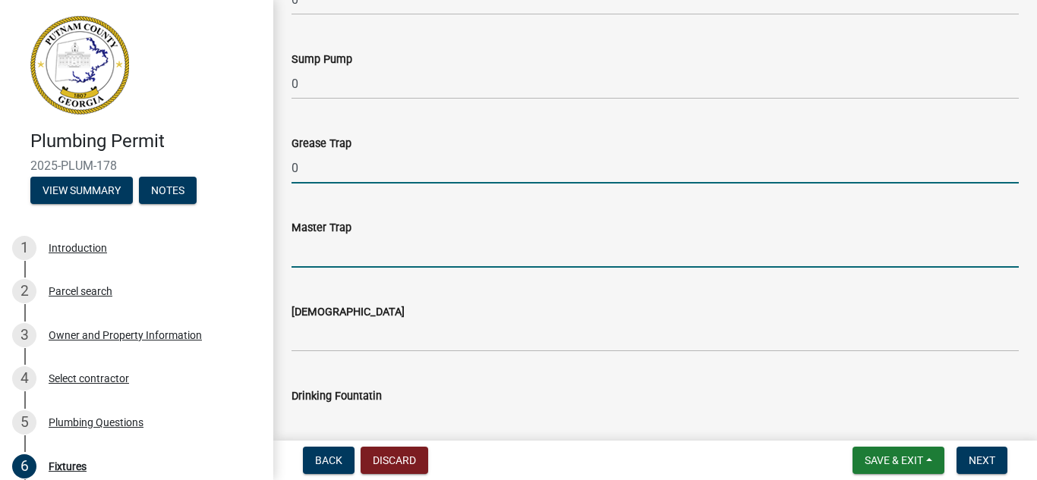
click at [397, 251] on input "text" at bounding box center [654, 252] width 727 height 31
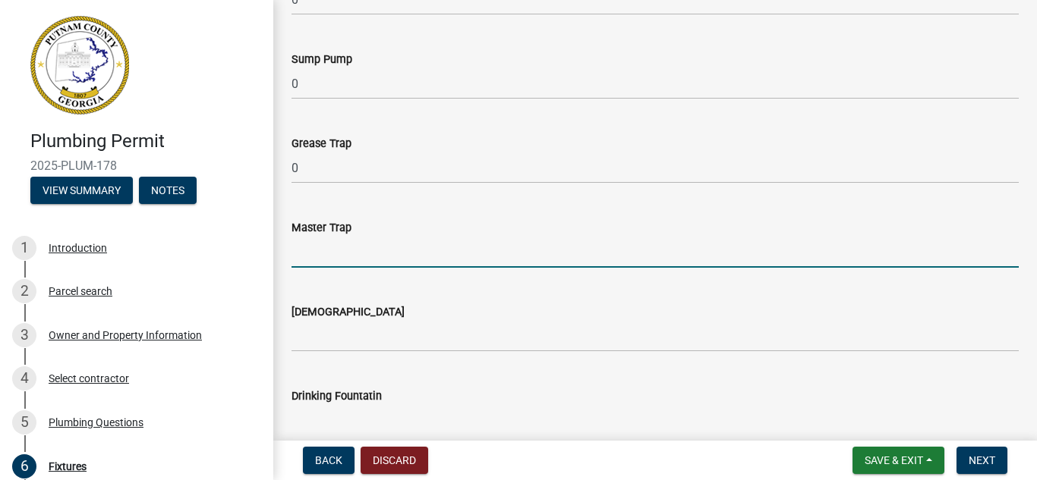
type input "0"
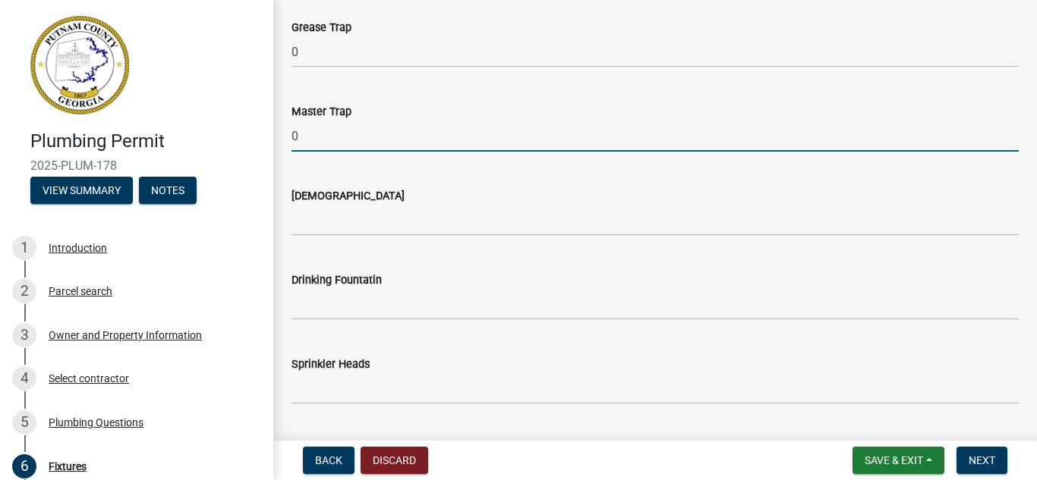
scroll to position [1594, 0]
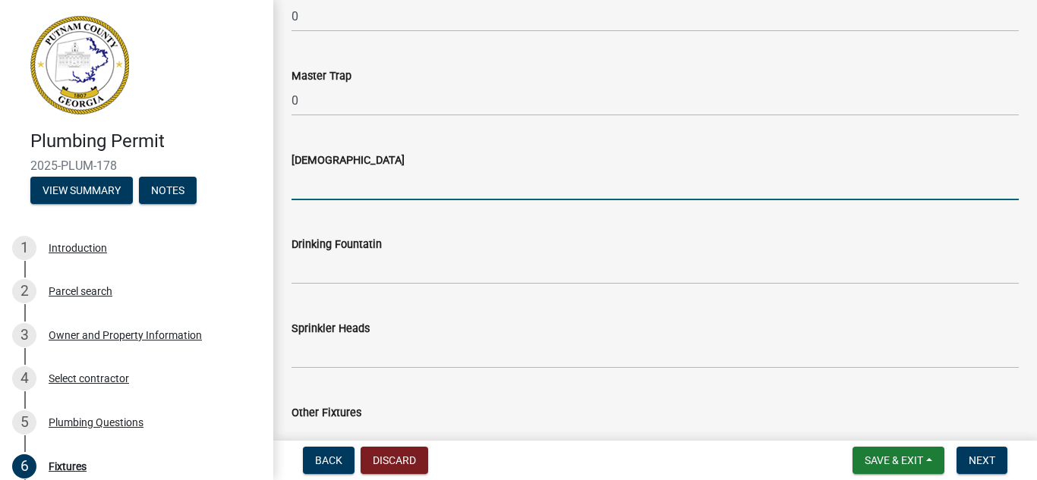
click at [382, 184] on input "text" at bounding box center [654, 184] width 727 height 31
type input "0"
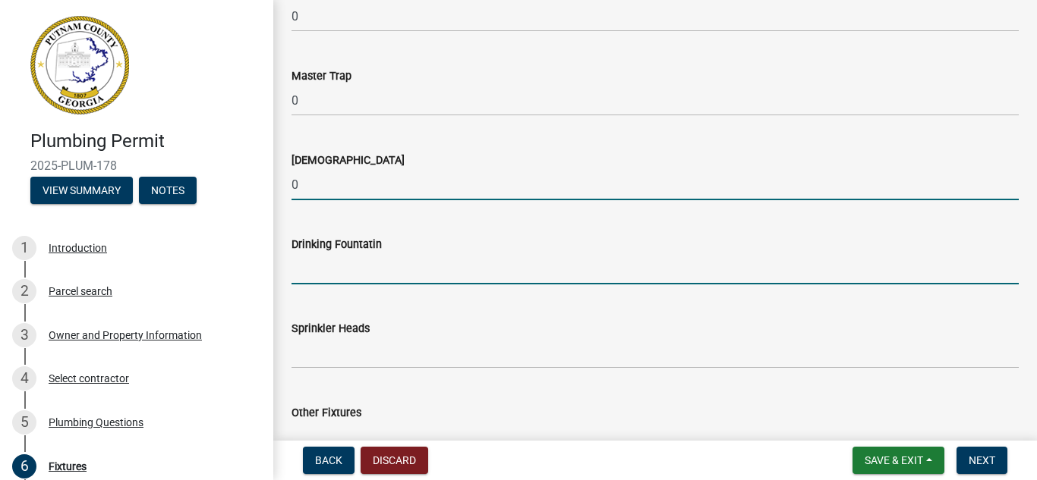
click at [387, 269] on input "text" at bounding box center [654, 268] width 727 height 31
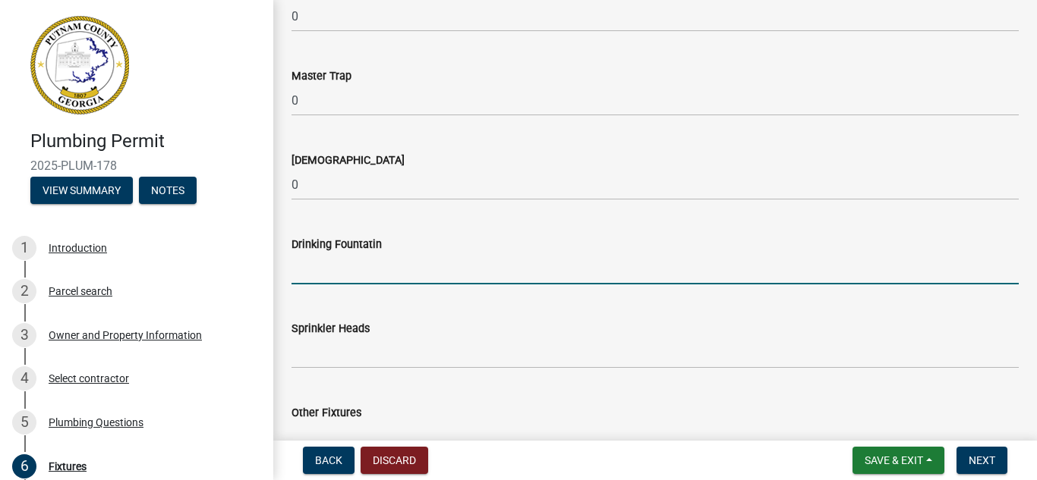
type input "0"
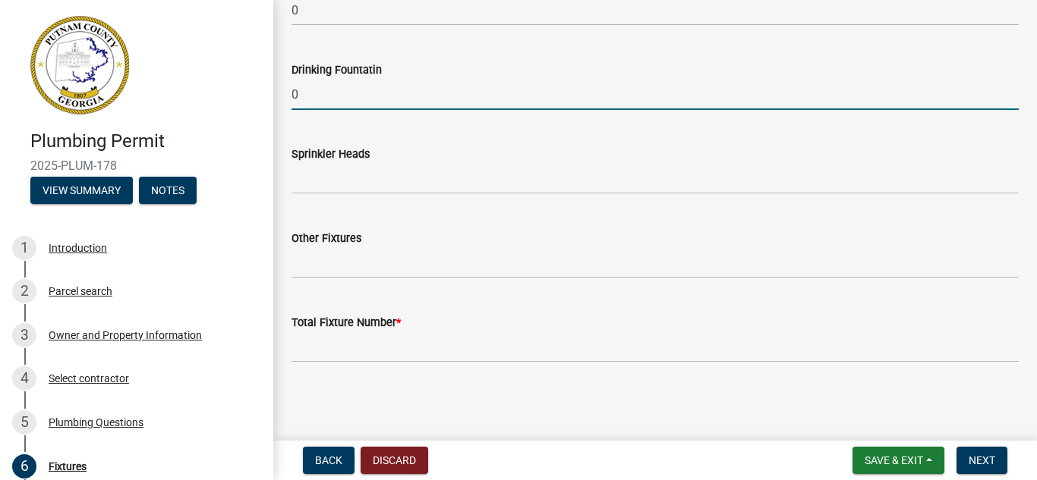
scroll to position [1769, 0]
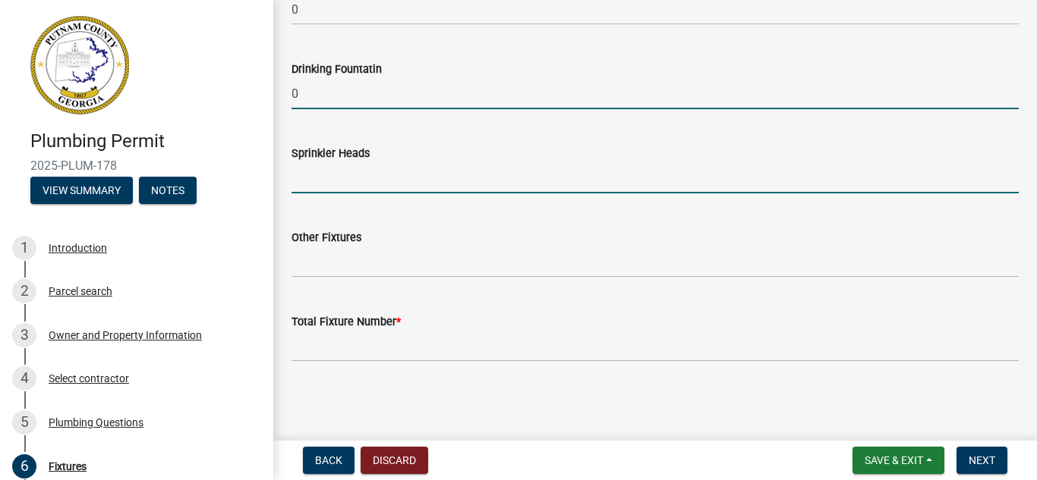
click at [412, 175] on input "text" at bounding box center [654, 177] width 727 height 31
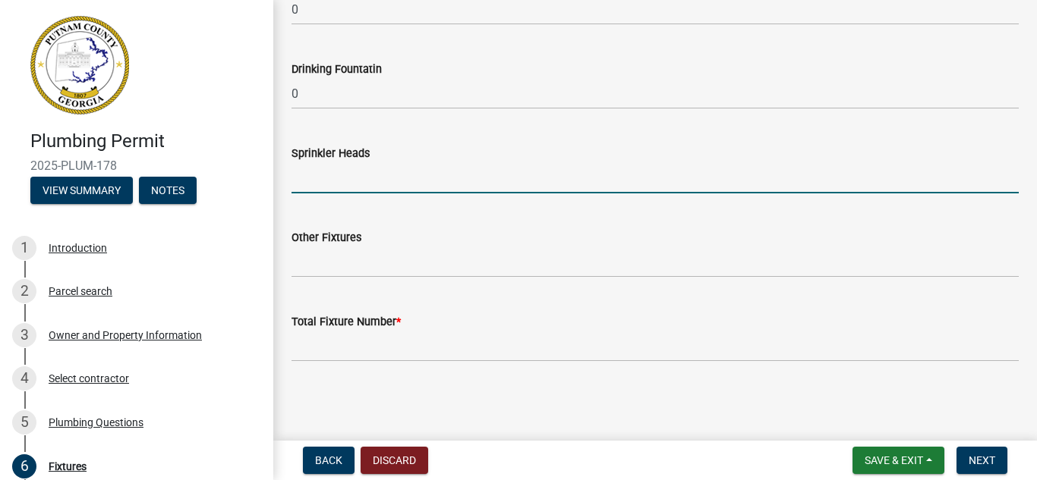
type input "0"
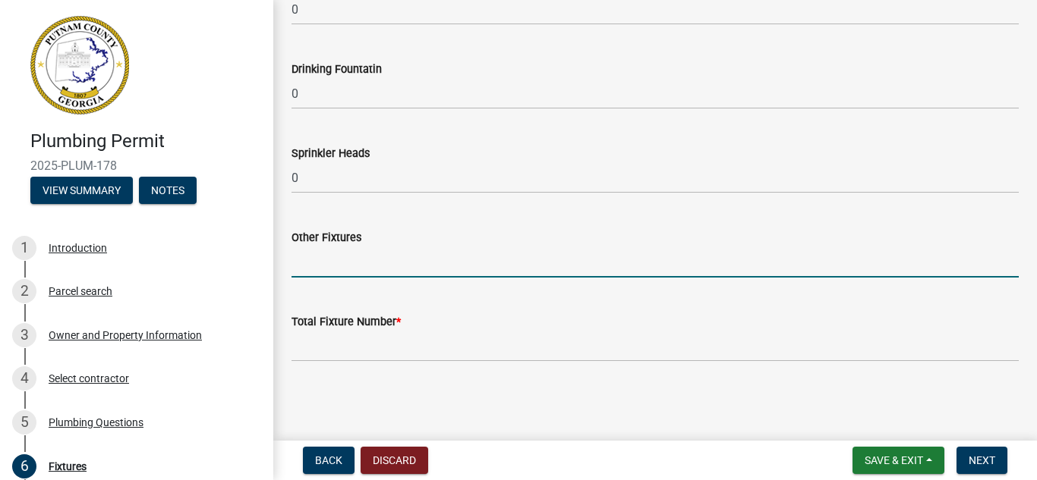
click at [394, 258] on input "text" at bounding box center [654, 262] width 727 height 31
type input "0"
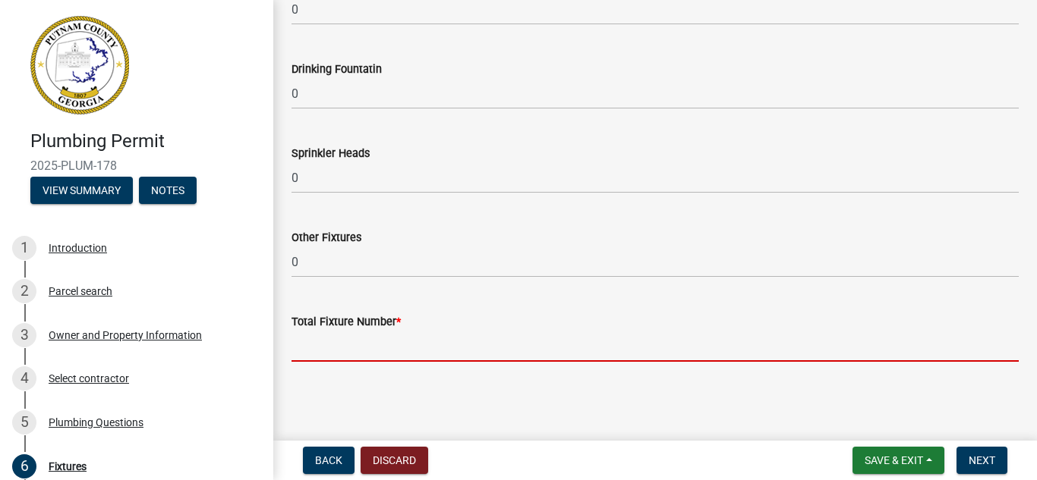
click at [414, 344] on input "text" at bounding box center [654, 346] width 727 height 31
click at [306, 343] on input "text" at bounding box center [654, 346] width 727 height 31
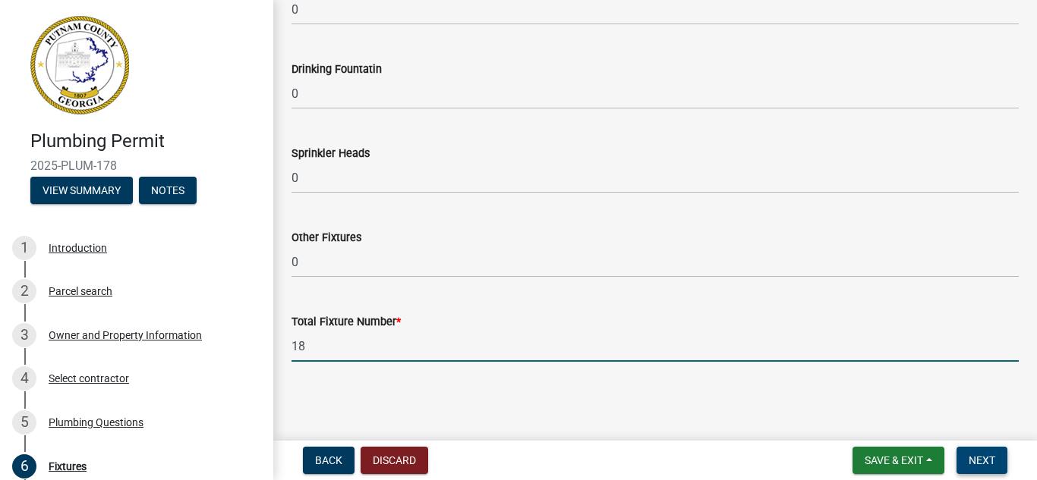
type input "18"
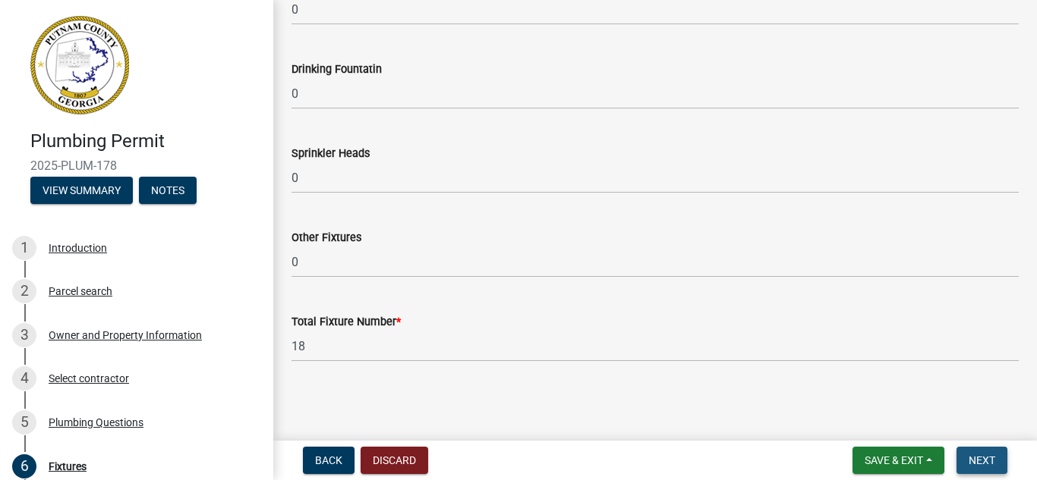
click at [980, 465] on span "Next" at bounding box center [981, 461] width 27 height 12
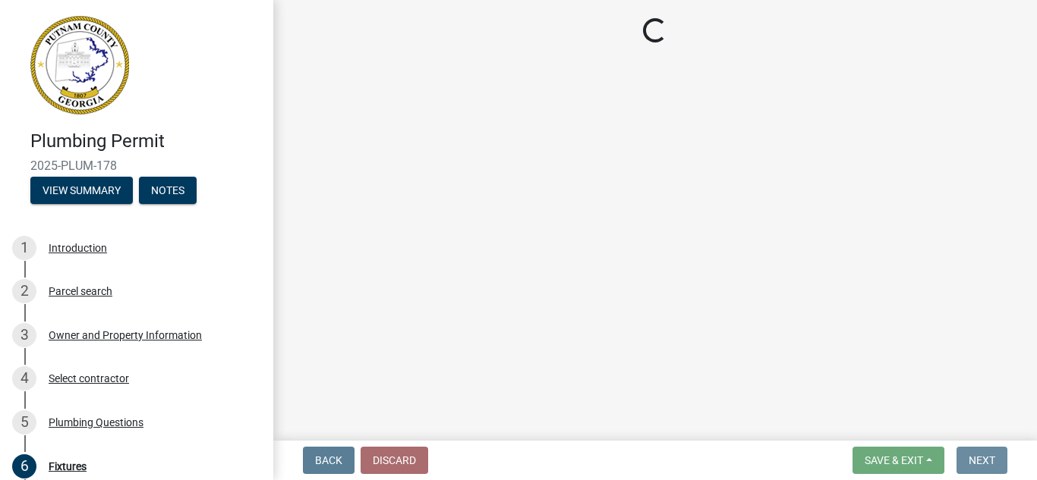
scroll to position [0, 0]
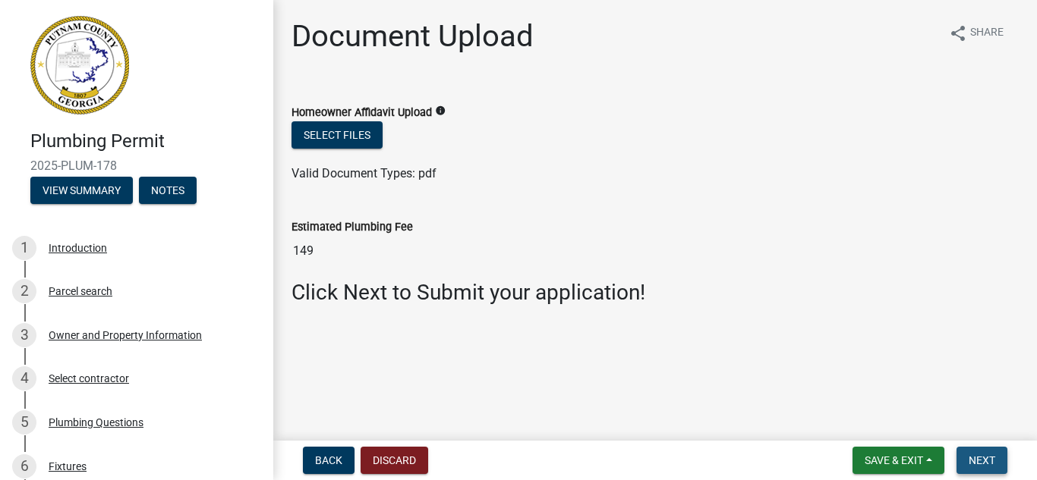
click at [977, 455] on span "Next" at bounding box center [981, 461] width 27 height 12
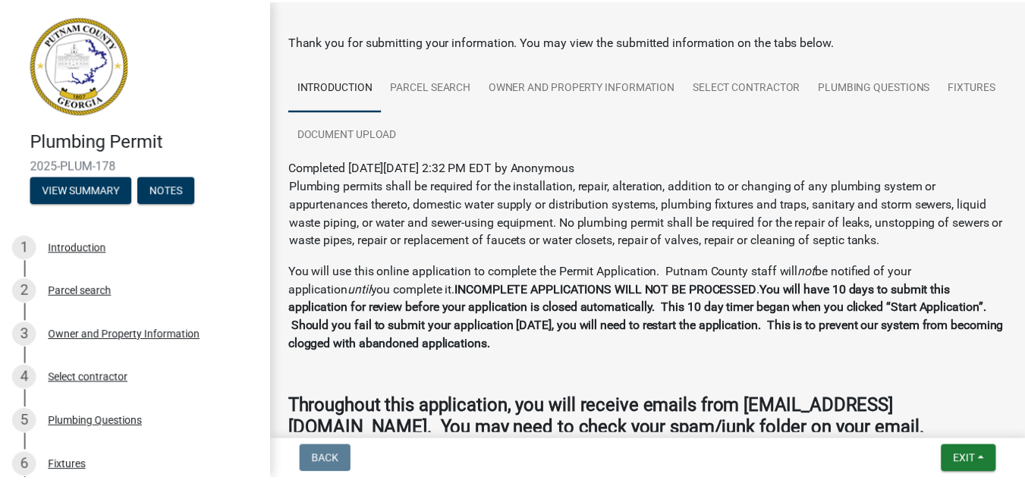
scroll to position [148, 0]
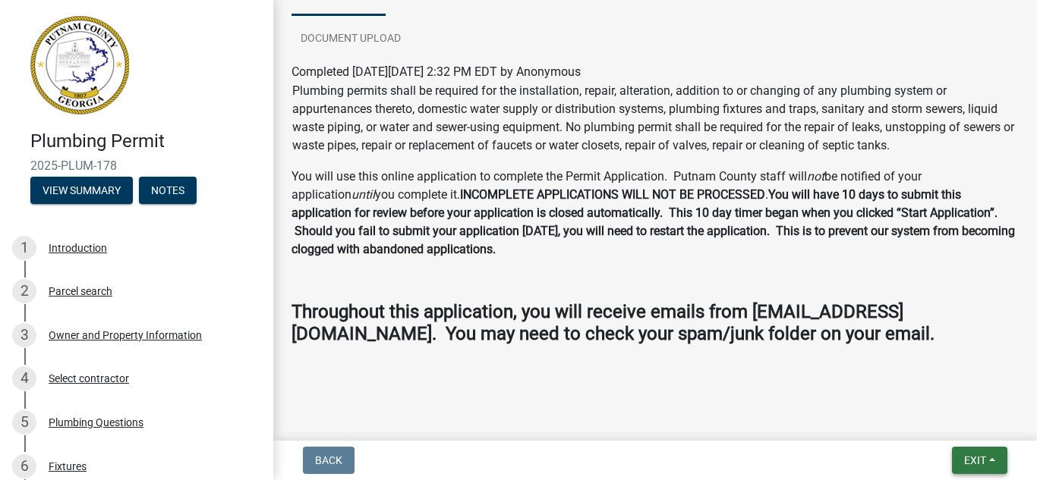
click at [980, 453] on button "Exit" at bounding box center [979, 460] width 55 height 27
click at [926, 419] on button "Save & Exit" at bounding box center [946, 421] width 121 height 36
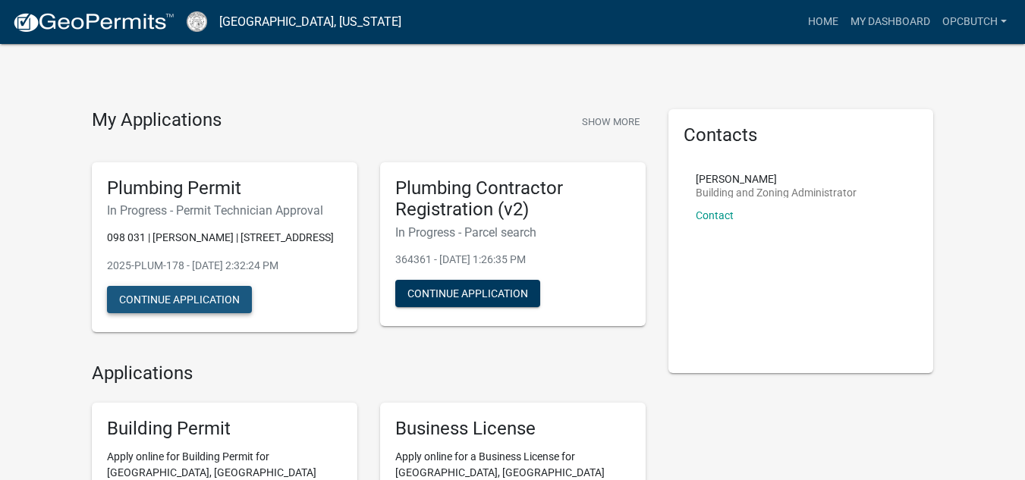
click at [198, 299] on button "Continue Application" at bounding box center [179, 299] width 145 height 27
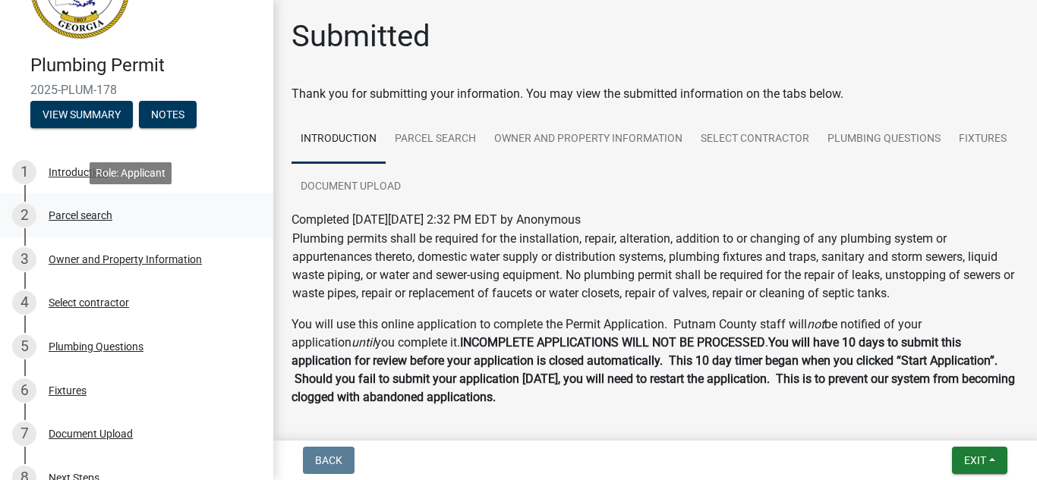
click at [92, 218] on div "Parcel search" at bounding box center [81, 215] width 64 height 11
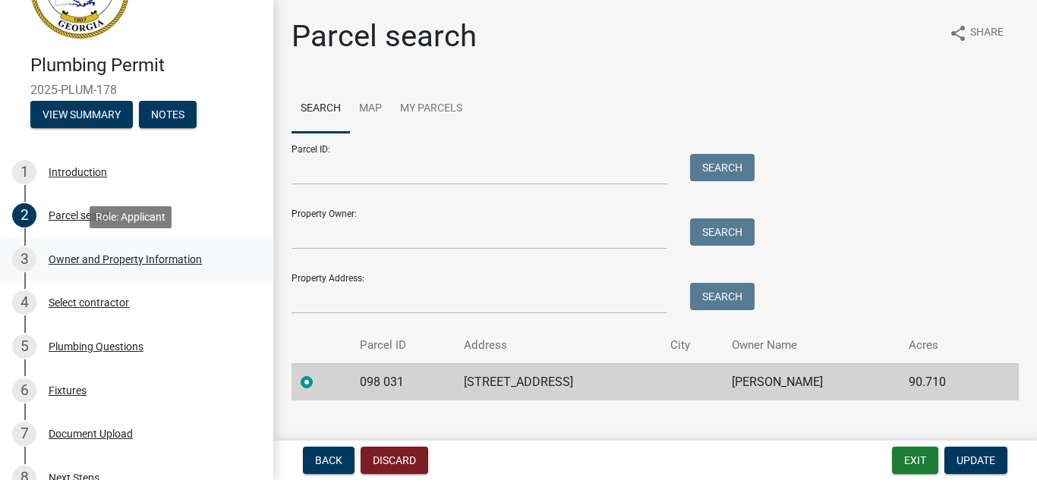
click at [91, 265] on div "Owner and Property Information" at bounding box center [125, 259] width 153 height 11
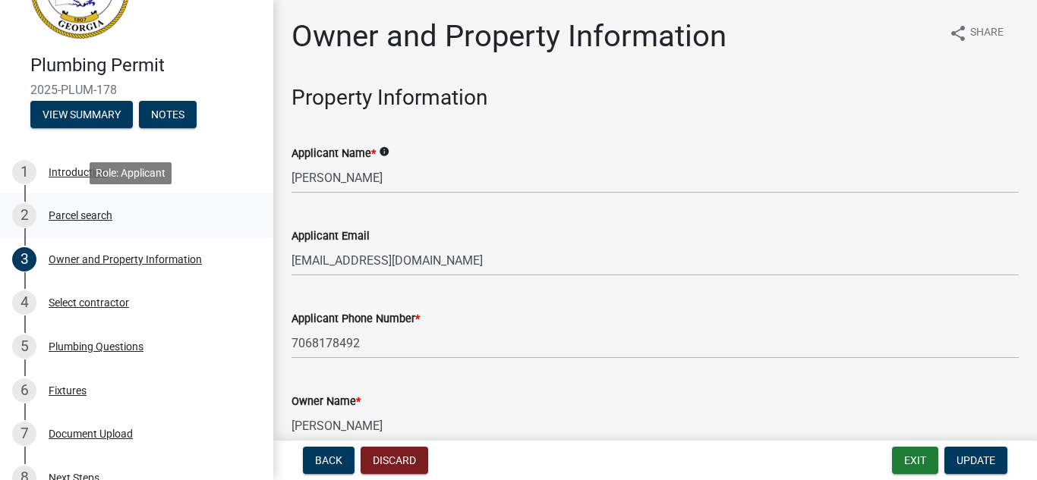
click at [92, 217] on div "Parcel search" at bounding box center [81, 215] width 64 height 11
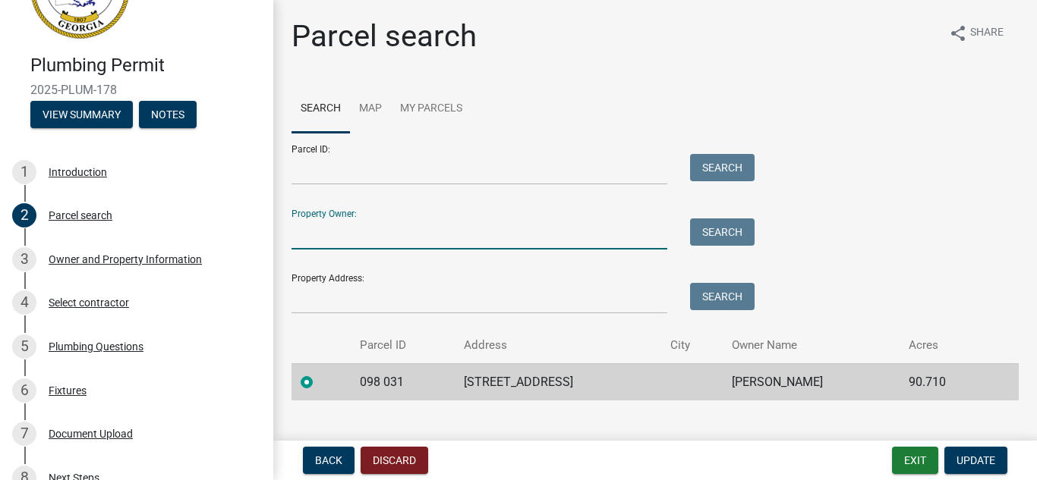
click at [396, 227] on input "Property Owner:" at bounding box center [479, 234] width 376 height 31
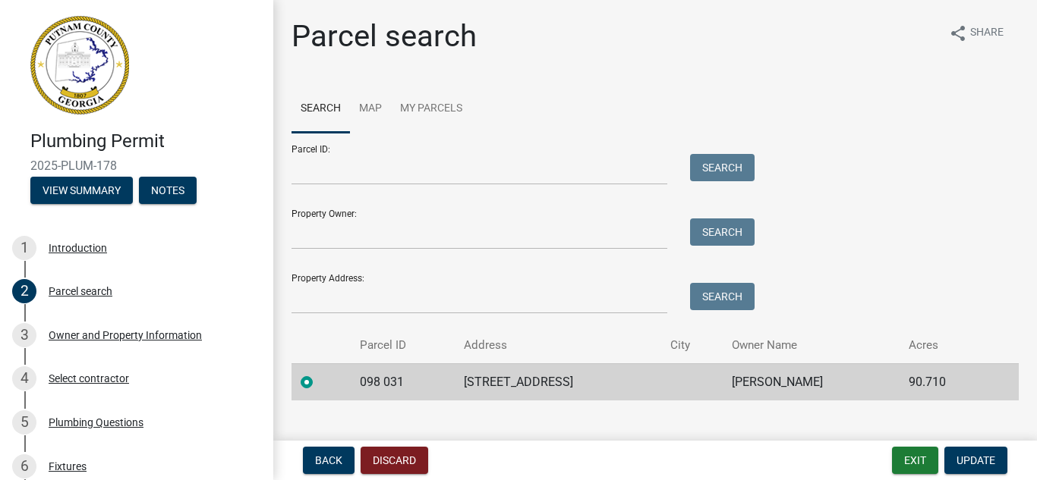
click at [583, 384] on td "[STREET_ADDRESS]" at bounding box center [558, 381] width 206 height 37
click at [359, 383] on td "098 031" at bounding box center [403, 381] width 105 height 37
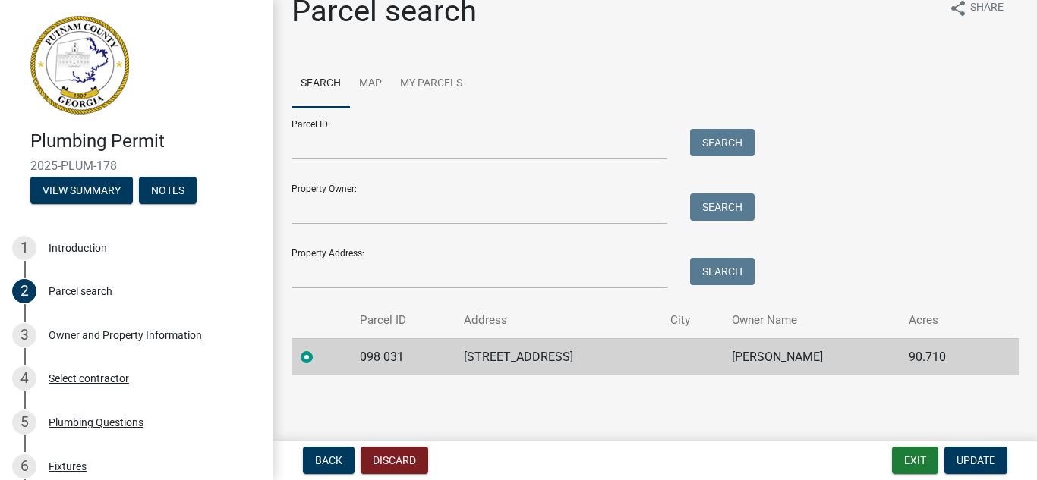
click at [319, 348] on label at bounding box center [319, 348] width 0 height 0
click at [319, 355] on 031 "radio" at bounding box center [324, 353] width 10 height 10
click at [177, 336] on div "Owner and Property Information" at bounding box center [125, 335] width 153 height 11
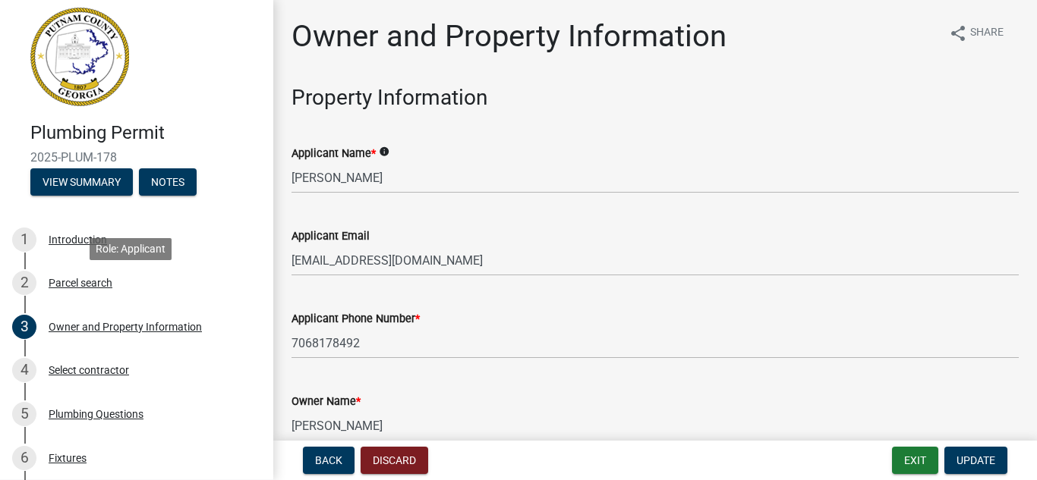
scroll to position [0, 0]
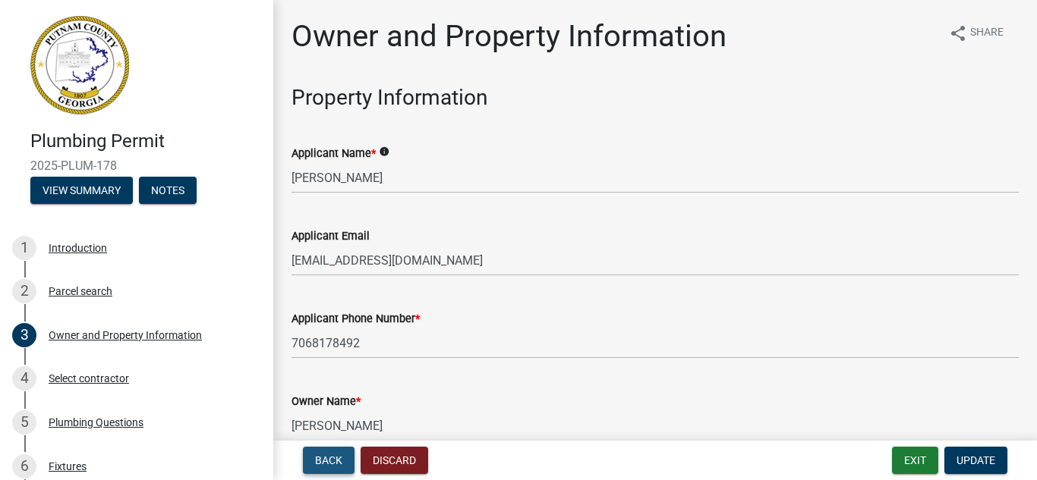
click at [326, 459] on span "Back" at bounding box center [328, 461] width 27 height 12
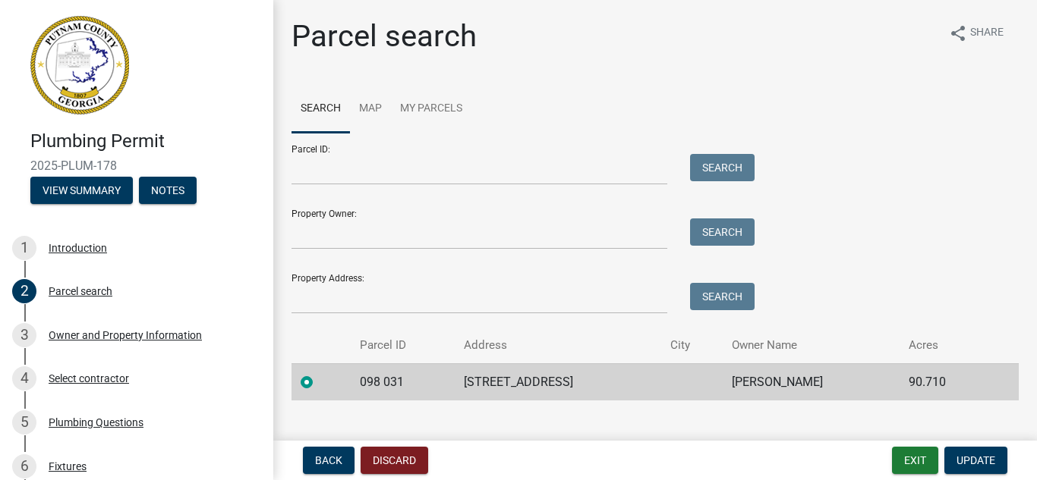
click at [328, 444] on nav "Back Discard Exit Update" at bounding box center [654, 460] width 763 height 39
click at [325, 455] on span "Back" at bounding box center [328, 461] width 27 height 12
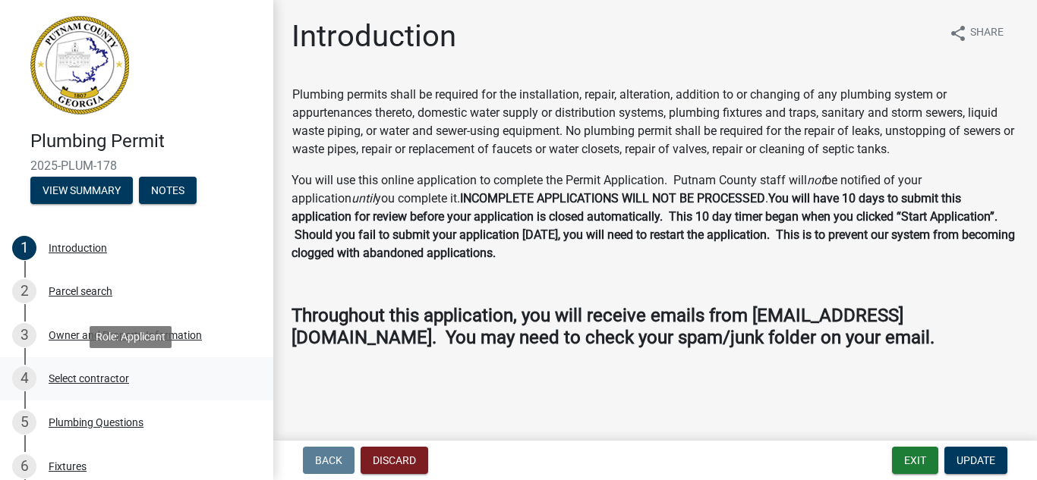
click at [119, 379] on div "Select contractor" at bounding box center [89, 378] width 80 height 11
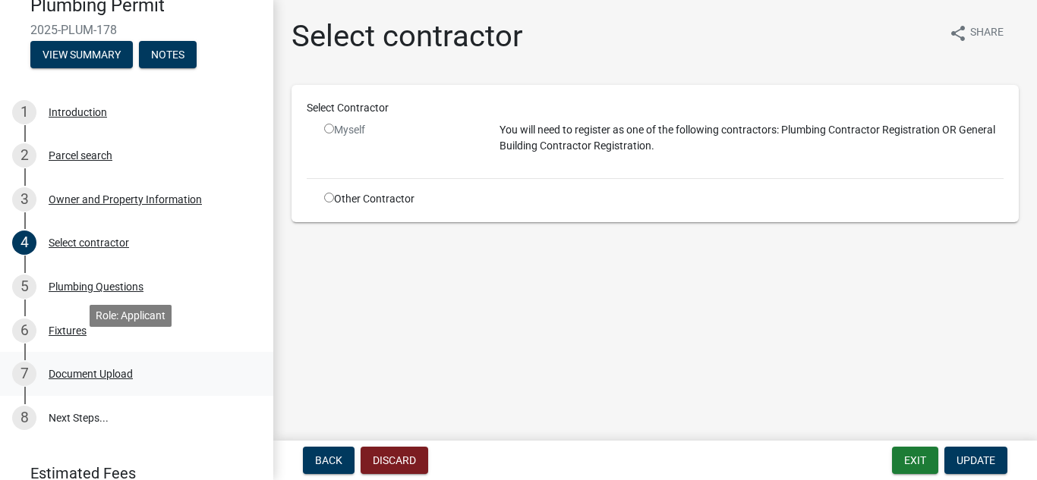
scroll to position [152, 0]
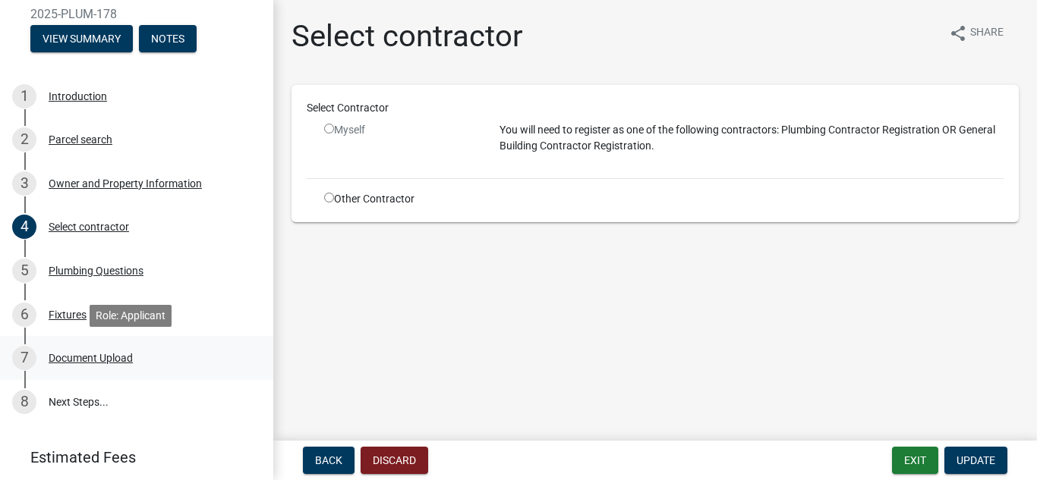
click at [102, 359] on div "Document Upload" at bounding box center [91, 358] width 84 height 11
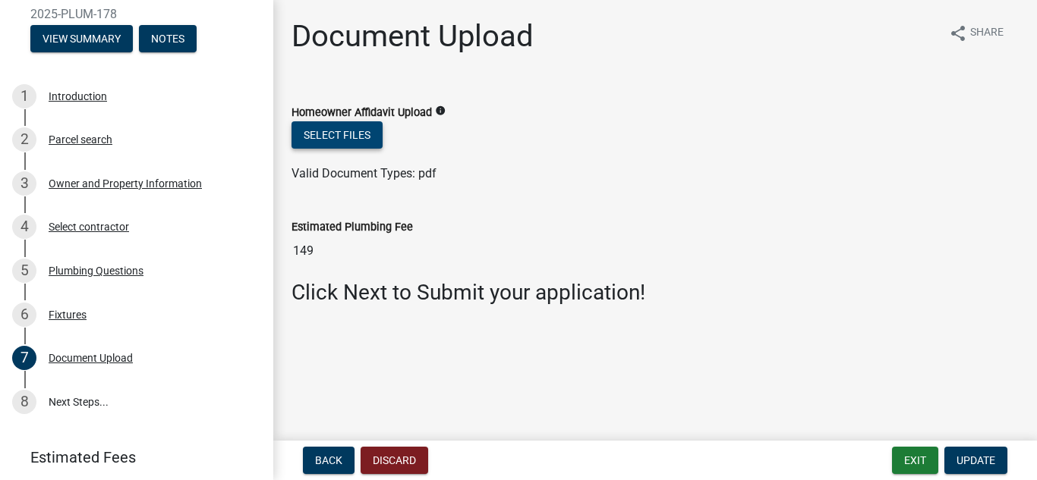
click at [328, 134] on button "Select files" at bounding box center [336, 134] width 91 height 27
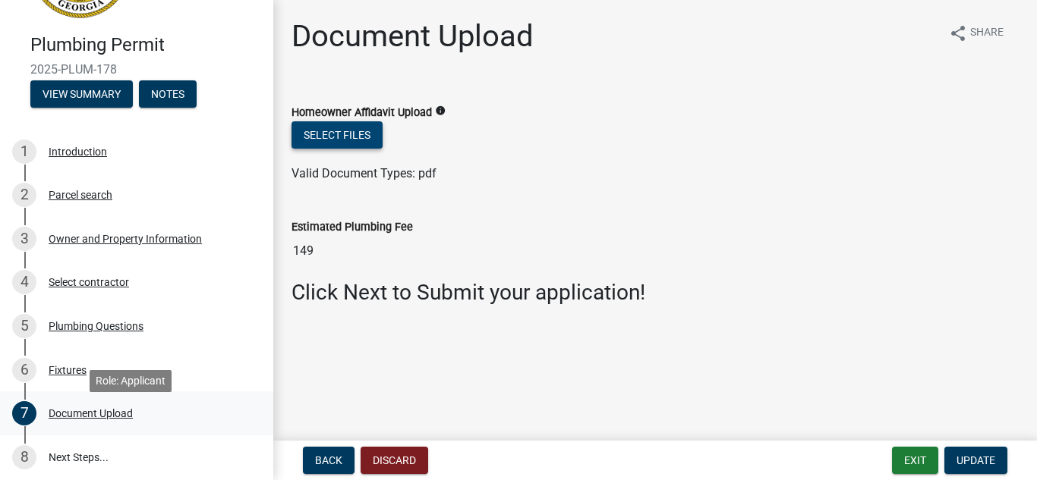
scroll to position [51, 0]
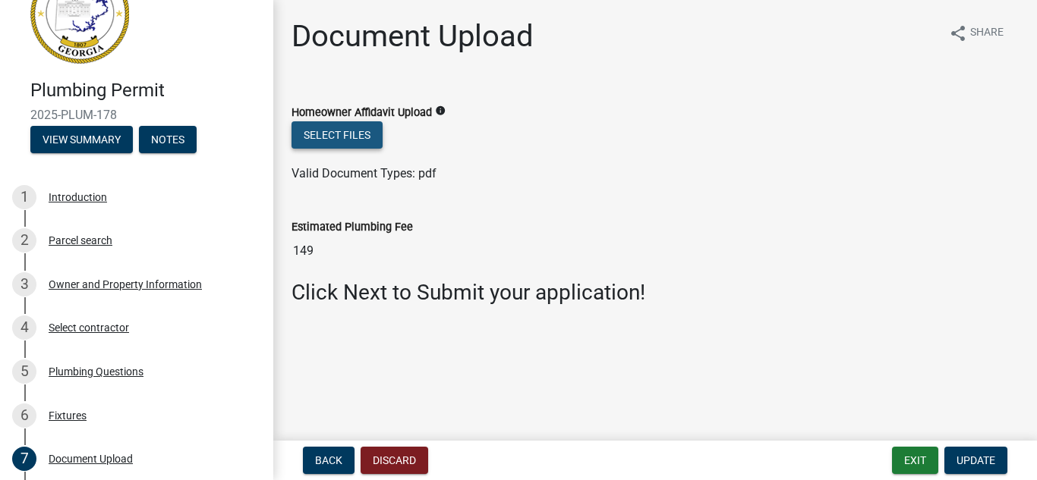
click at [345, 137] on button "Select files" at bounding box center [336, 134] width 91 height 27
